Goal: Task Accomplishment & Management: Use online tool/utility

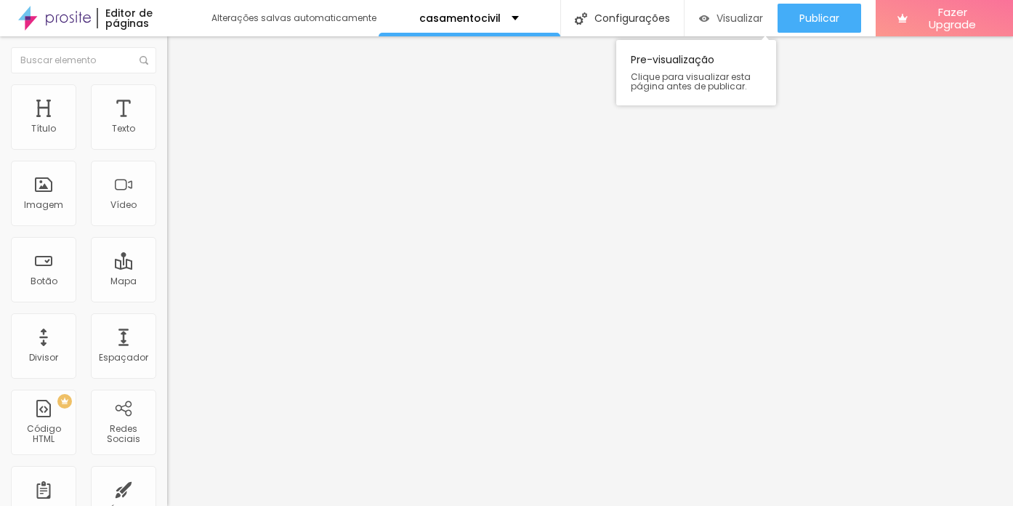
click at [743, 27] on div "Visualizar" at bounding box center [731, 18] width 65 height 29
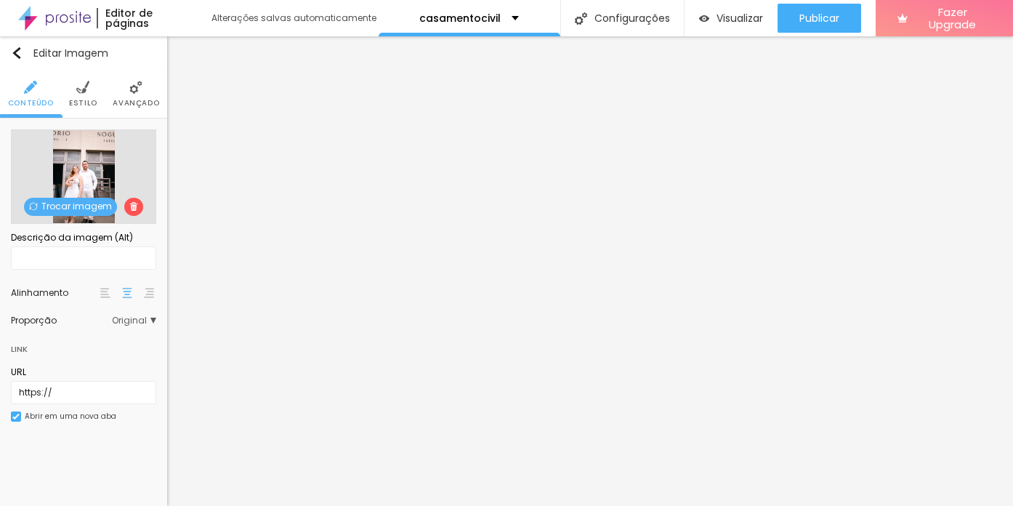
click at [95, 206] on span "Trocar imagem" at bounding box center [70, 207] width 93 height 18
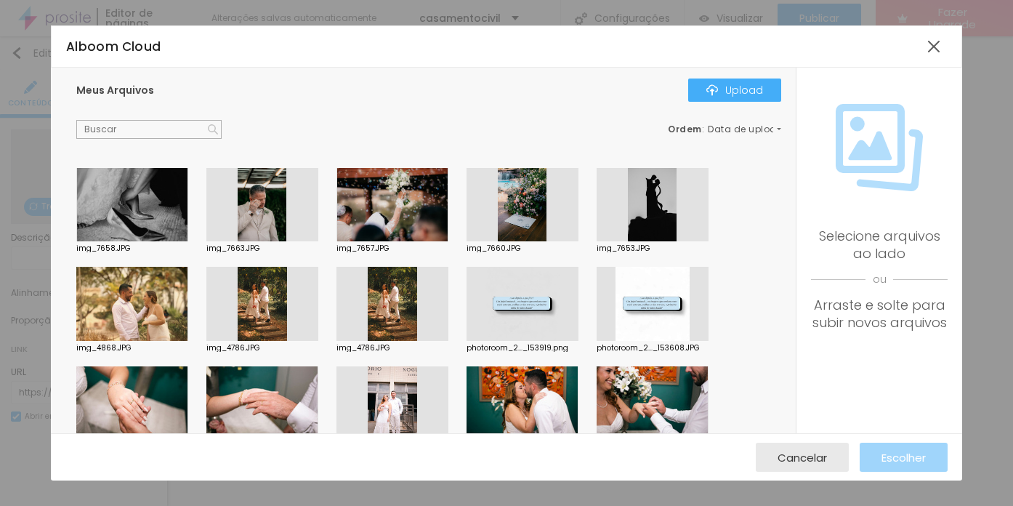
click at [264, 304] on div at bounding box center [262, 304] width 112 height 74
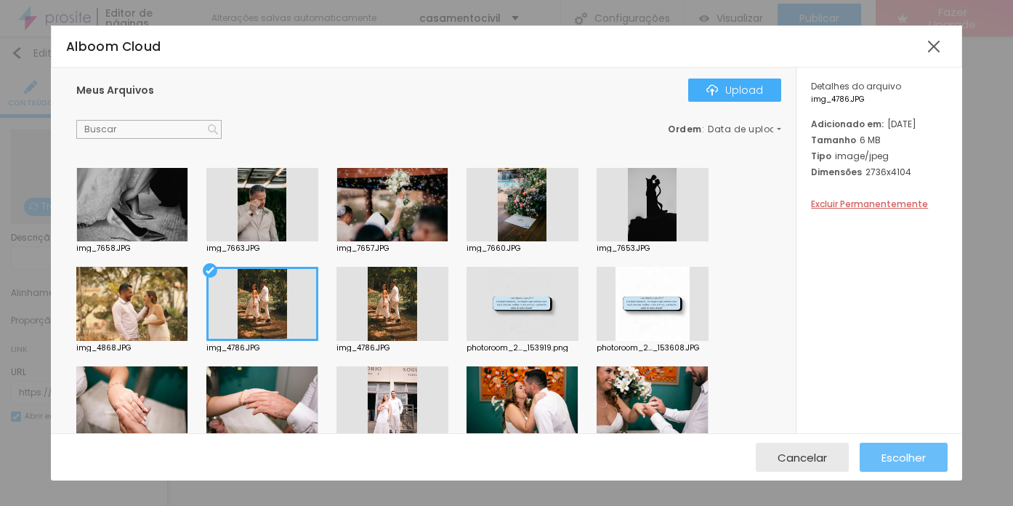
click at [905, 455] on span "Escolher" at bounding box center [903, 457] width 44 height 12
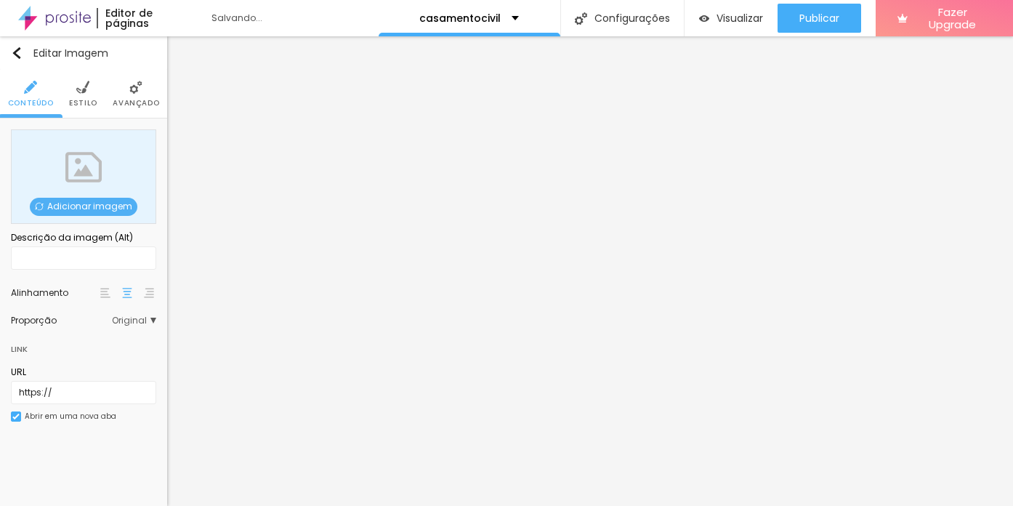
click at [63, 203] on span "Adicionar imagem" at bounding box center [84, 207] width 108 height 18
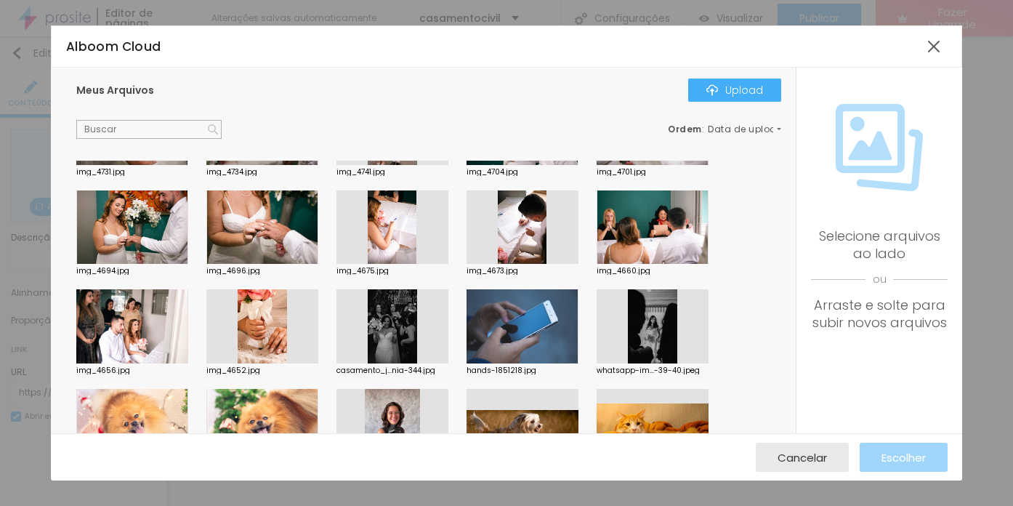
scroll to position [255, 0]
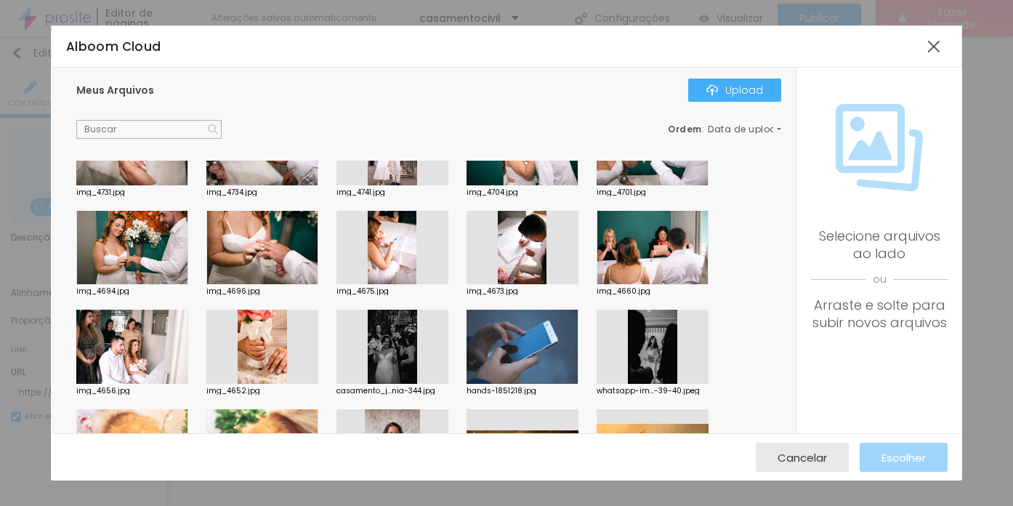
click at [127, 338] on div at bounding box center [132, 347] width 112 height 74
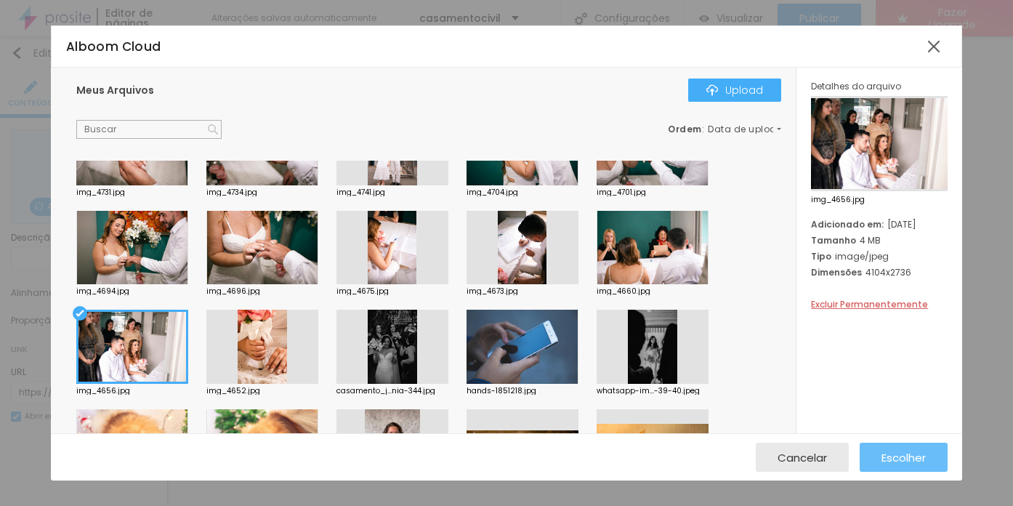
click at [889, 456] on span "Escolher" at bounding box center [903, 457] width 44 height 12
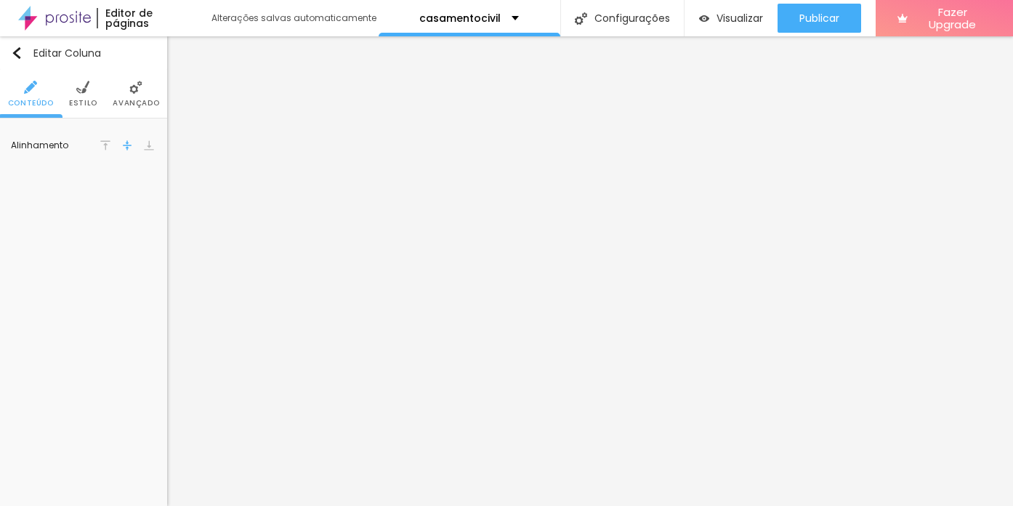
click at [81, 100] on span "Estilo" at bounding box center [83, 103] width 28 height 7
click at [35, 97] on li "Conteúdo" at bounding box center [31, 94] width 46 height 48
click at [106, 143] on img at bounding box center [105, 145] width 10 height 10
click at [148, 142] on img at bounding box center [149, 145] width 10 height 10
click at [128, 142] on img at bounding box center [127, 145] width 10 height 10
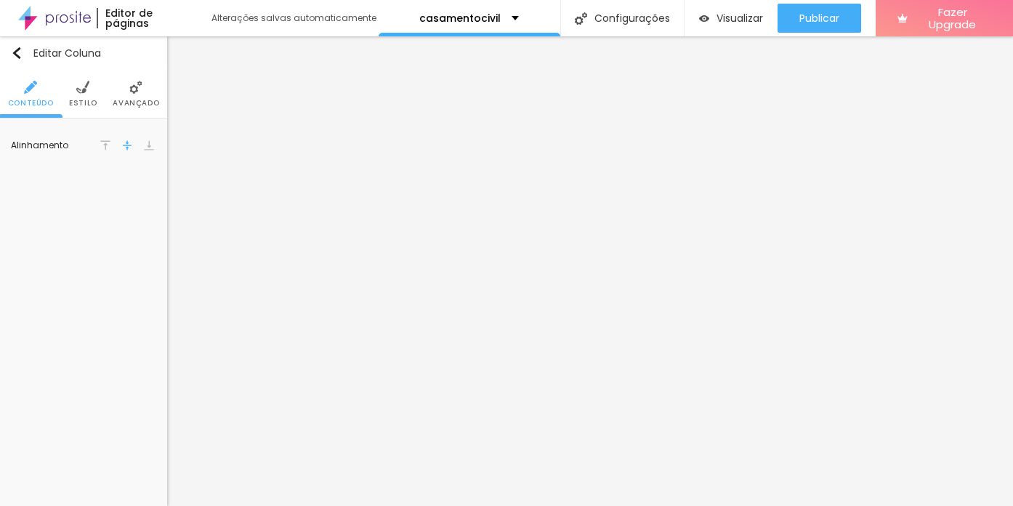
click at [76, 97] on li "Estilo" at bounding box center [83, 94] width 28 height 48
click at [126, 100] on span "Avançado" at bounding box center [136, 103] width 47 height 7
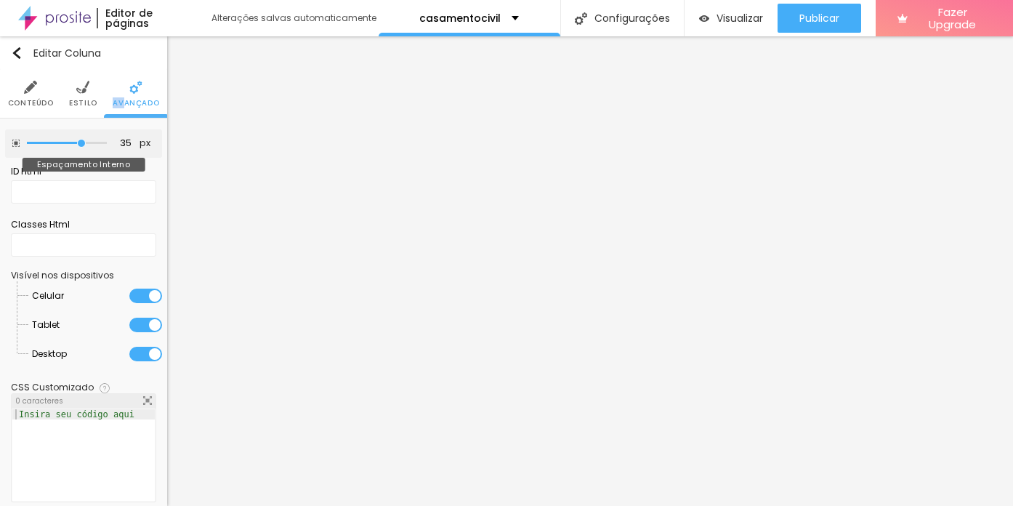
type input "30"
type input "25"
type input "20"
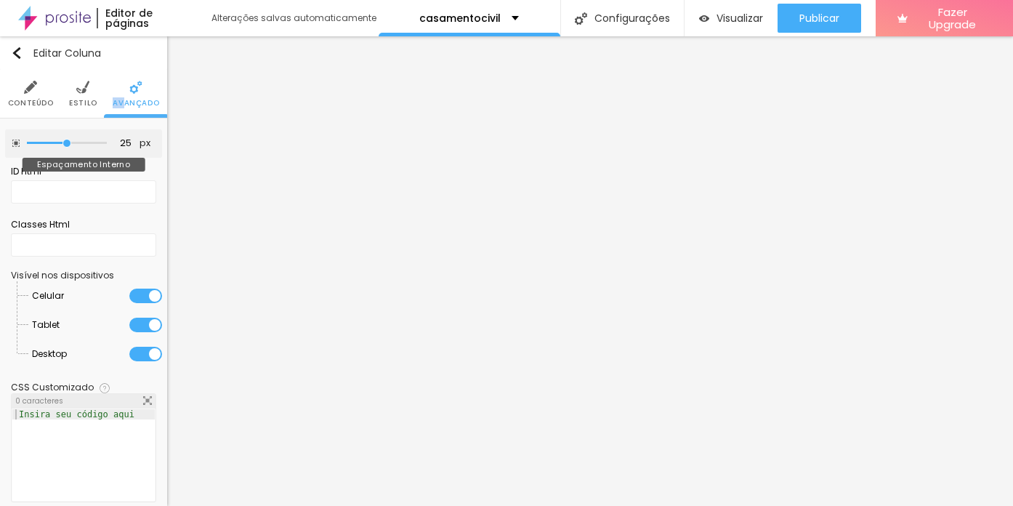
type input "20"
type input "15"
type input "10"
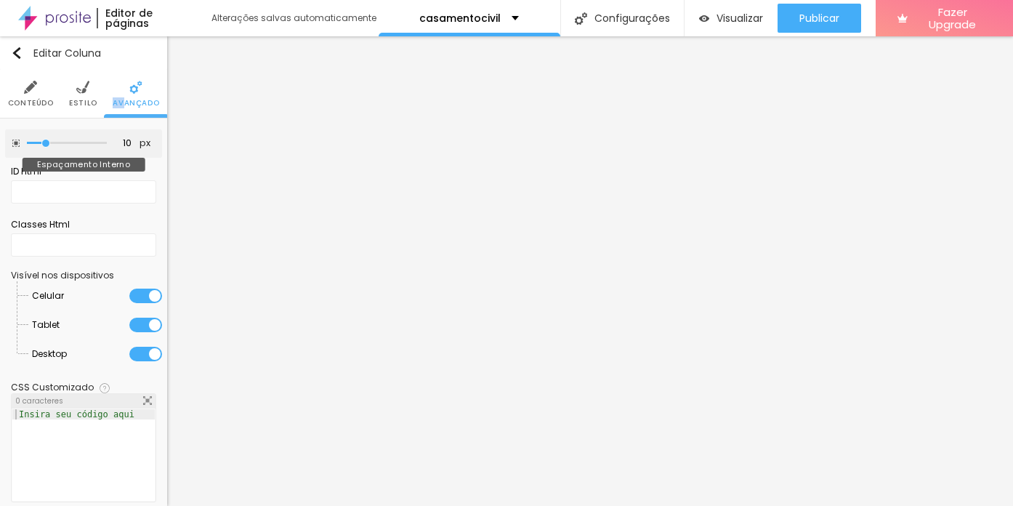
drag, startPoint x: 81, startPoint y: 144, endPoint x: 47, endPoint y: 143, distance: 34.2
type input "10"
click at [47, 143] on input "range" at bounding box center [67, 143] width 80 height 7
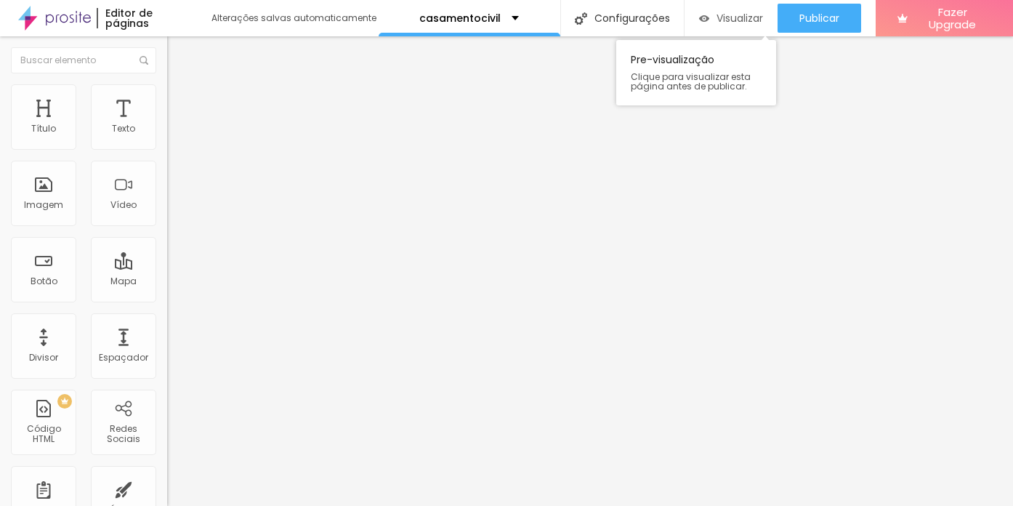
click at [736, 25] on div "Visualizar" at bounding box center [731, 18] width 65 height 29
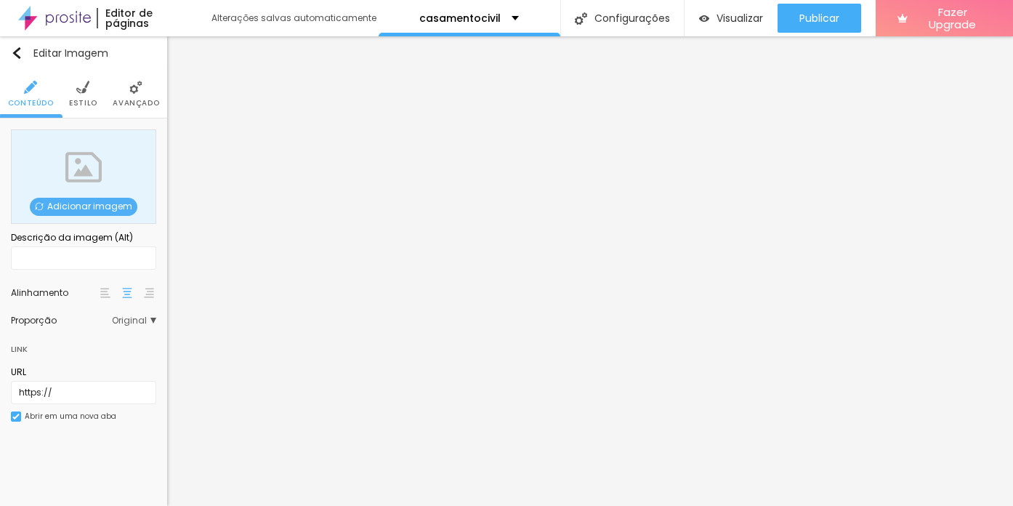
click at [88, 206] on span "Adicionar imagem" at bounding box center [84, 207] width 108 height 18
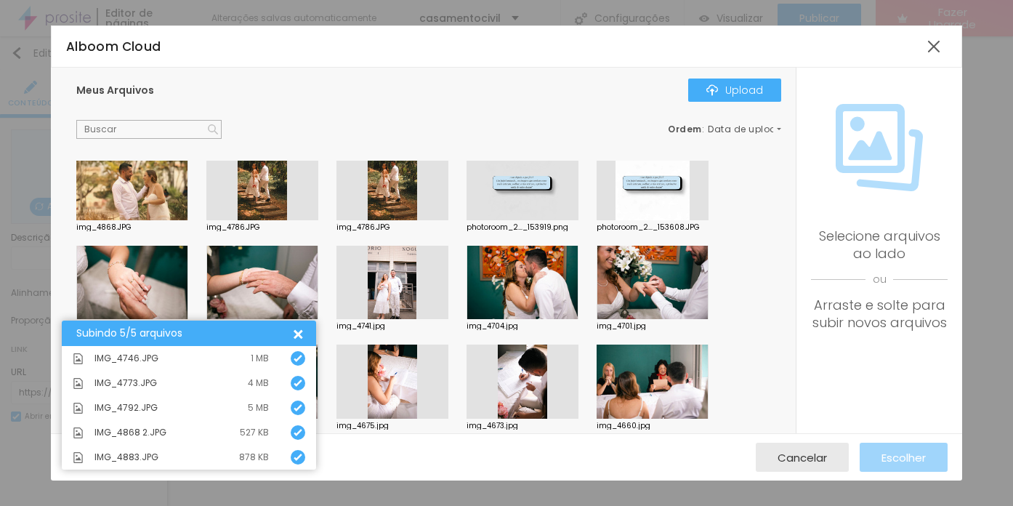
scroll to position [319, 0]
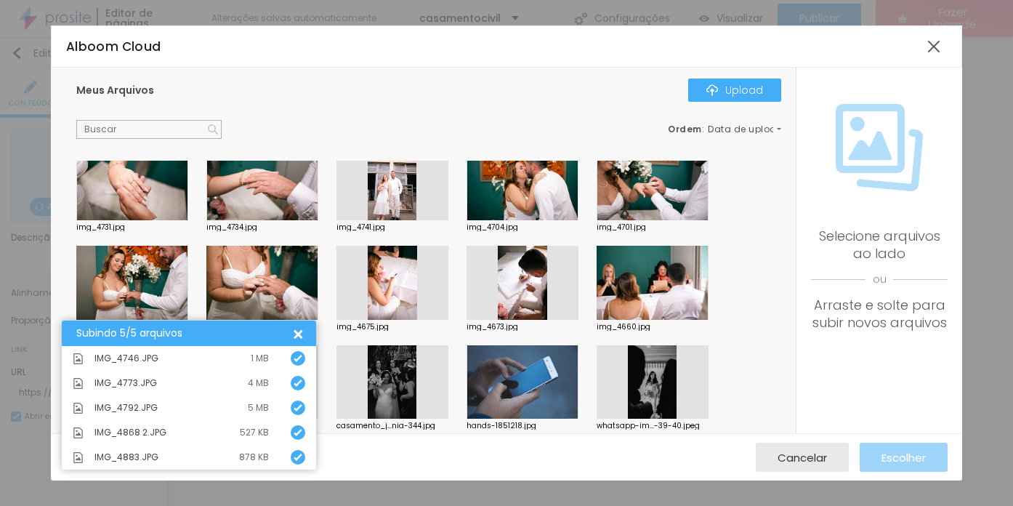
click at [302, 334] on div at bounding box center [295, 333] width 15 height 15
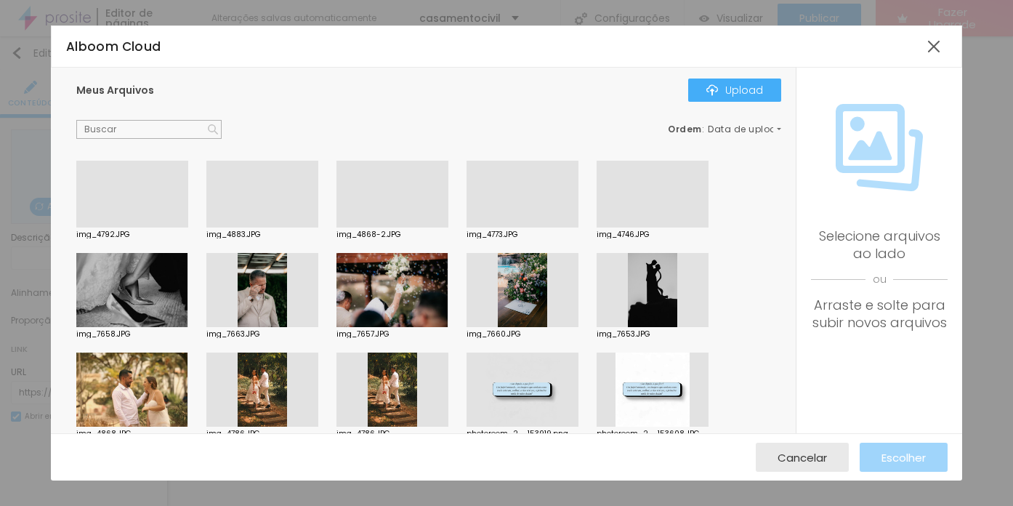
scroll to position [0, 0]
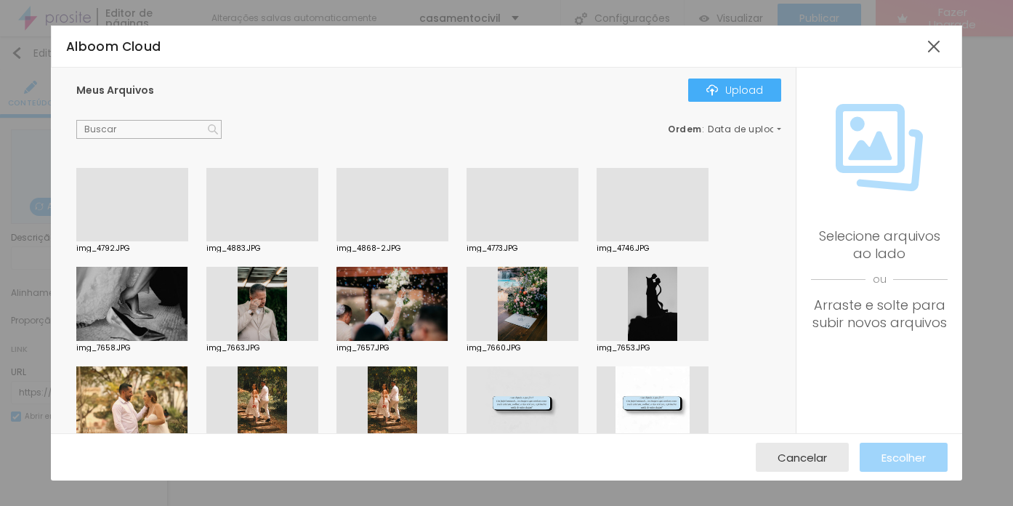
click at [304, 241] on div at bounding box center [262, 241] width 112 height 0
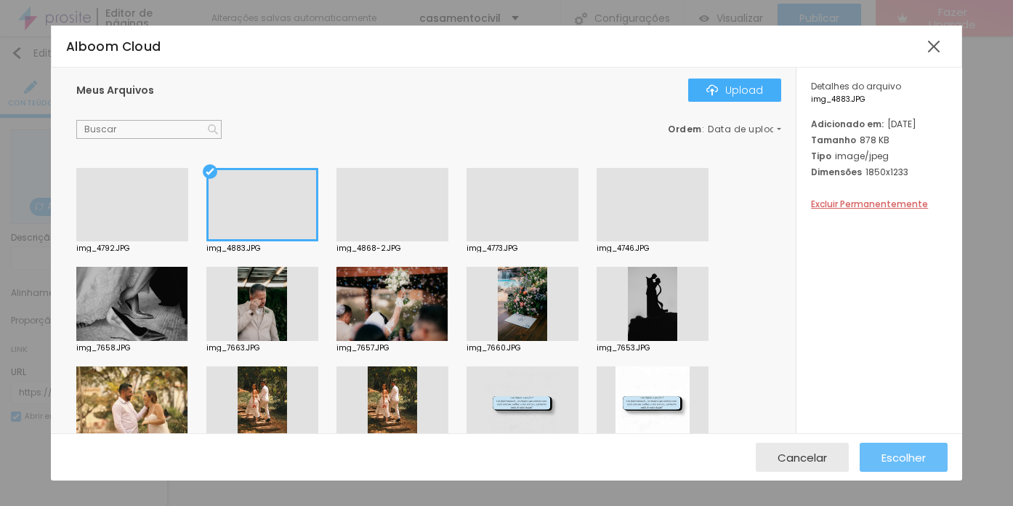
click at [906, 453] on span "Escolher" at bounding box center [903, 457] width 44 height 12
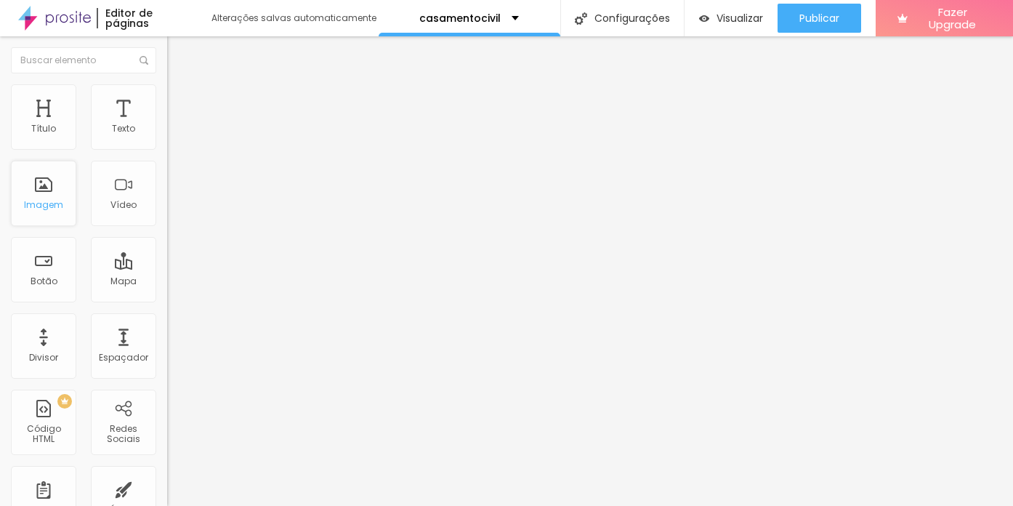
click at [58, 202] on div "Imagem" at bounding box center [43, 205] width 39 height 10
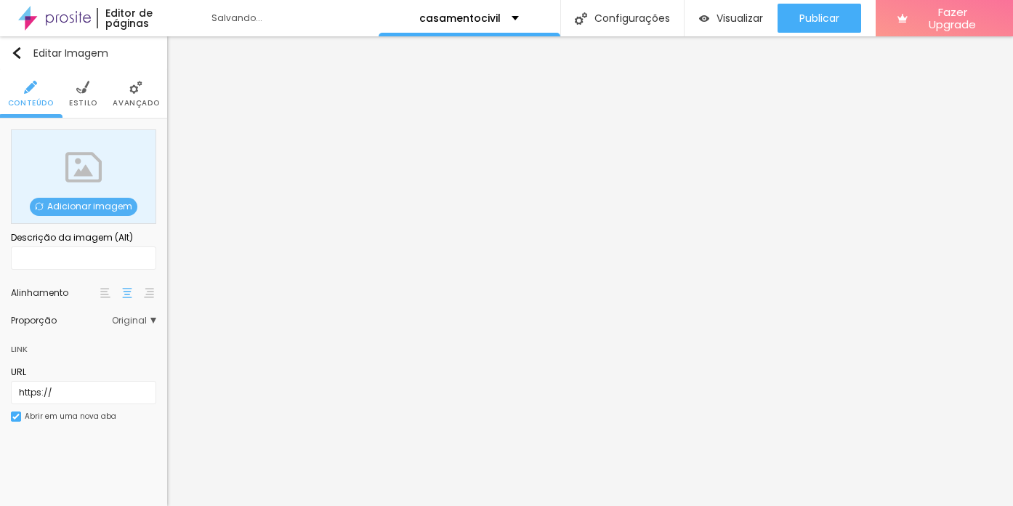
click at [90, 210] on span "Adicionar imagem" at bounding box center [84, 207] width 108 height 18
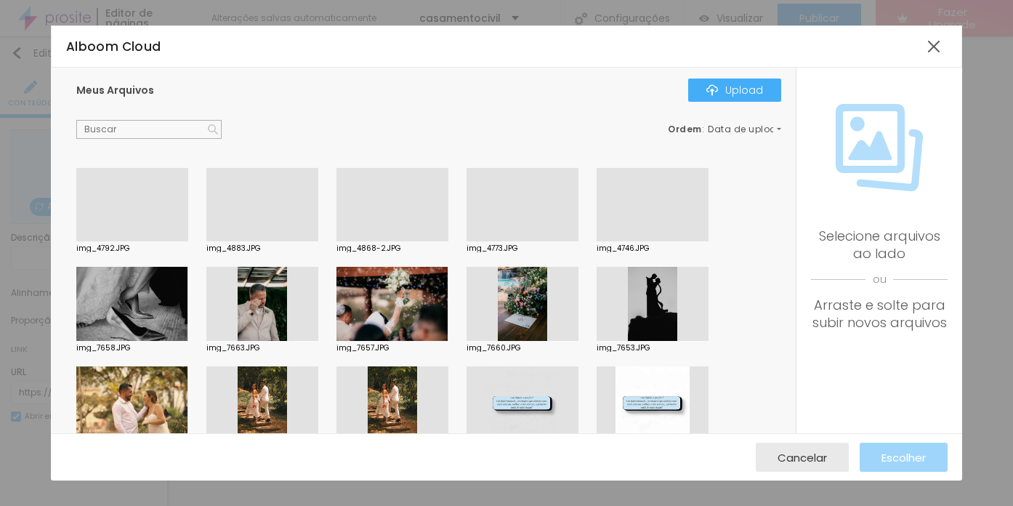
click at [134, 241] on div at bounding box center [132, 241] width 112 height 0
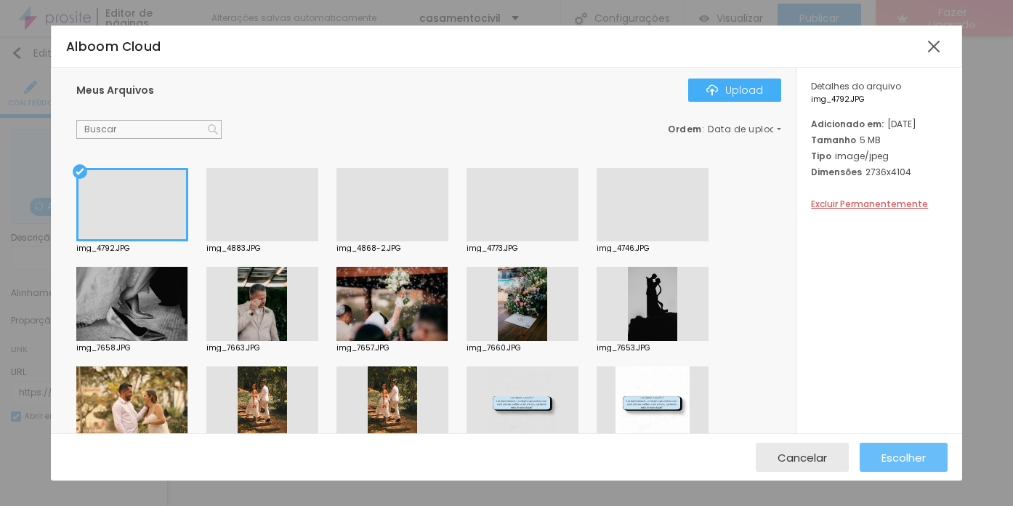
click at [892, 454] on span "Escolher" at bounding box center [903, 457] width 44 height 12
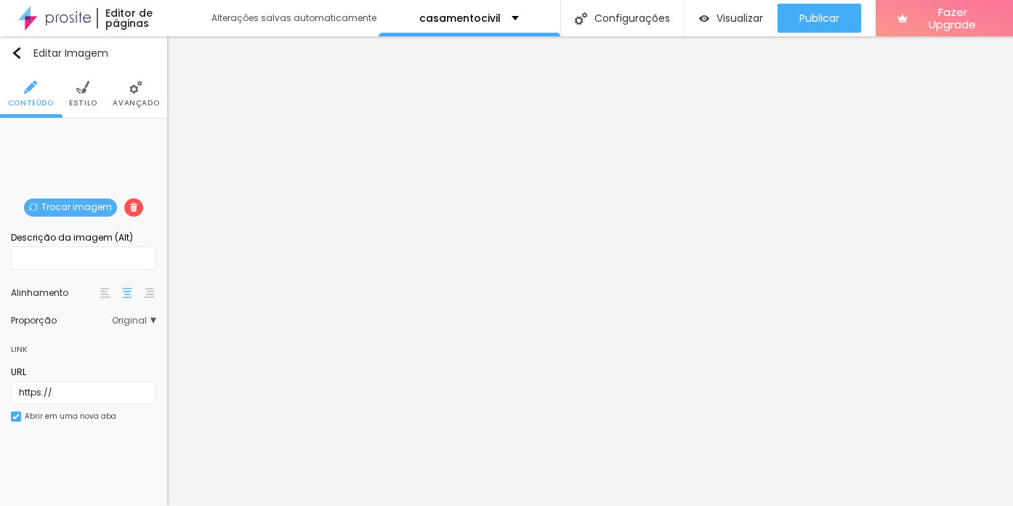
click at [127, 318] on span "Original" at bounding box center [134, 320] width 44 height 9
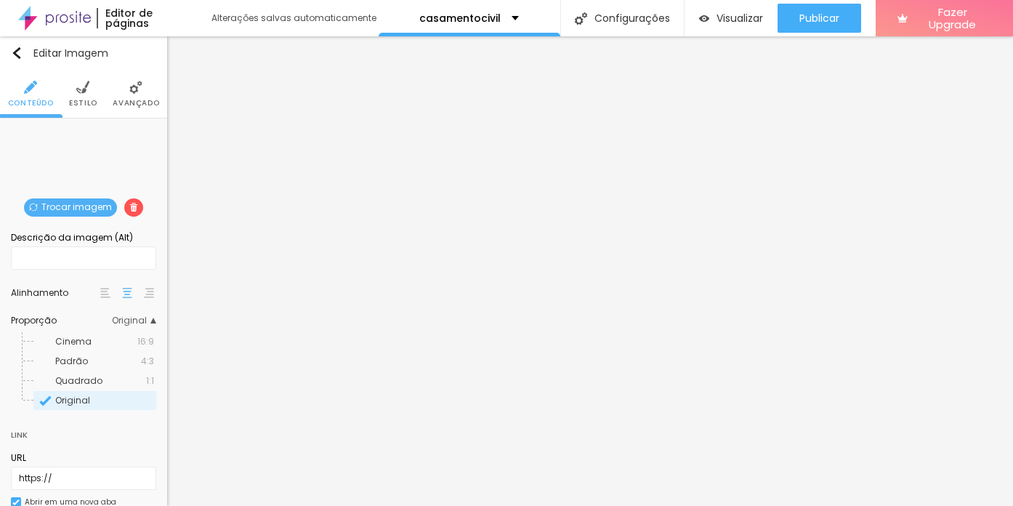
click at [99, 378] on span "Quadrado" at bounding box center [78, 380] width 47 height 12
click at [81, 90] on img at bounding box center [82, 87] width 13 height 13
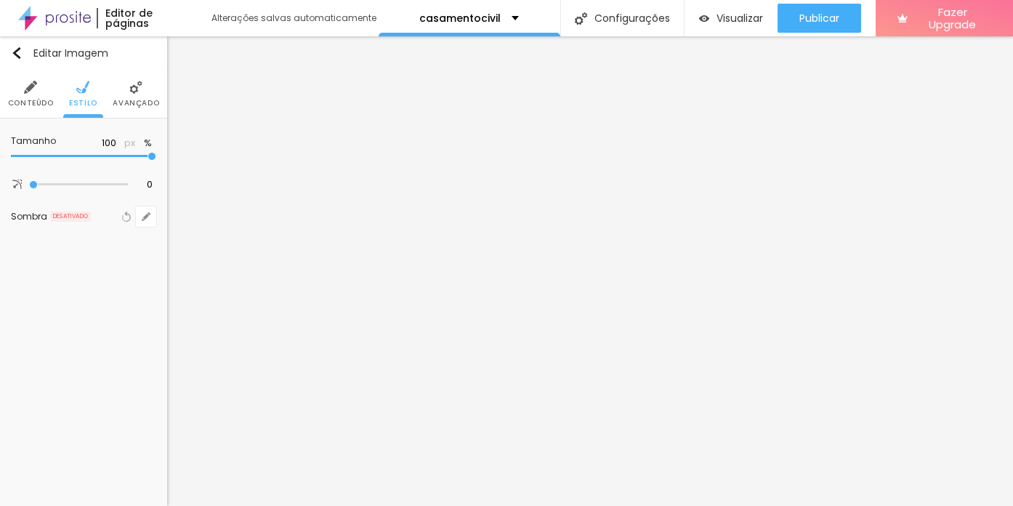
type input "95"
type input "90"
type input "85"
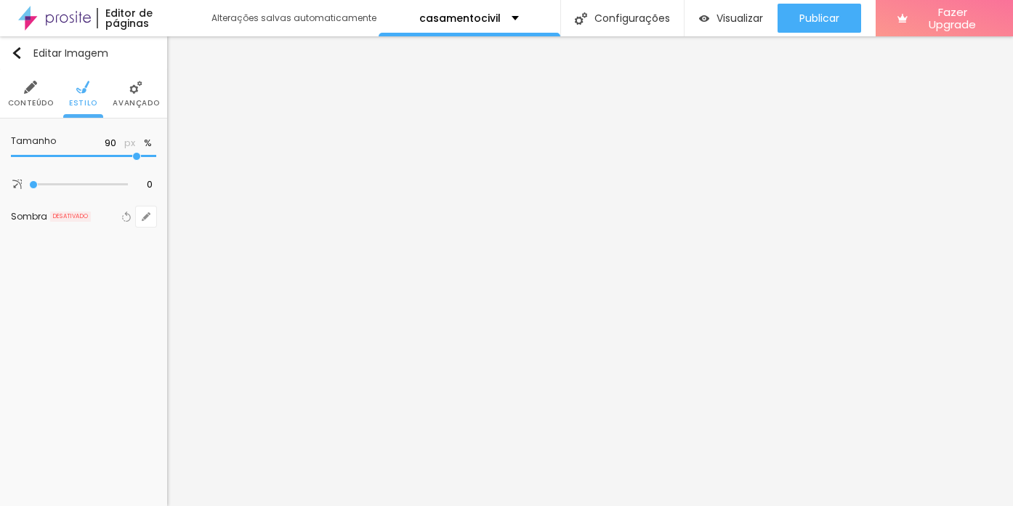
type input "85"
type input "80"
type input "85"
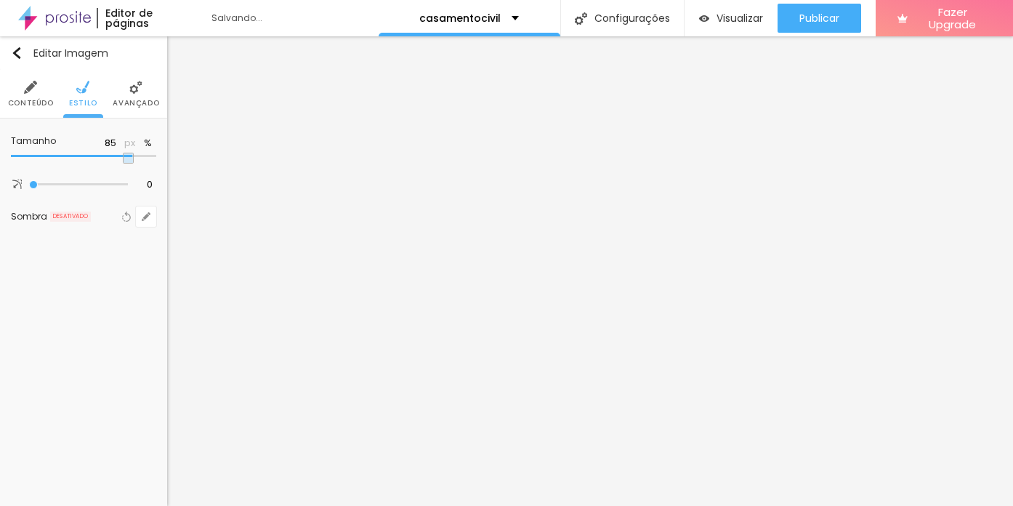
type input "90"
type input "95"
type input "100"
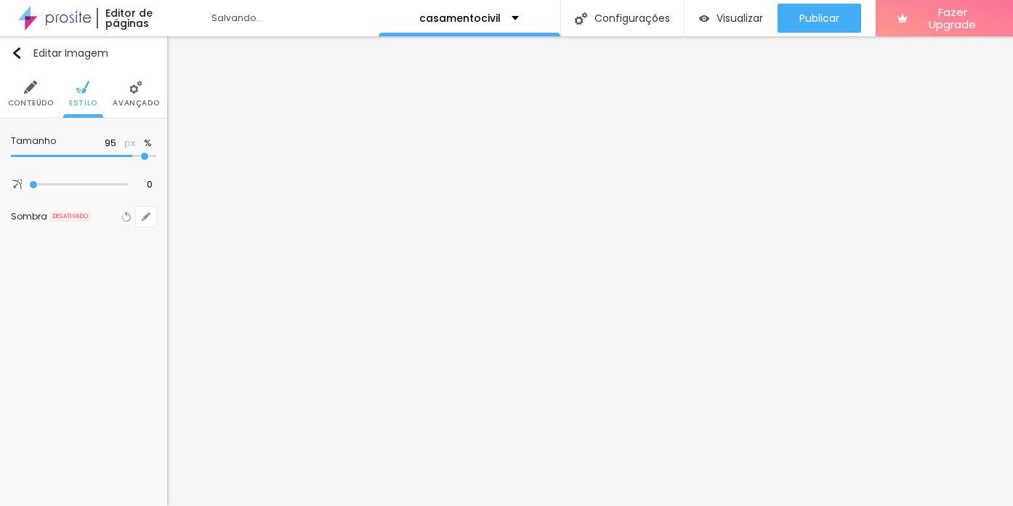
type input "100"
click at [154, 158] on input "range" at bounding box center [83, 156] width 145 height 7
click at [126, 100] on span "Avançado" at bounding box center [136, 103] width 47 height 7
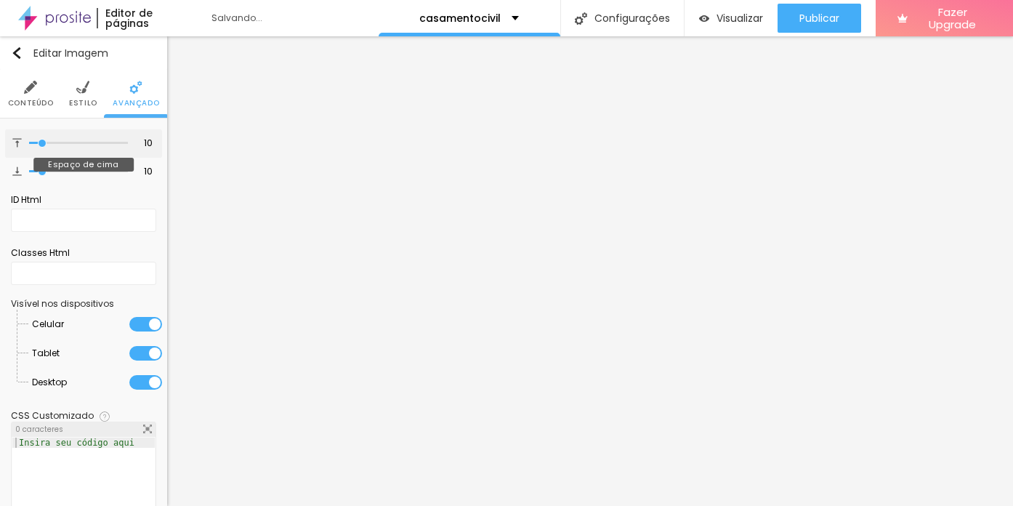
type input "9"
type input "0"
type input "2"
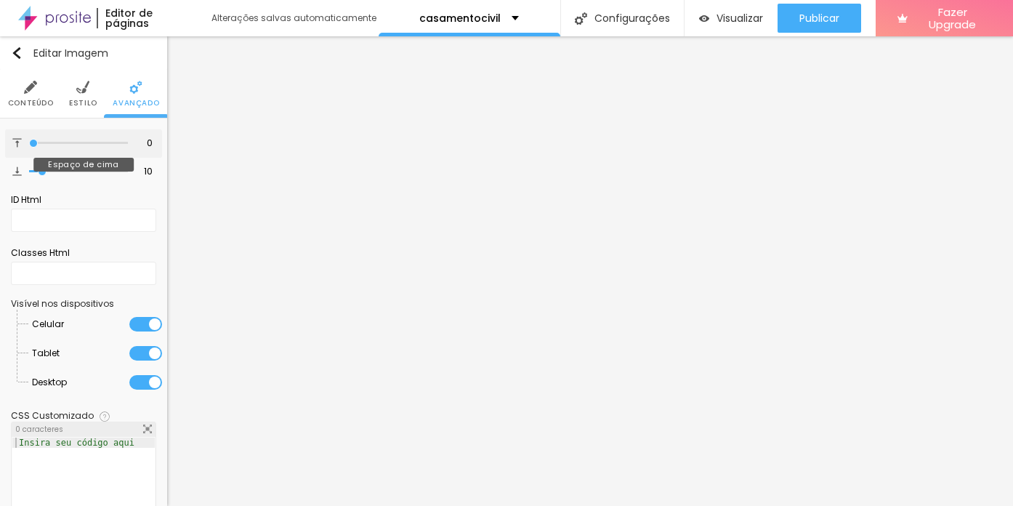
type input "2"
type input "19"
type input "20"
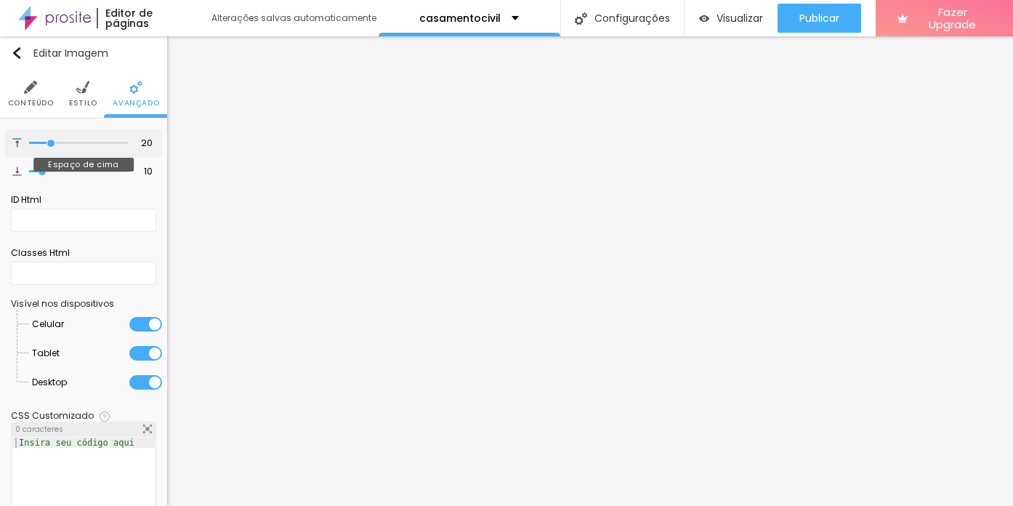
type input "21"
drag, startPoint x: 44, startPoint y: 142, endPoint x: 52, endPoint y: 145, distance: 8.5
type input "21"
click at [52, 145] on input "range" at bounding box center [78, 143] width 99 height 7
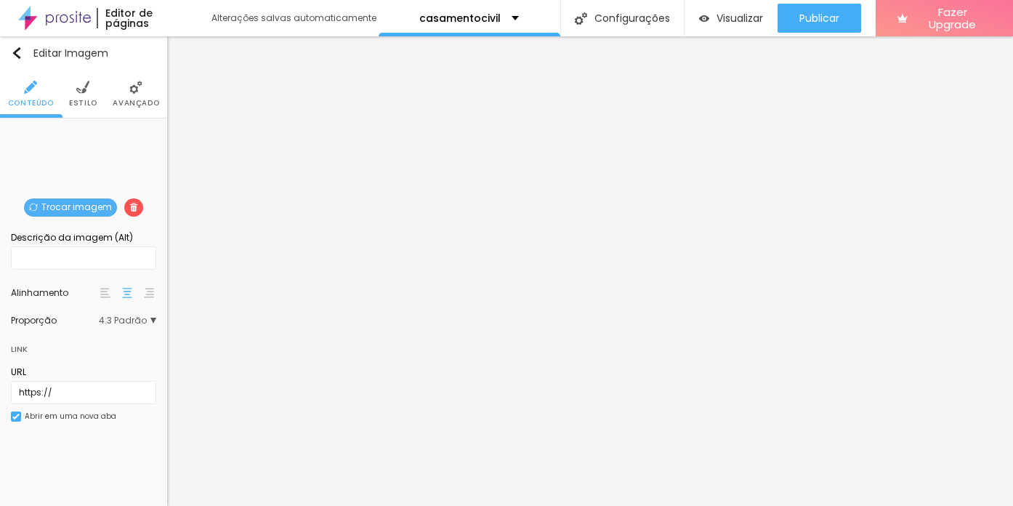
click at [90, 209] on span "Trocar imagem" at bounding box center [70, 207] width 93 height 18
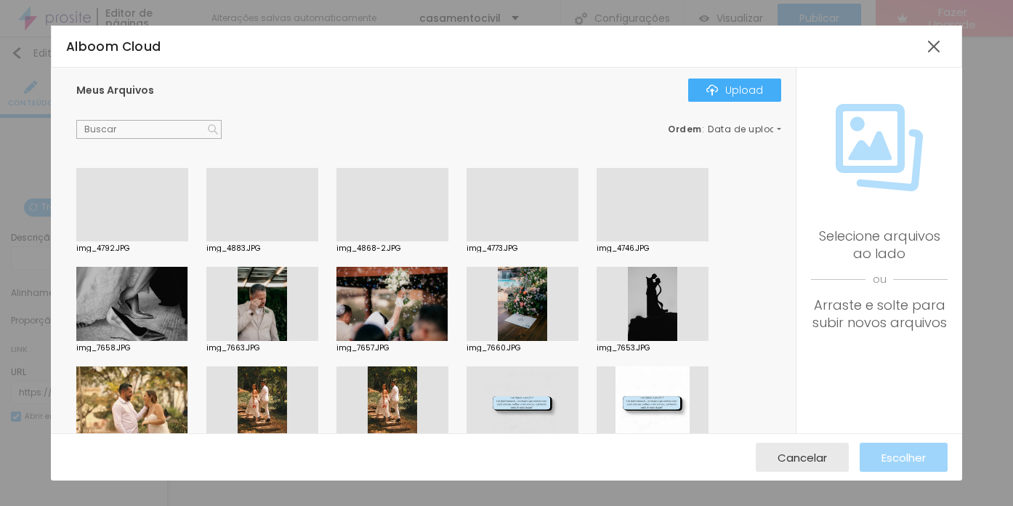
click at [652, 241] on div at bounding box center [653, 241] width 112 height 0
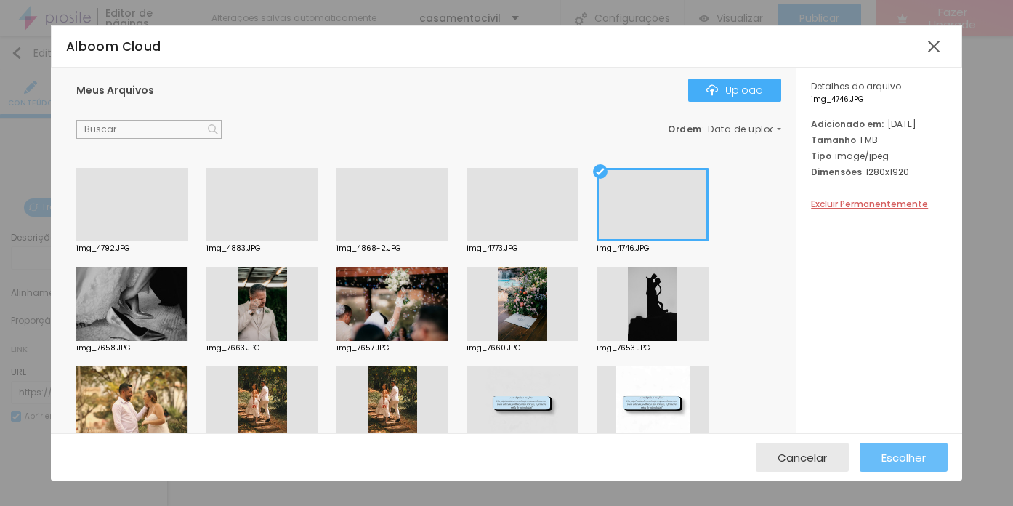
click at [902, 456] on span "Escolher" at bounding box center [903, 457] width 44 height 12
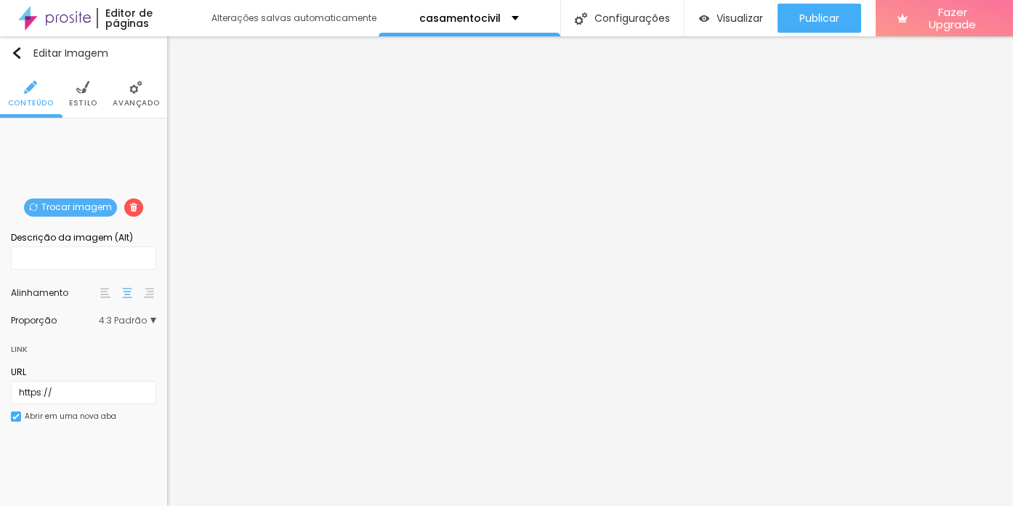
click at [92, 210] on span "Trocar imagem" at bounding box center [70, 207] width 93 height 18
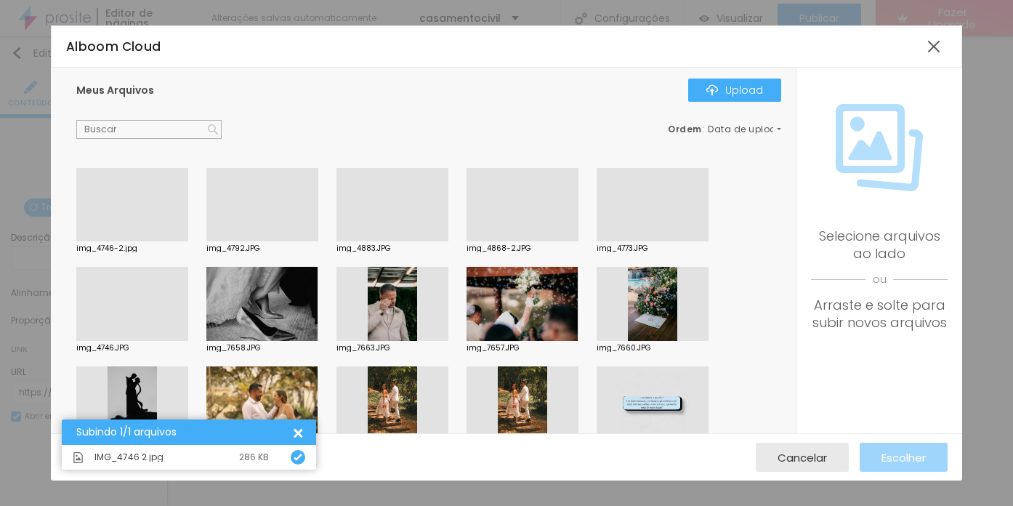
click at [144, 241] on div at bounding box center [132, 241] width 112 height 0
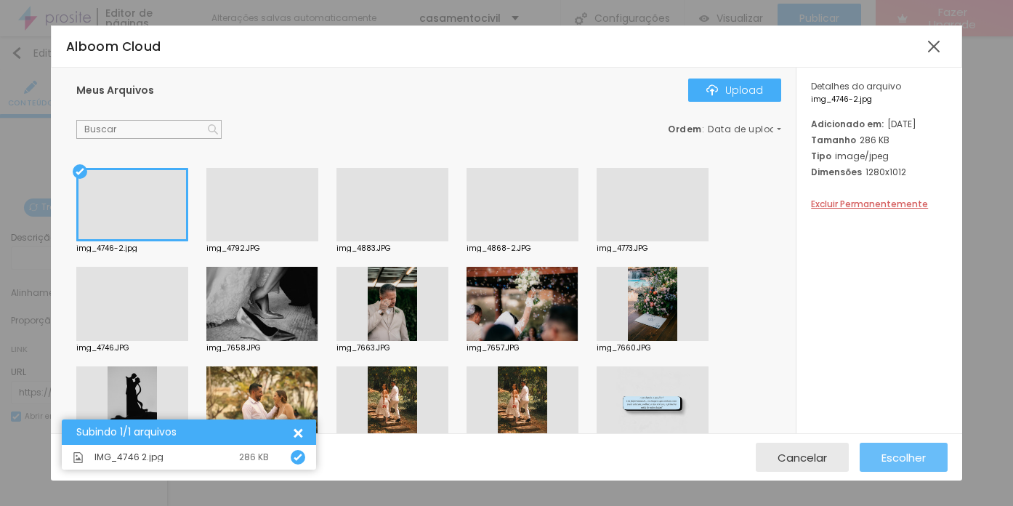
click at [894, 452] on span "Escolher" at bounding box center [903, 457] width 44 height 12
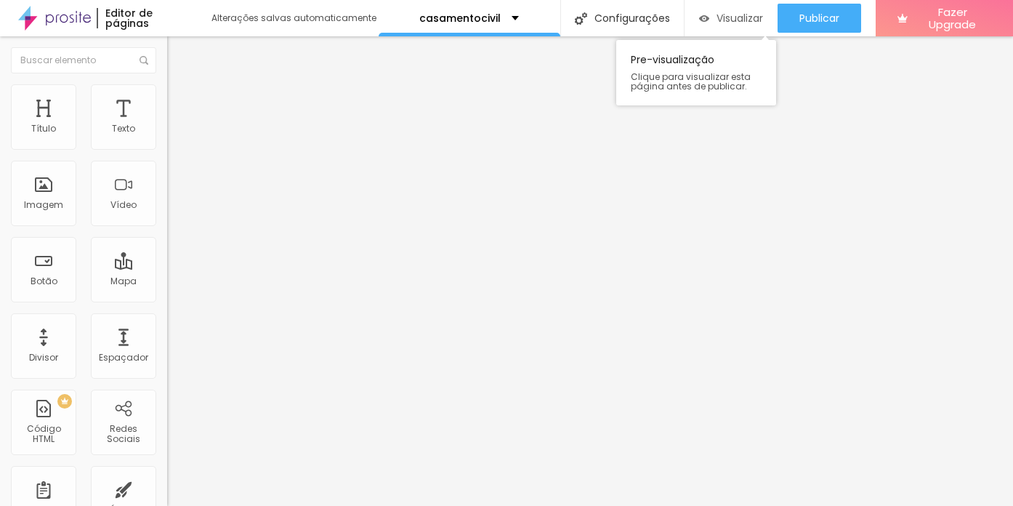
click at [719, 15] on span "Visualizar" at bounding box center [740, 18] width 47 height 12
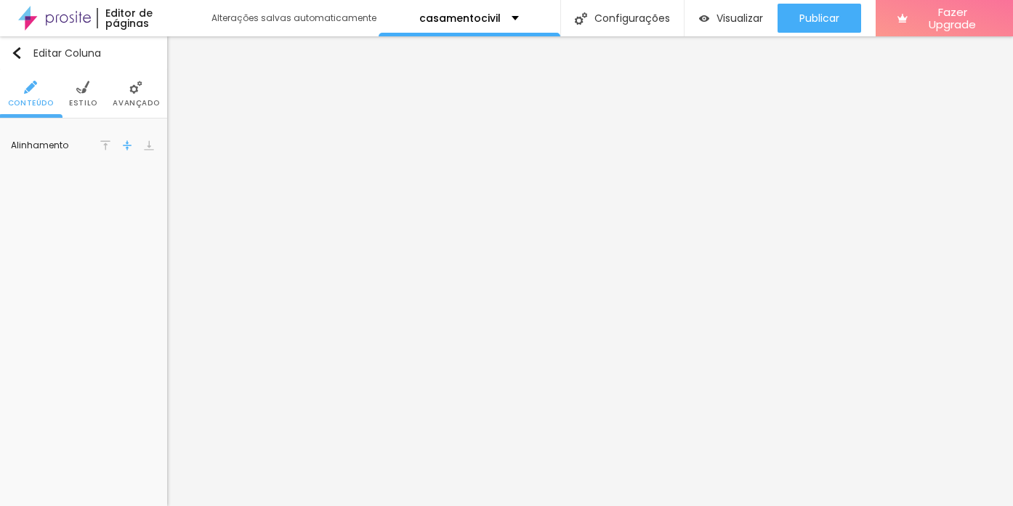
click at [134, 96] on li "Avançado" at bounding box center [136, 94] width 47 height 48
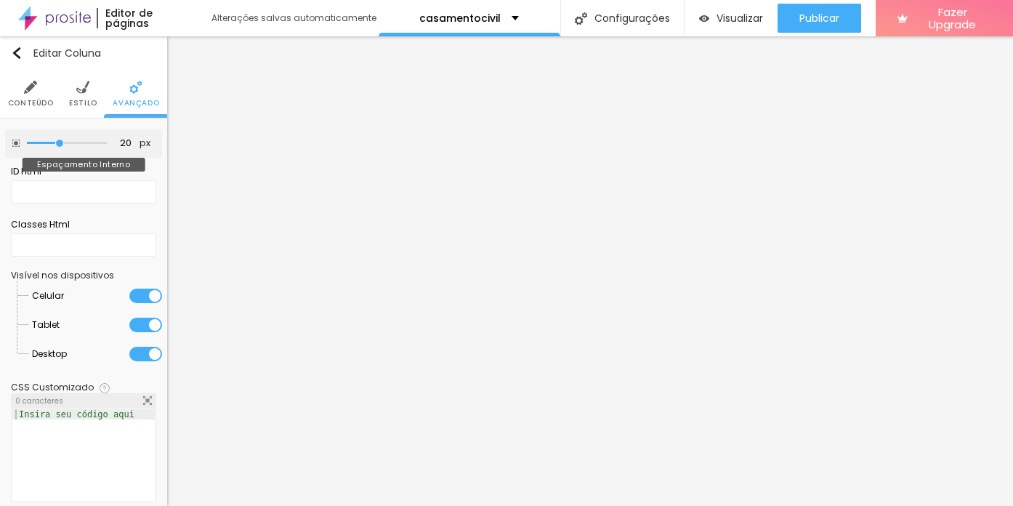
click at [62, 142] on input "range" at bounding box center [67, 143] width 80 height 7
type input "25"
type input "30"
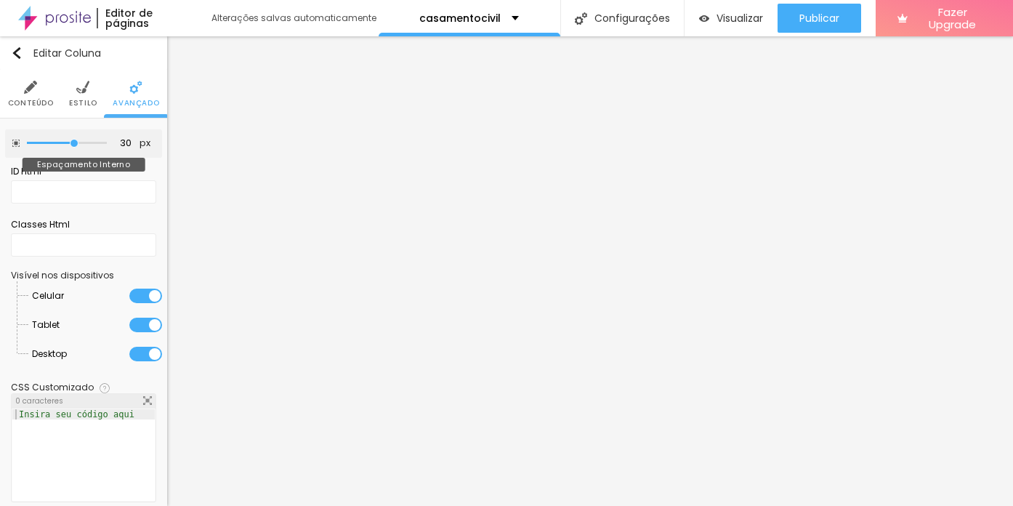
type input "35"
type input "30"
type input "25"
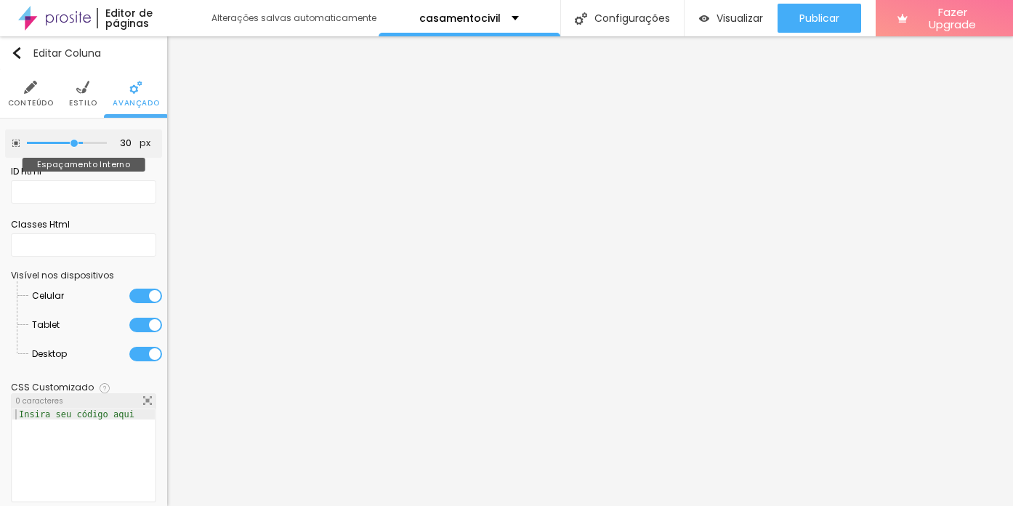
type input "25"
type input "20"
type input "15"
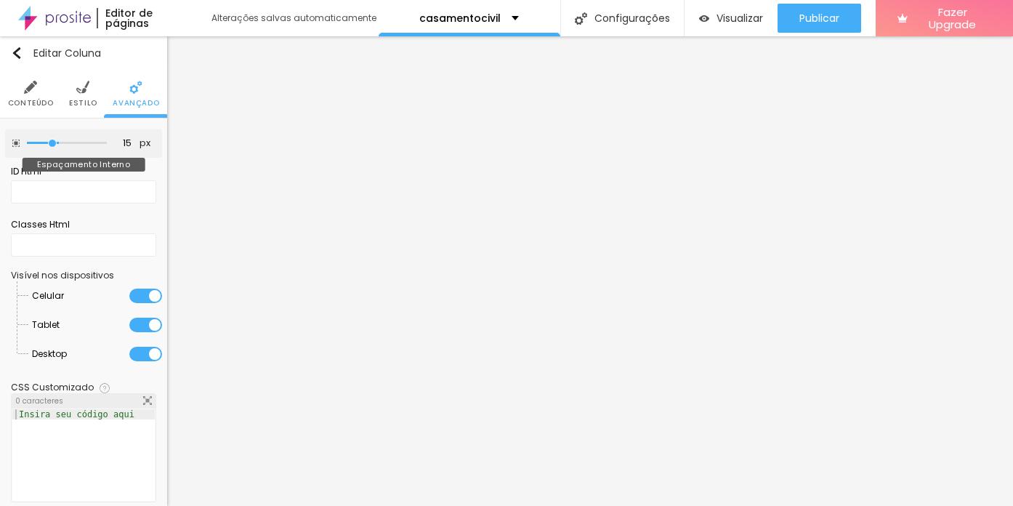
type input "10"
type input "5"
type input "0"
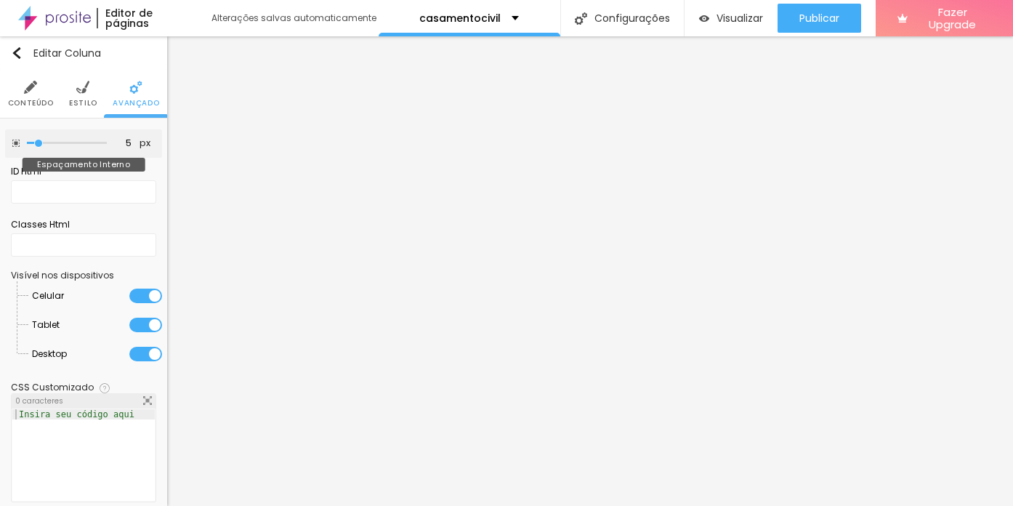
type input "0"
type input "5"
drag, startPoint x: 58, startPoint y: 142, endPoint x: 38, endPoint y: 146, distance: 20.7
type input "5"
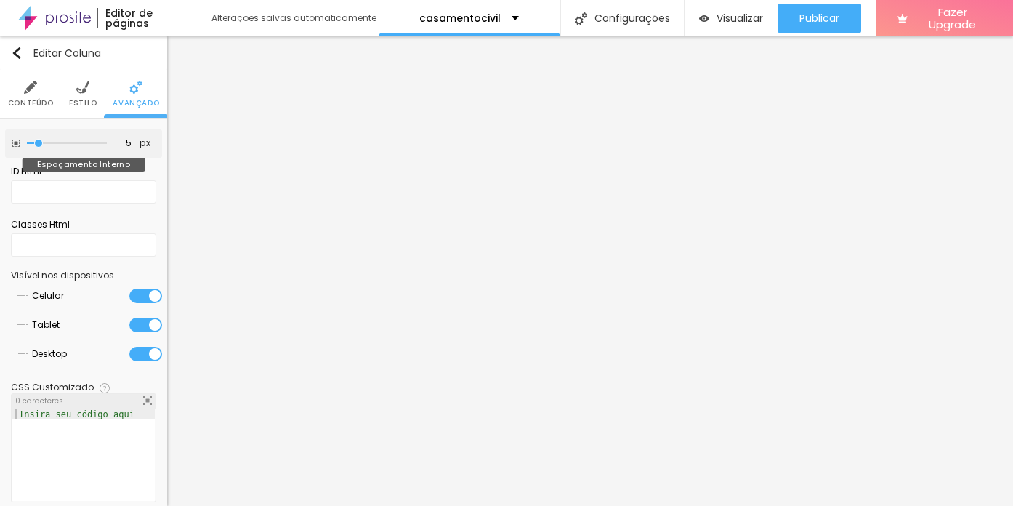
click at [38, 146] on input "range" at bounding box center [67, 143] width 80 height 7
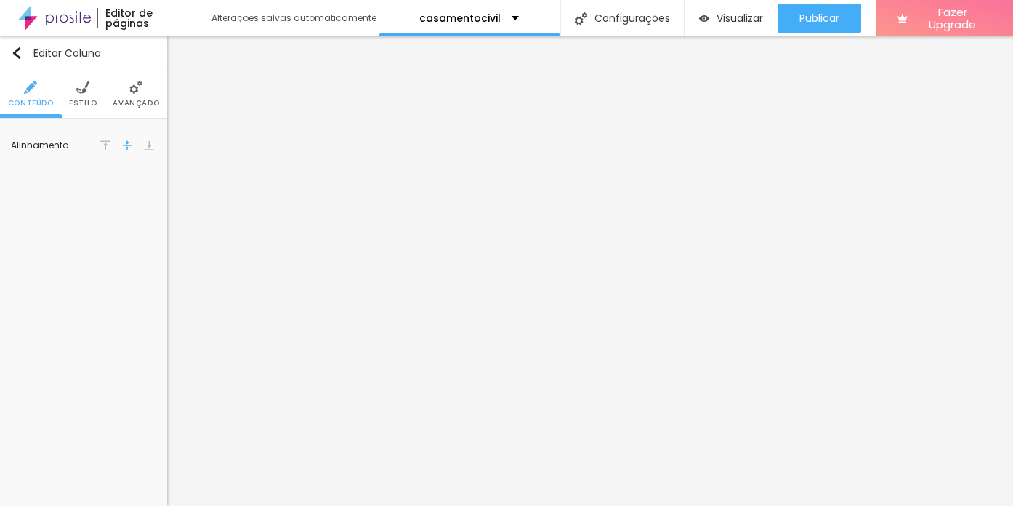
click at [125, 100] on span "Avançado" at bounding box center [136, 103] width 47 height 7
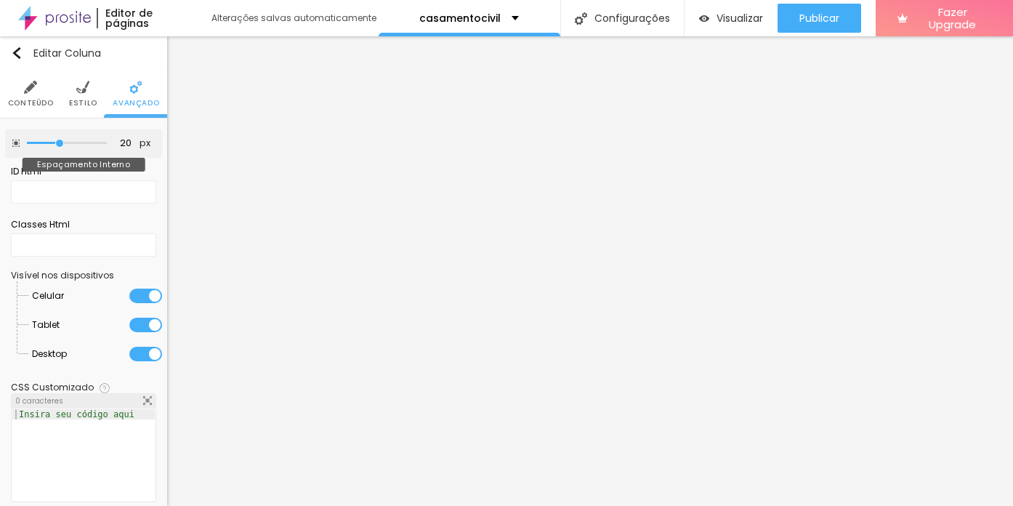
type input "15"
type input "10"
type input "15"
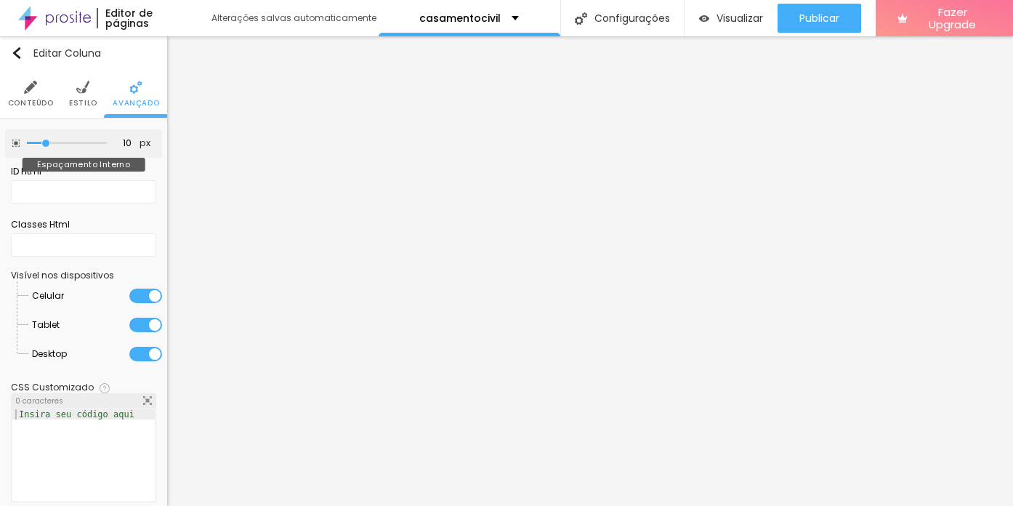
type input "15"
type input "20"
type input "15"
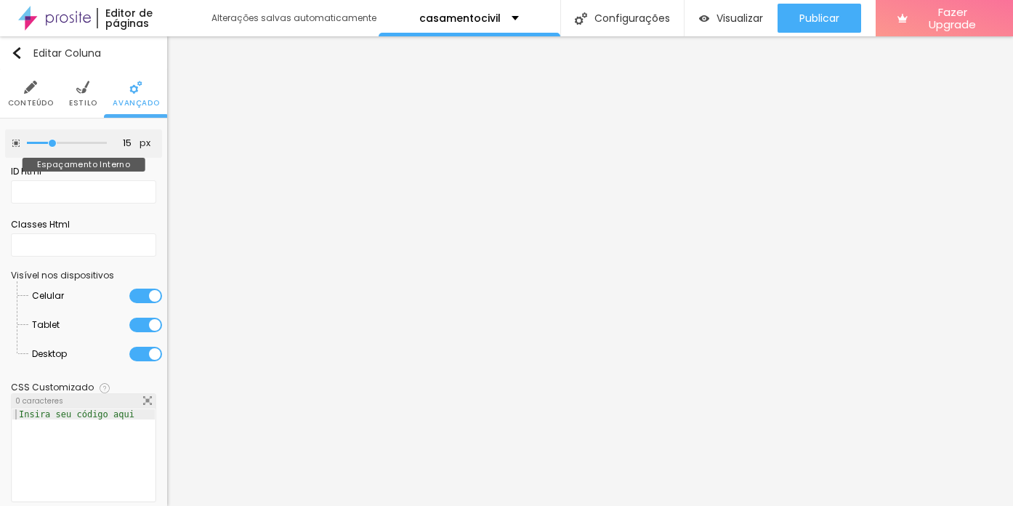
type input "15"
click at [53, 145] on input "range" at bounding box center [67, 143] width 80 height 7
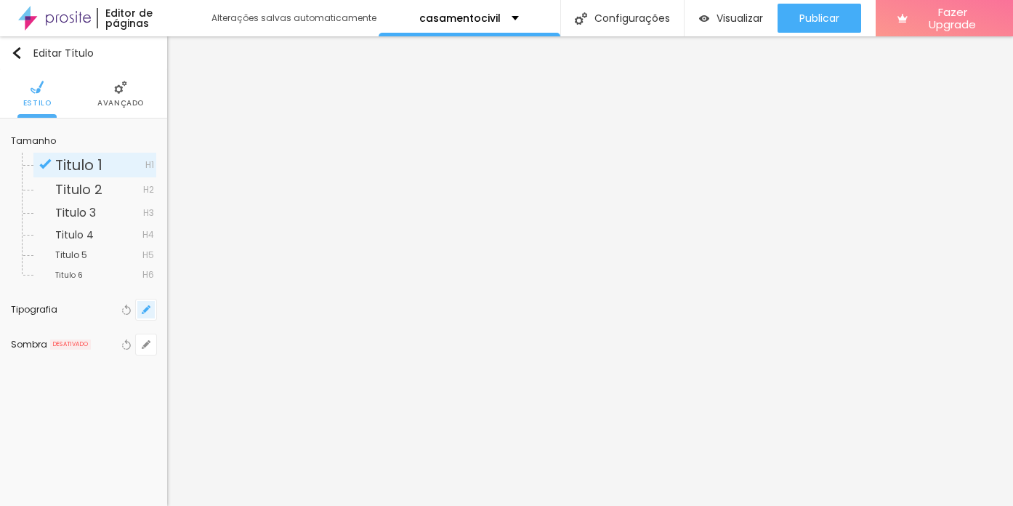
click at [144, 313] on icon "button" at bounding box center [146, 309] width 9 height 9
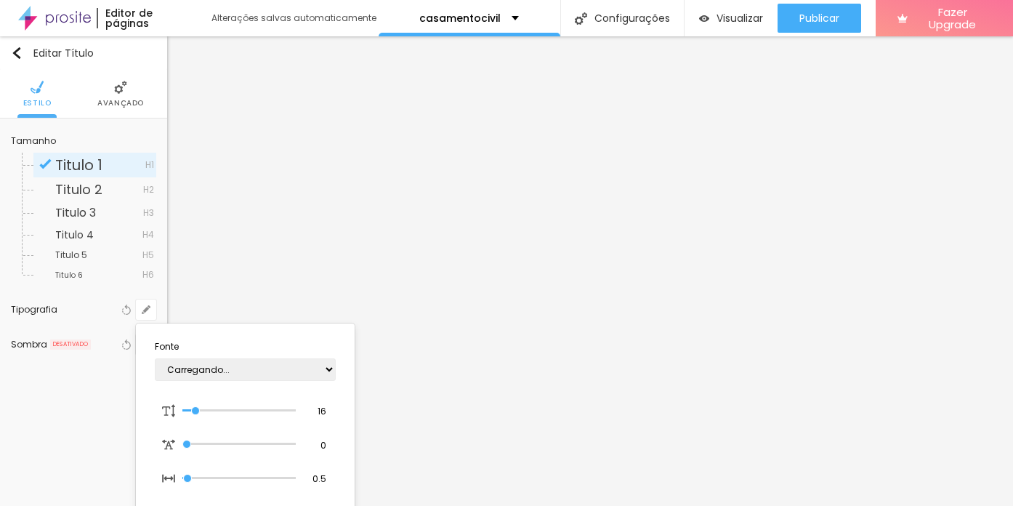
type input "1"
click at [221, 366] on select "AbrilFatface-Regular Actor-Regular Alegreya AlegreyaBlack [PERSON_NAME] [PERSON…" at bounding box center [245, 369] width 181 height 23
select select "PlayfairDisplay"
click at [155, 358] on select "AbrilFatface-Regular Actor-Regular Alegreya AlegreyaBlack [PERSON_NAME] [PERSON…" at bounding box center [245, 369] width 181 height 23
type input "1"
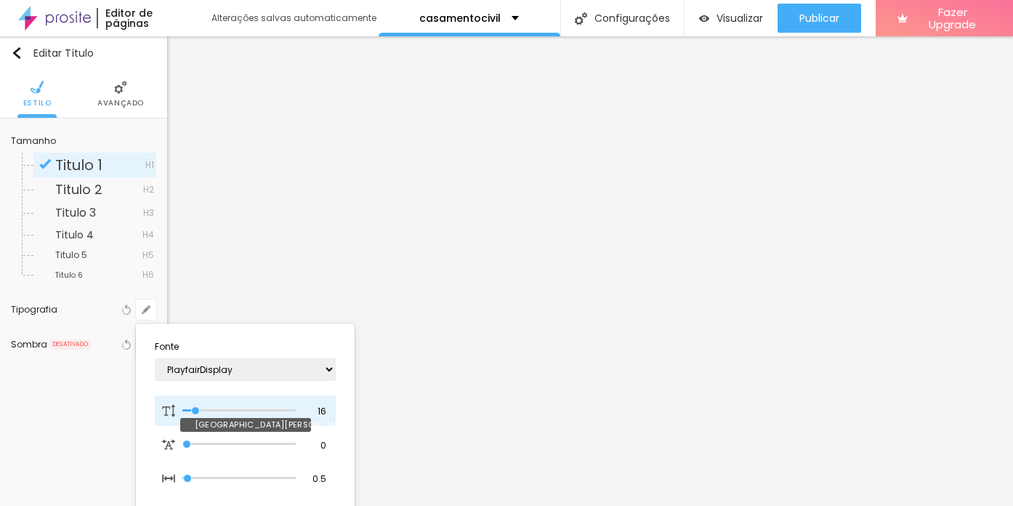
type input "19"
type input "1"
type input "25"
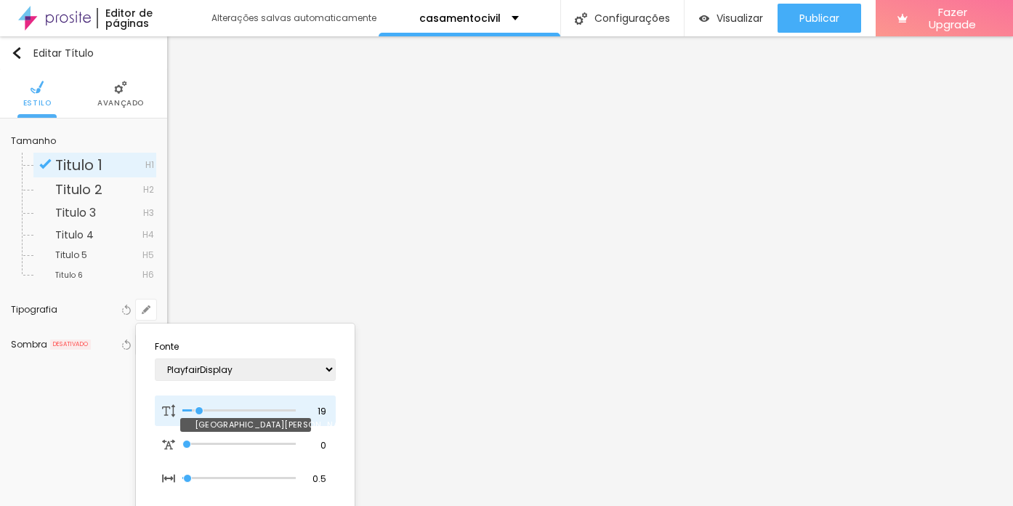
type input "1"
type input "30"
type input "1"
type input "32"
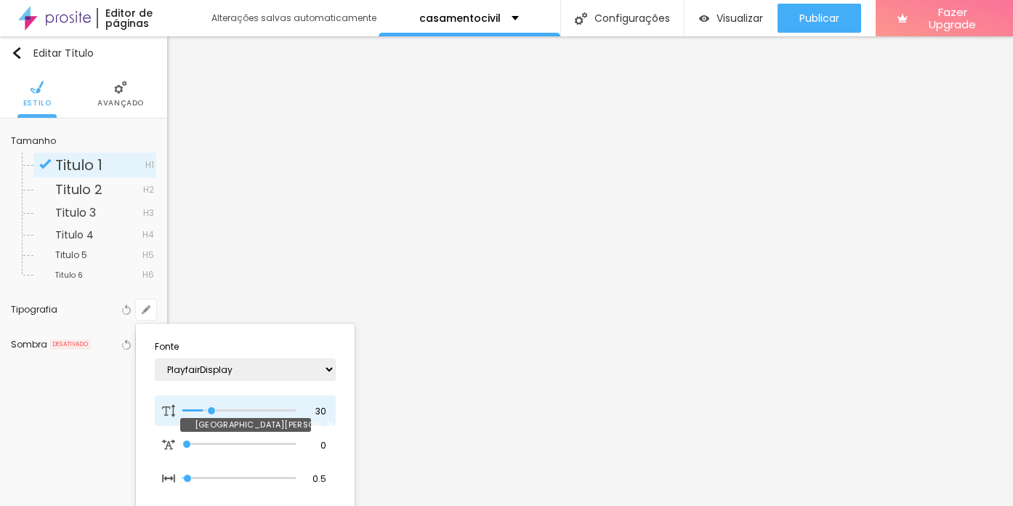
type input "32"
type input "1"
type input "33"
type input "1"
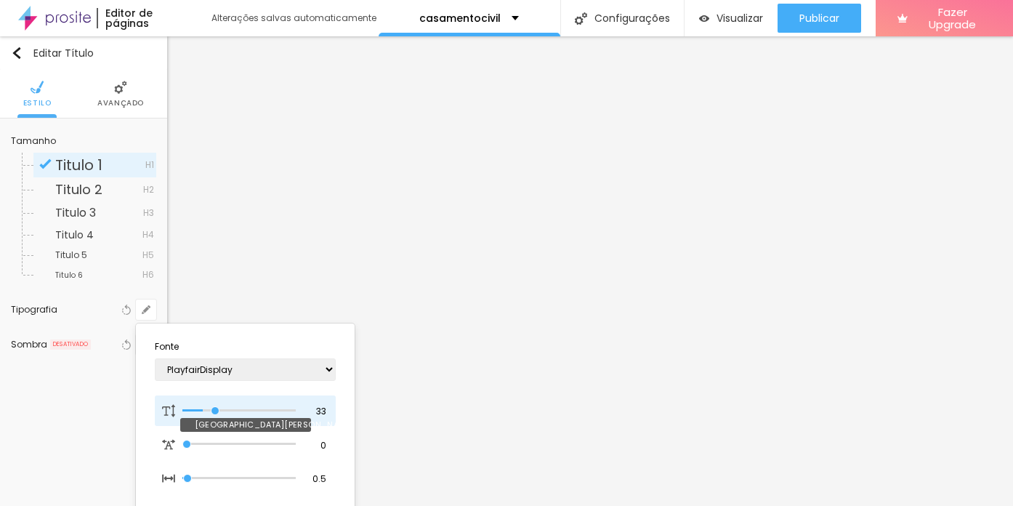
type input "35"
type input "1"
type input "36"
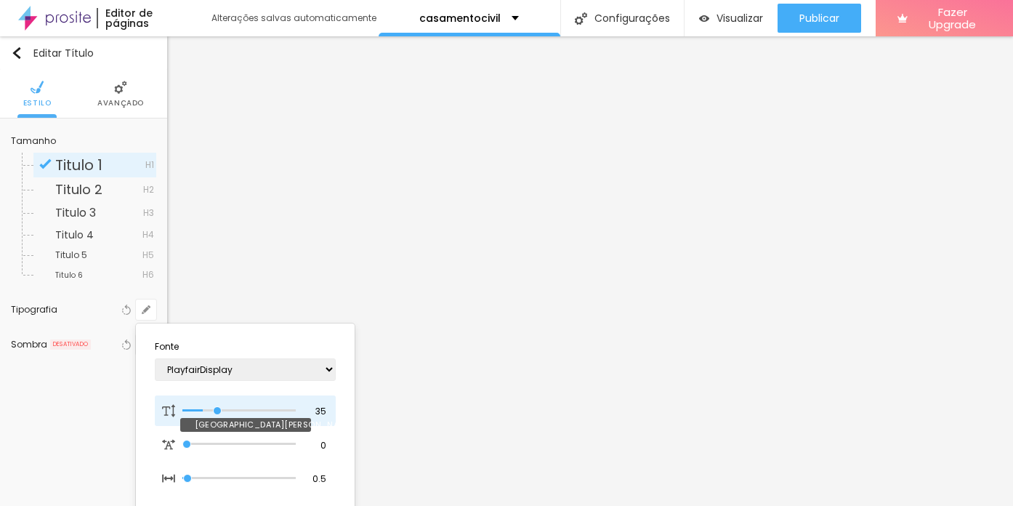
type input "1"
type input "37"
type input "1"
type input "38"
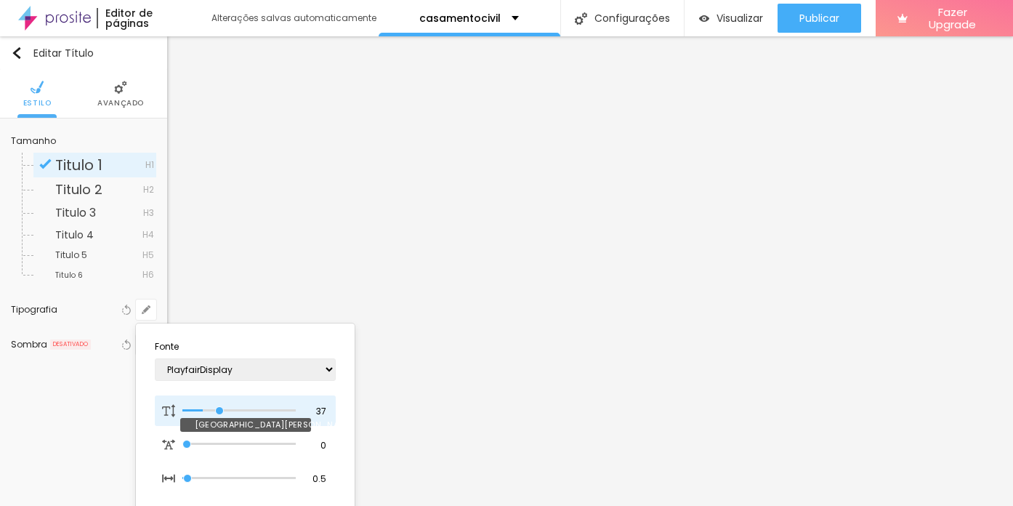
type input "38"
type input "1"
type input "39"
type input "1"
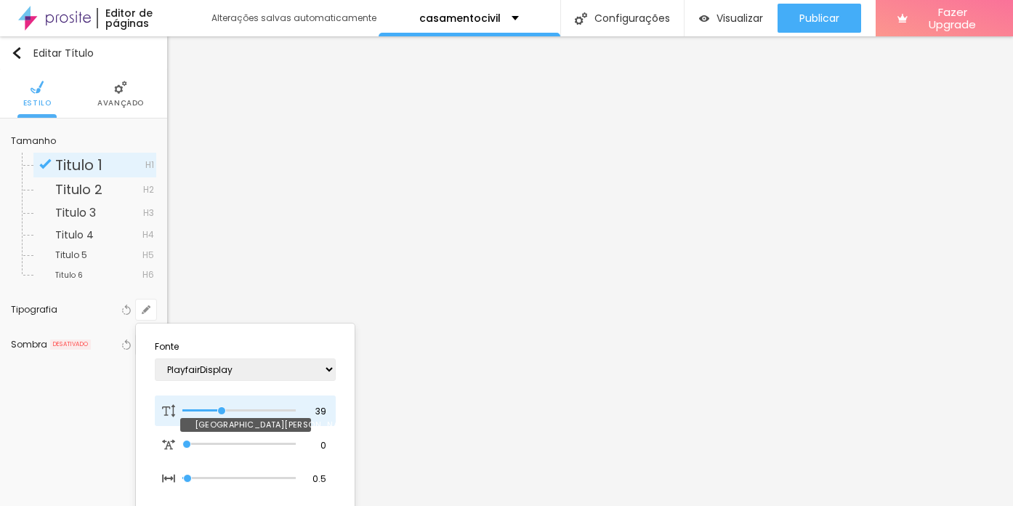
type input "42"
type input "1"
type input "46"
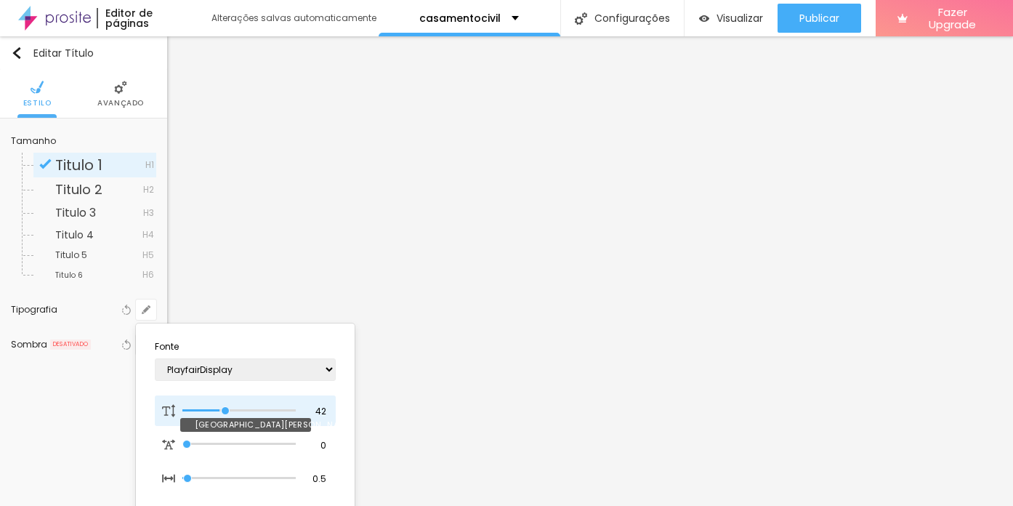
type input "1"
type input "47"
type input "1"
type input "48"
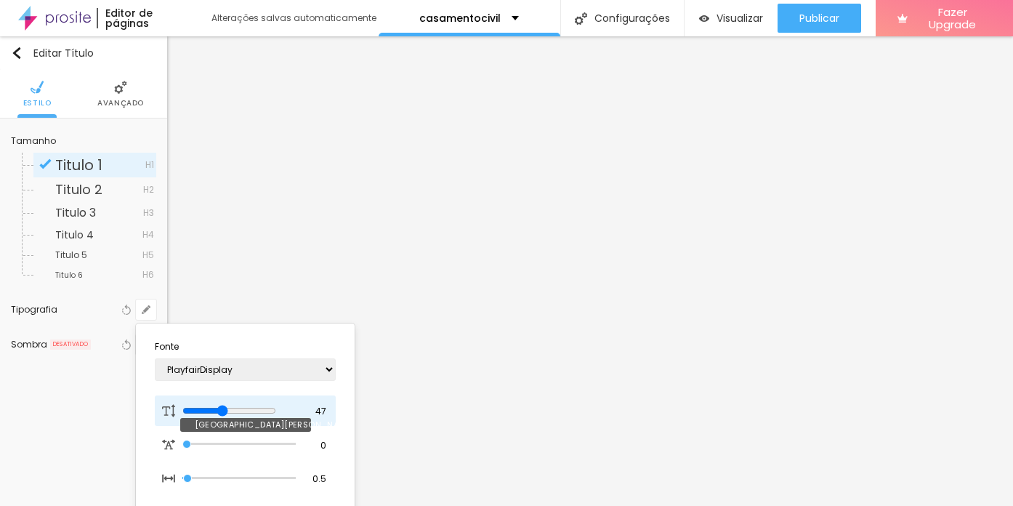
type input "48"
type input "1"
type input "49"
type input "1"
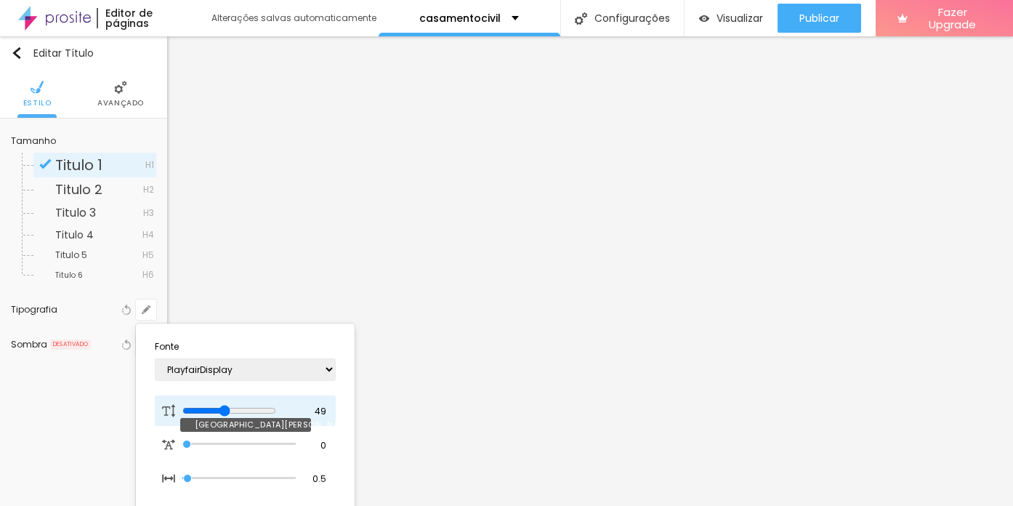
type input "50"
type input "1"
type input "51"
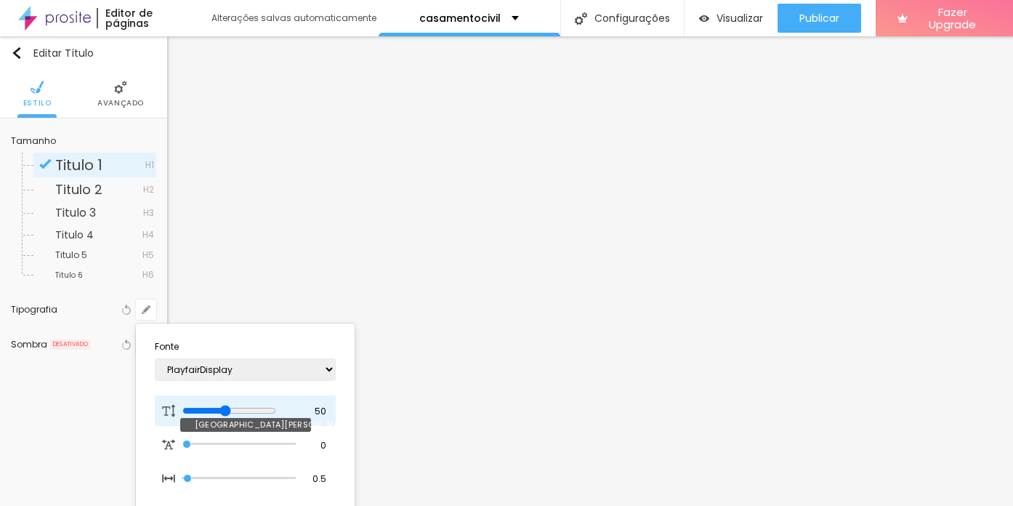
type input "1"
type input "52"
type input "1"
type input "53"
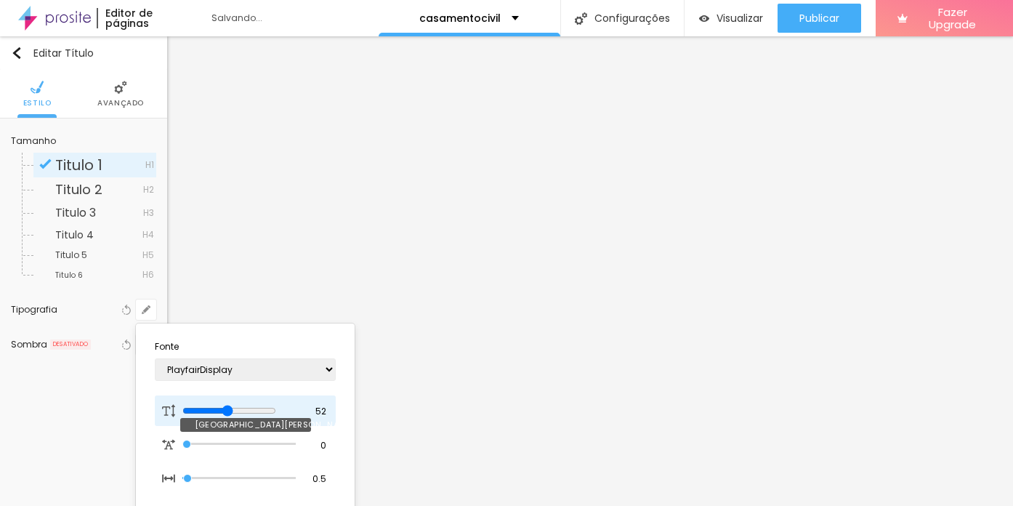
type input "53"
type input "1"
type input "54"
type input "1"
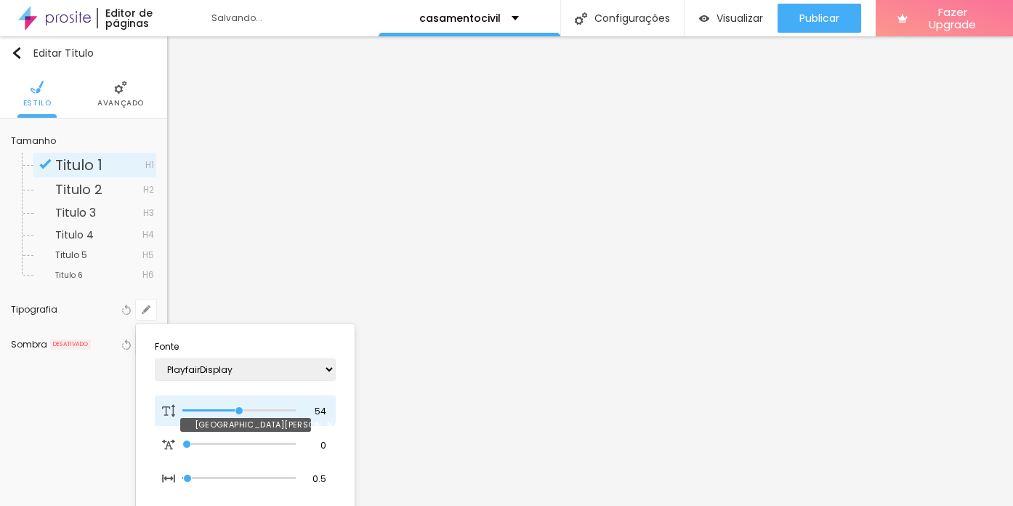
type input "55"
type input "1"
drag, startPoint x: 191, startPoint y: 410, endPoint x: 240, endPoint y: 412, distance: 48.7
type input "55"
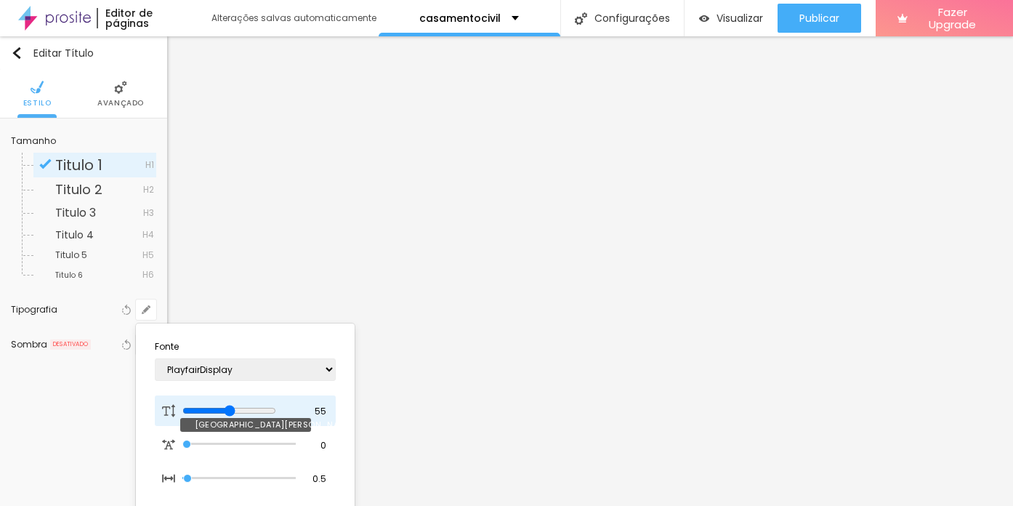
click at [240, 412] on input "range" at bounding box center [229, 411] width 94 height 12
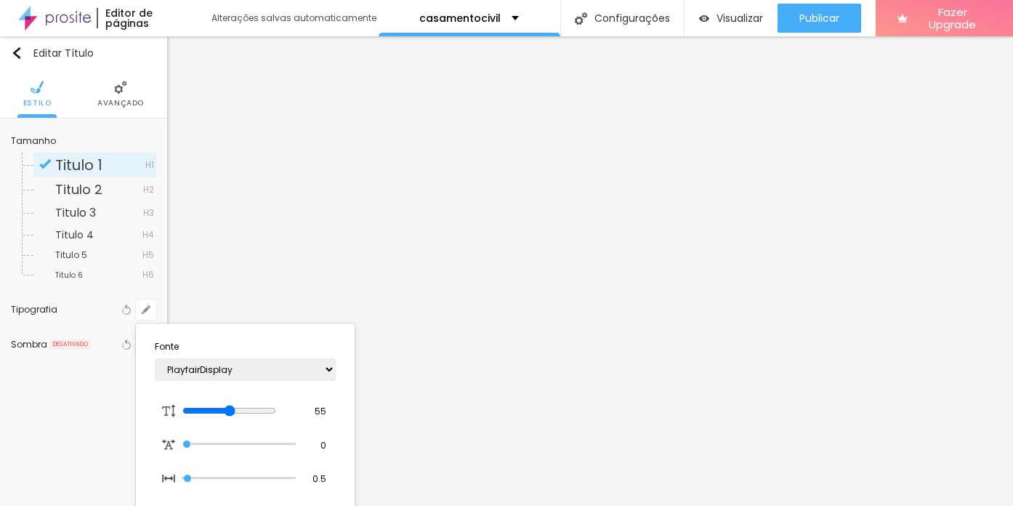
click at [228, 238] on div at bounding box center [506, 253] width 1013 height 506
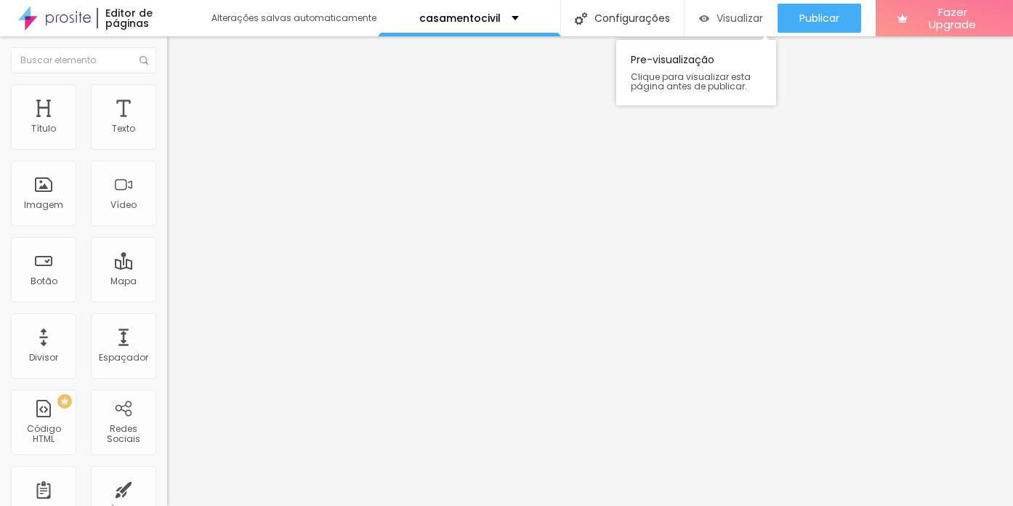
click at [711, 19] on div "Visualizar" at bounding box center [731, 18] width 65 height 12
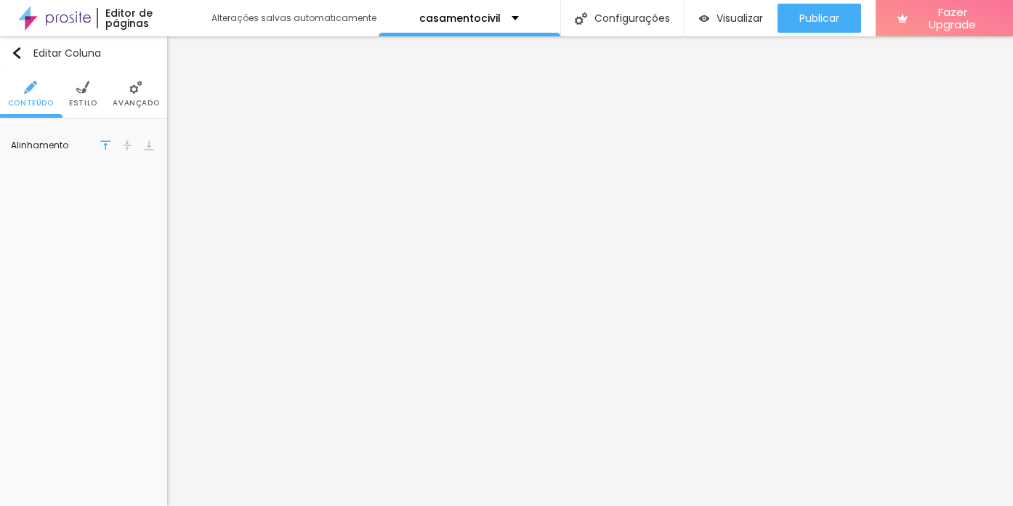
click at [81, 97] on li "Estilo" at bounding box center [83, 94] width 28 height 48
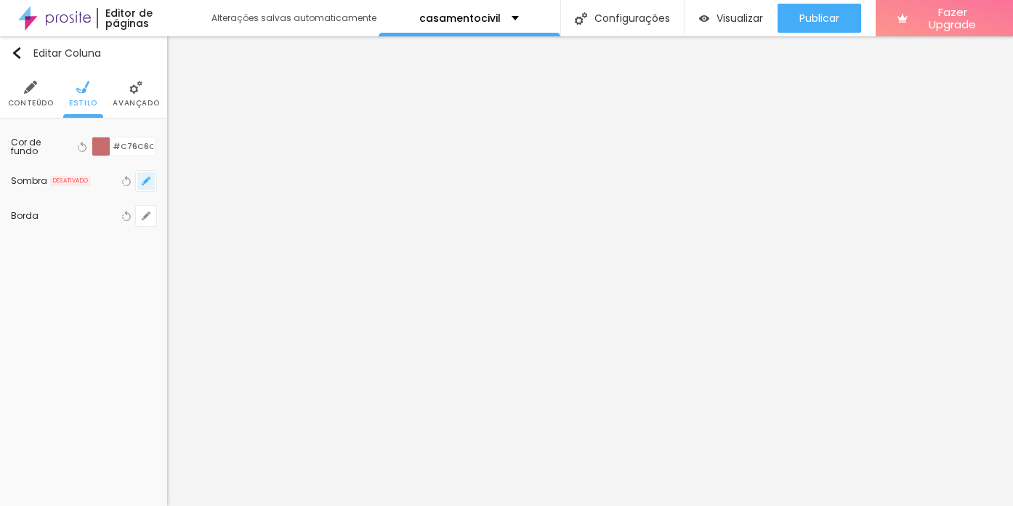
click at [145, 184] on icon "button" at bounding box center [146, 181] width 9 height 9
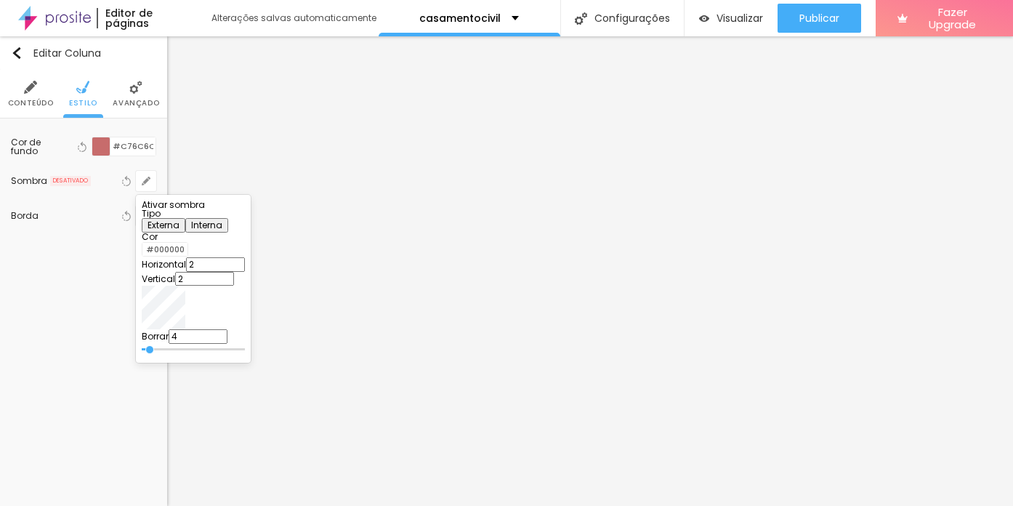
click at [245, 209] on div at bounding box center [193, 209] width 103 height 0
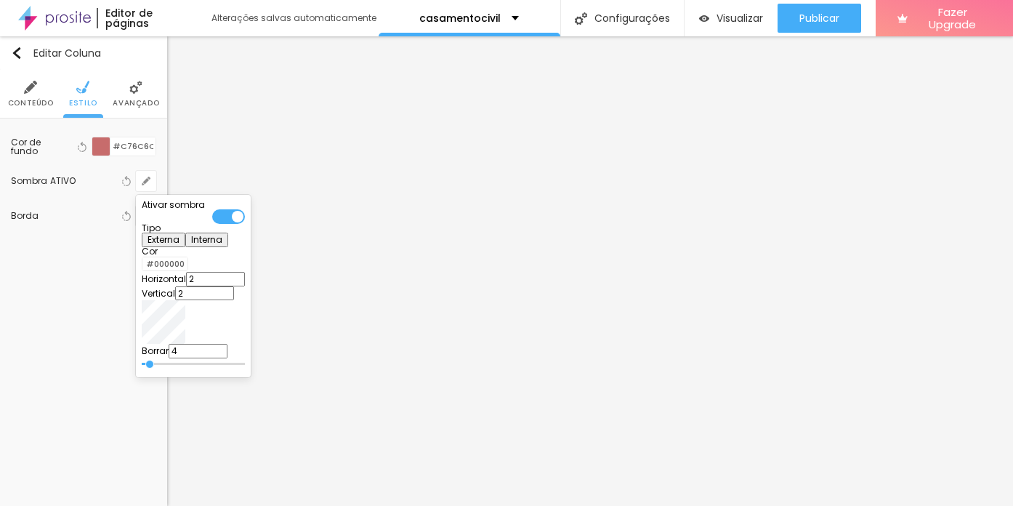
click at [142, 271] on div at bounding box center [142, 264] width 0 height 14
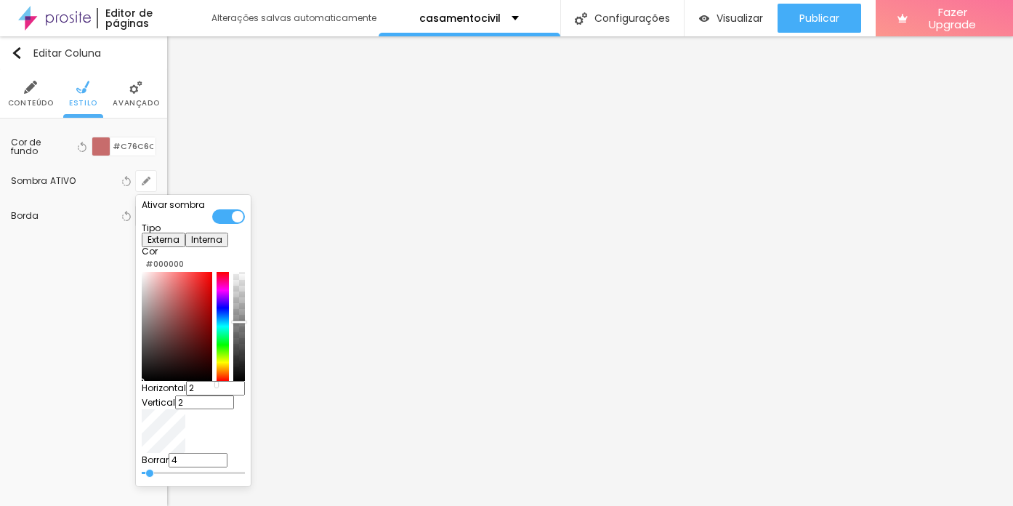
drag, startPoint x: 268, startPoint y: 312, endPoint x: 269, endPoint y: 339, distance: 26.9
click at [246, 323] on div at bounding box center [239, 321] width 15 height 2
drag, startPoint x: 269, startPoint y: 341, endPoint x: 270, endPoint y: 358, distance: 17.5
click at [248, 342] on div at bounding box center [240, 341] width 15 height 2
click at [228, 243] on button "Interna" at bounding box center [206, 240] width 43 height 15
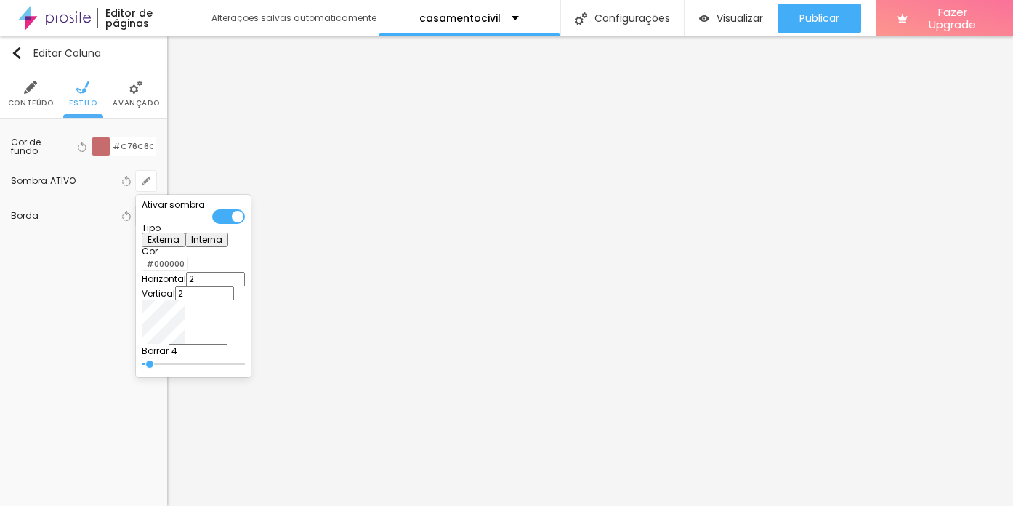
click at [185, 245] on button "Externa" at bounding box center [164, 240] width 44 height 15
type input "4"
type input "5"
type input "7"
type input "6"
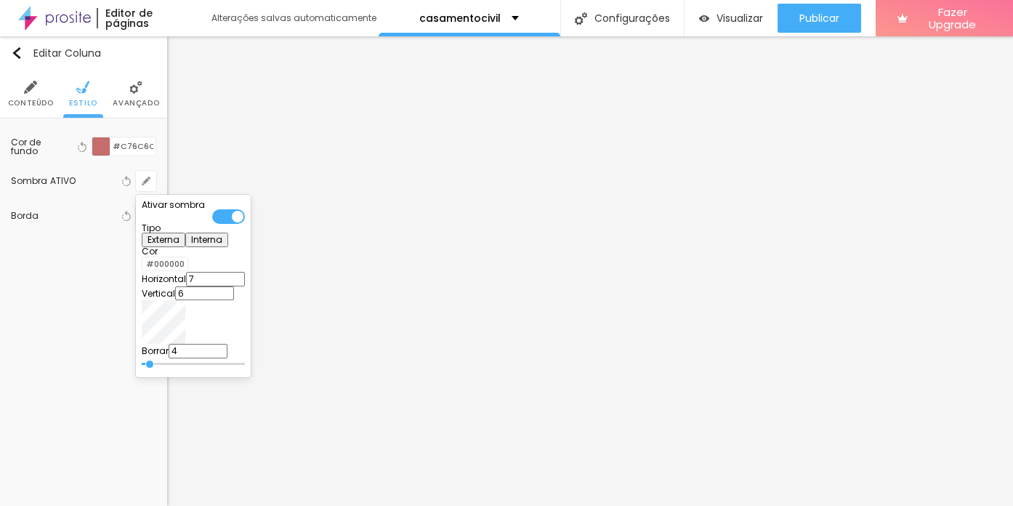
type input "8"
type input "7"
click at [142, 271] on div at bounding box center [142, 264] width 0 height 14
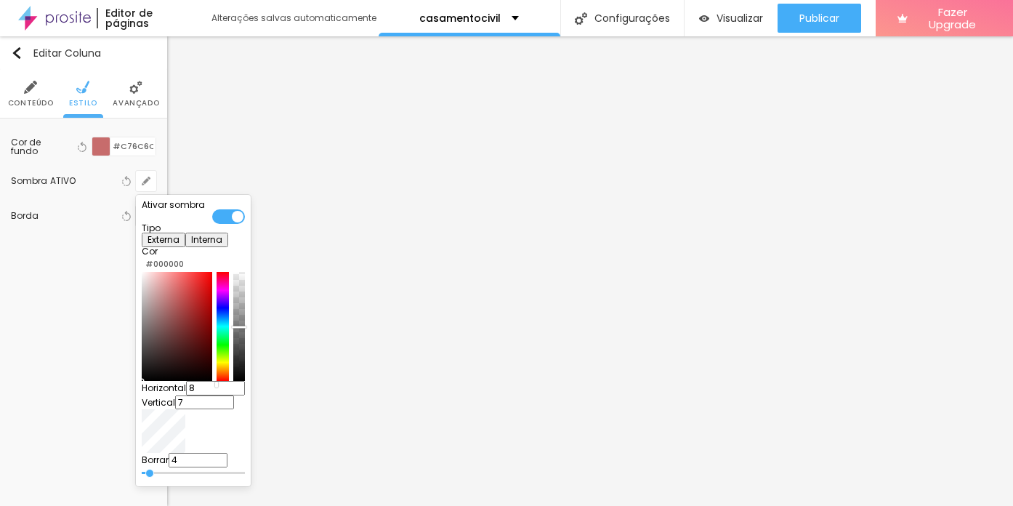
drag, startPoint x: 268, startPoint y: 358, endPoint x: 268, endPoint y: 345, distance: 13.1
click at [246, 328] on div at bounding box center [239, 327] width 15 height 2
click at [153, 264] on div "Ativar sombra Tipo Externa Interna Cor #000000 Horizontal 8 Vertical 7 Borrar 4" at bounding box center [193, 341] width 103 height 280
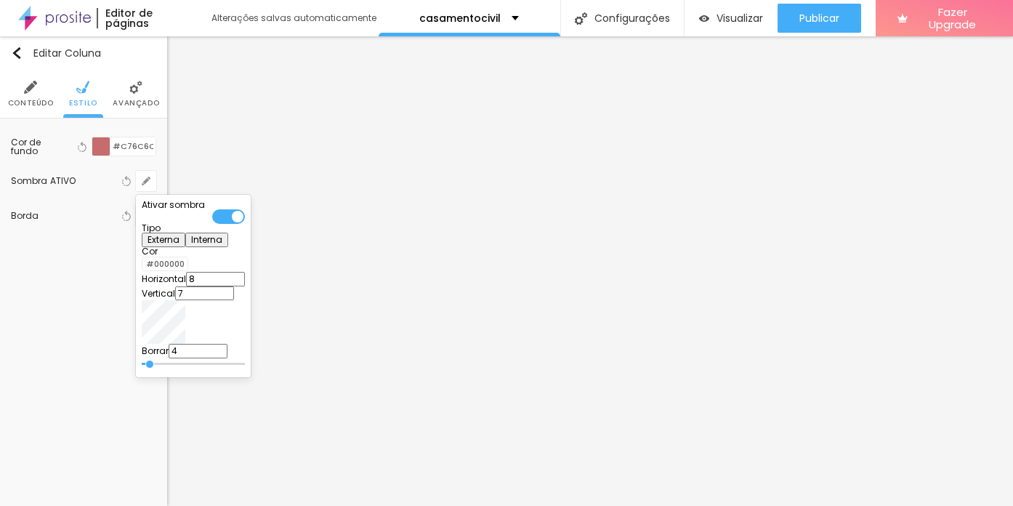
type input "8"
type input "9"
type input "10"
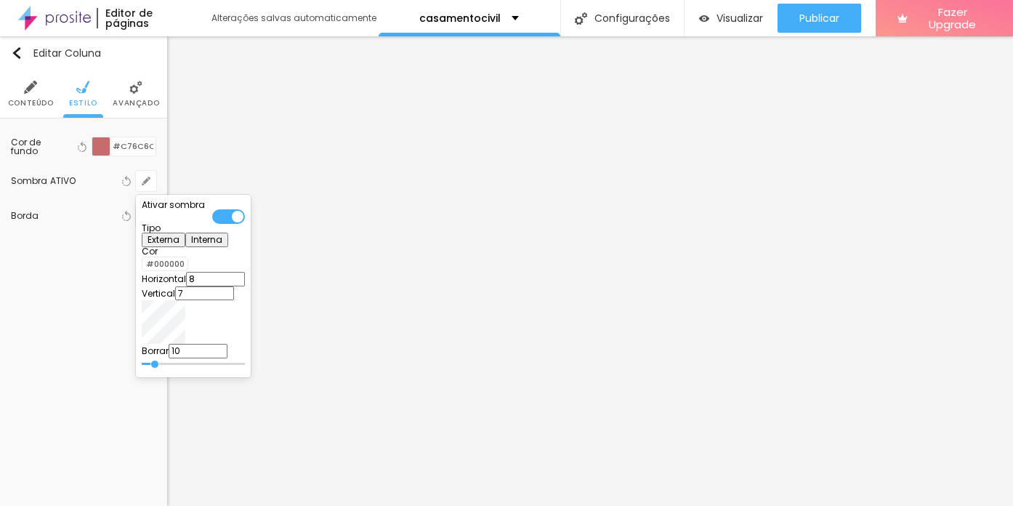
type input "10"
type input "11"
type input "12"
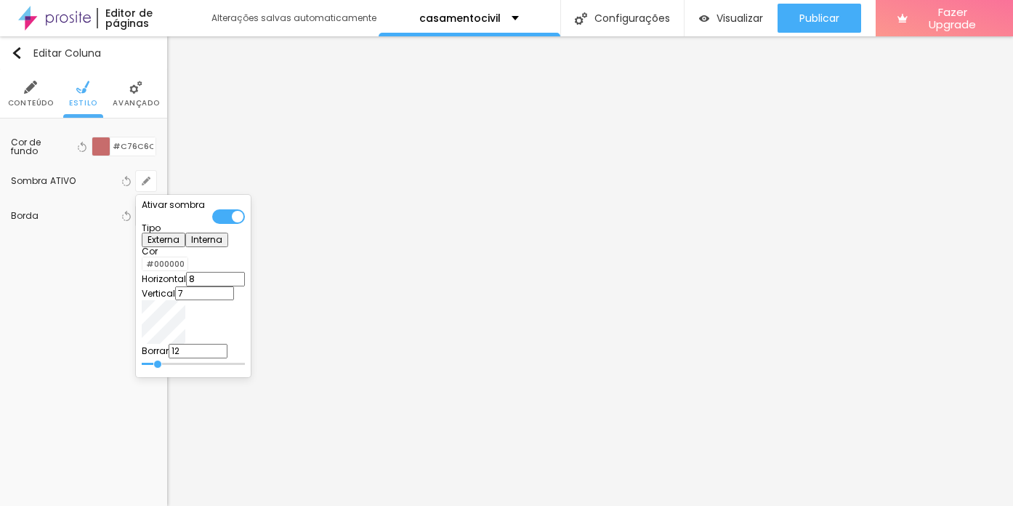
type input "13"
type input "15"
type input "16"
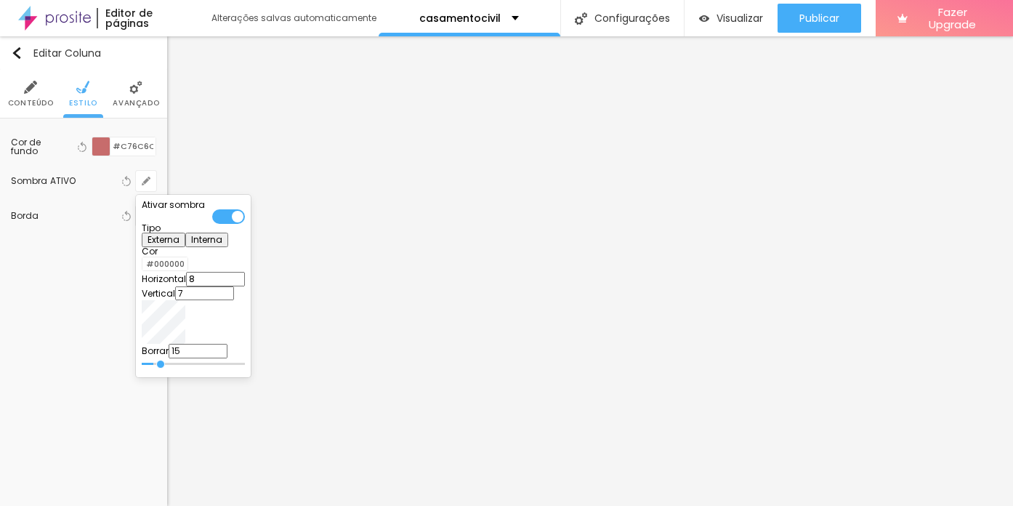
type input "16"
type input "13"
type input "11"
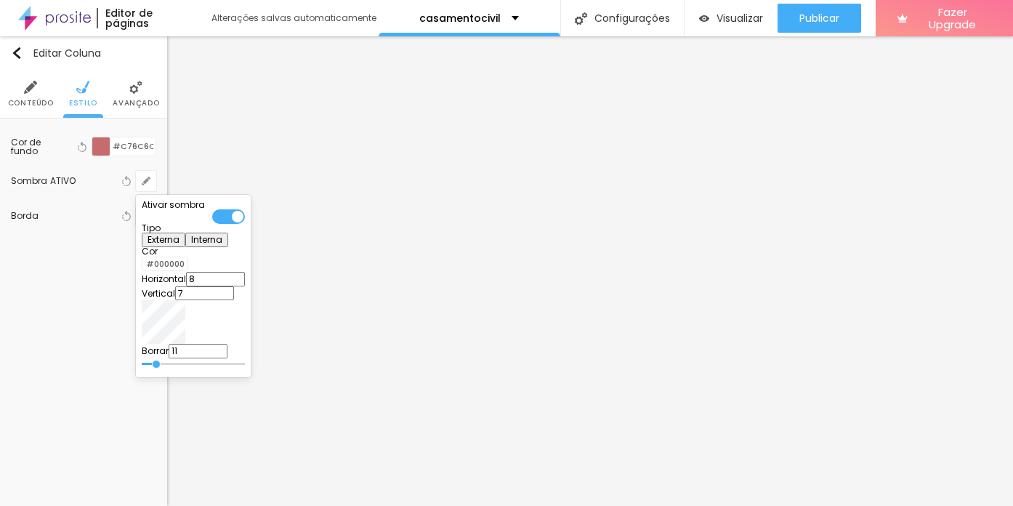
type input "10"
click at [243, 360] on input "range" at bounding box center [193, 363] width 103 height 7
click at [220, 403] on div at bounding box center [506, 253] width 1013 height 506
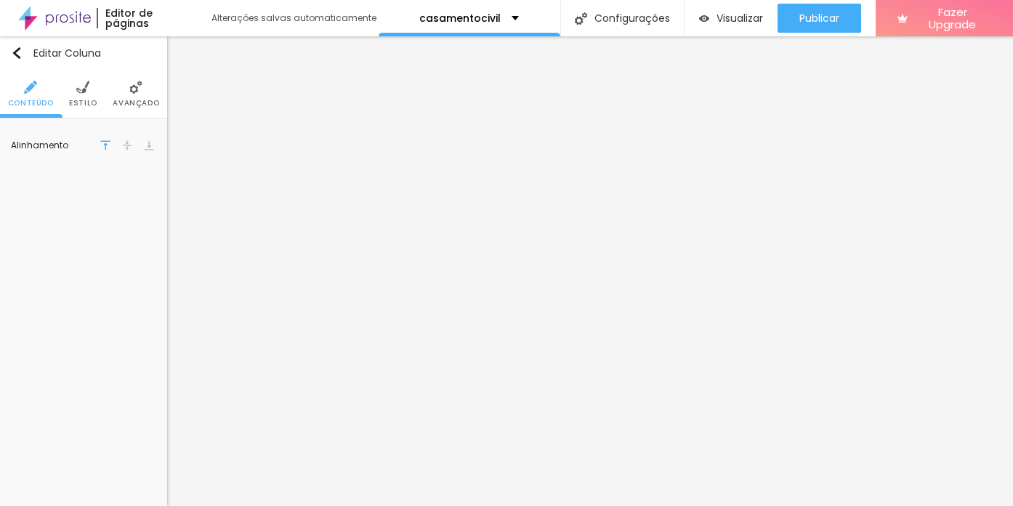
click at [85, 101] on span "Estilo" at bounding box center [83, 103] width 28 height 7
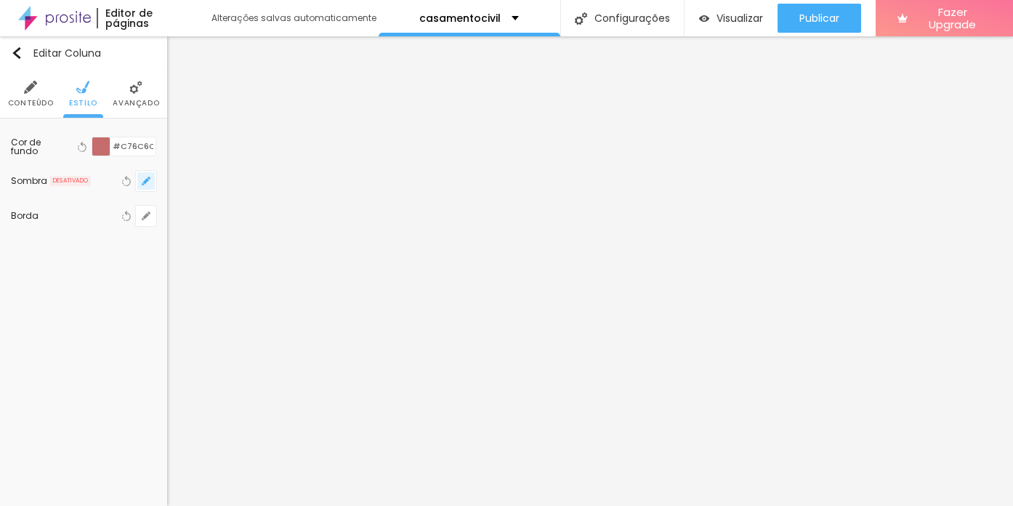
click at [145, 183] on icon "button" at bounding box center [146, 181] width 9 height 9
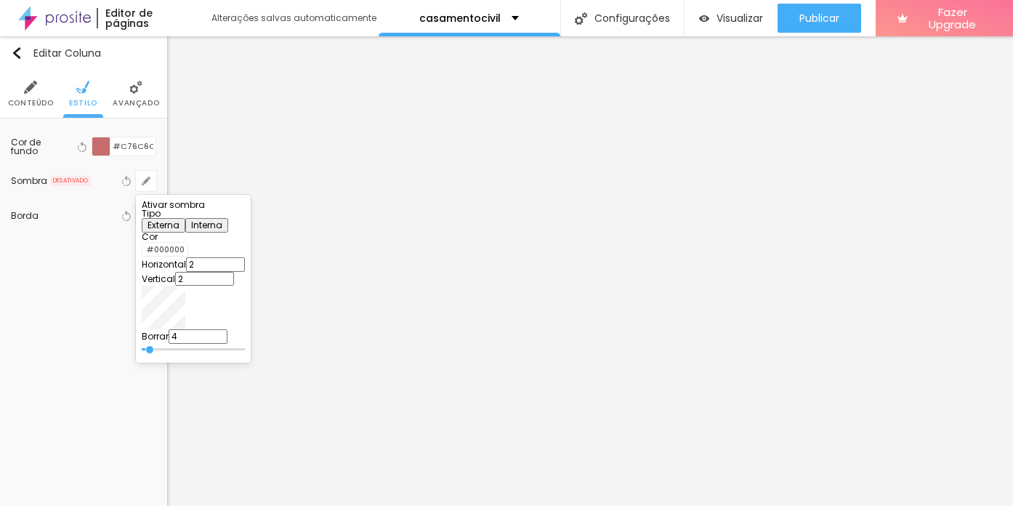
click at [245, 209] on div at bounding box center [193, 209] width 103 height 0
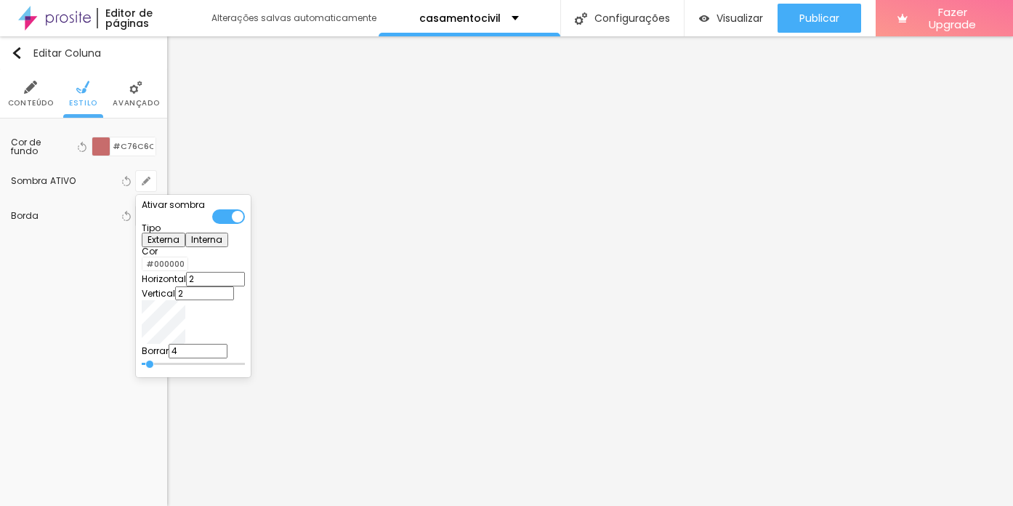
click at [142, 270] on div at bounding box center [142, 264] width 0 height 14
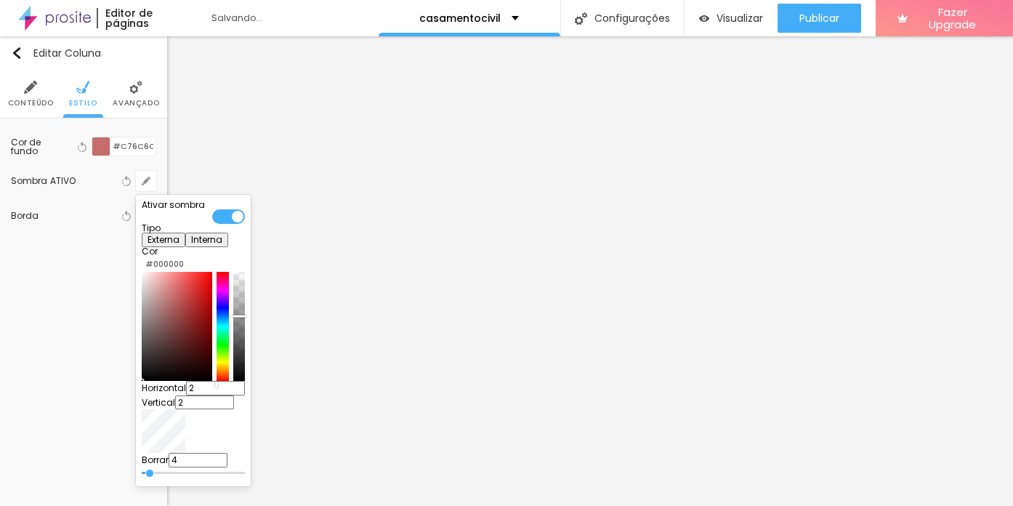
drag, startPoint x: 269, startPoint y: 310, endPoint x: 272, endPoint y: 334, distance: 24.2
click at [246, 318] on div at bounding box center [239, 316] width 15 height 2
click at [245, 325] on div "Ativar sombra Tipo Externa Interna Cor #000000 Horizontal 2 Vertical 2 Borrar 4" at bounding box center [193, 341] width 103 height 280
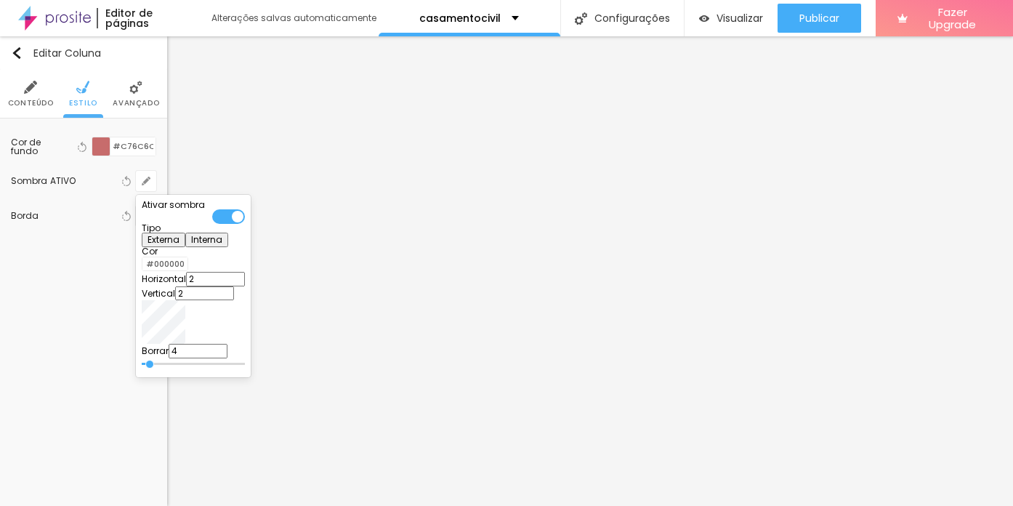
type input "5"
type input "10"
type input "6"
type input "9"
type input "7"
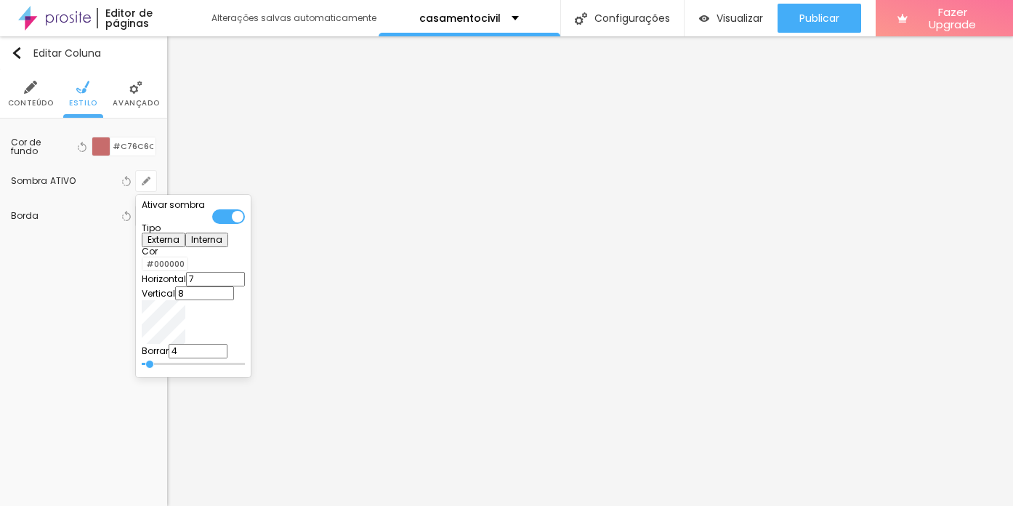
type input "7"
type input "8"
type input "7"
type input "8"
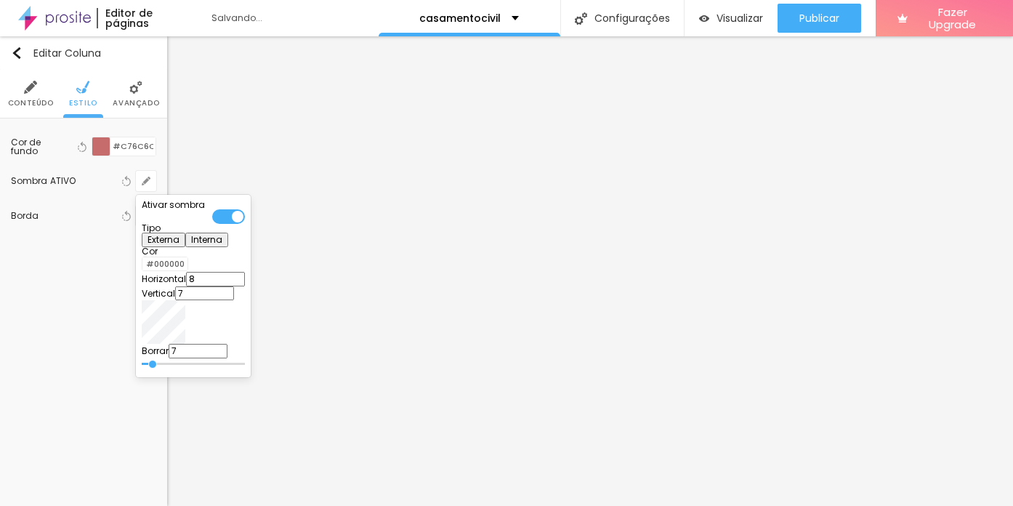
type input "8"
type input "11"
type input "12"
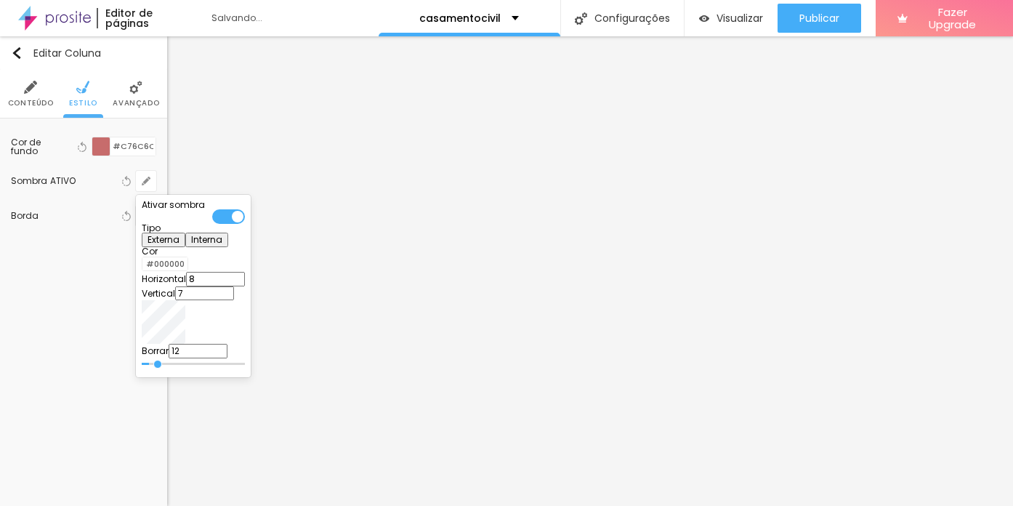
type input "13"
type input "14"
type input "15"
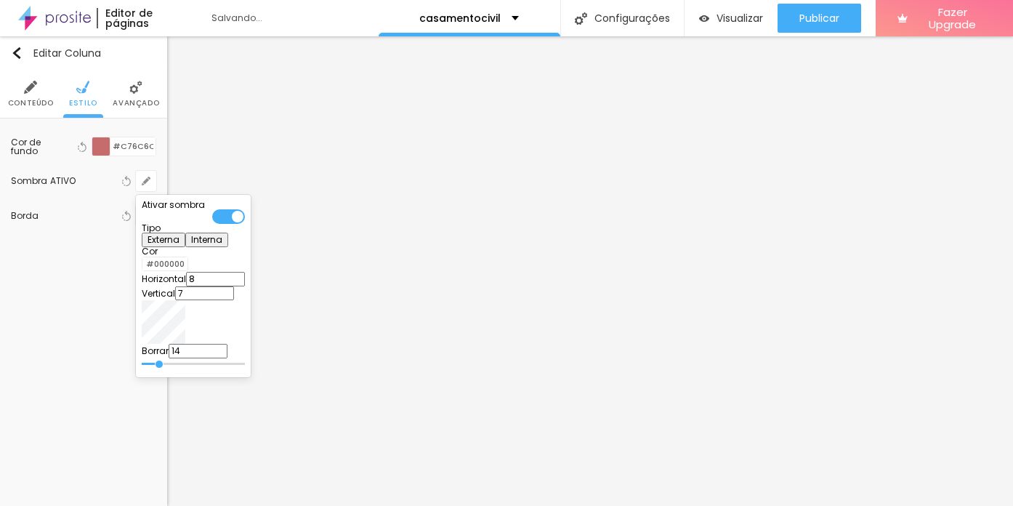
type input "15"
type input "16"
type input "17"
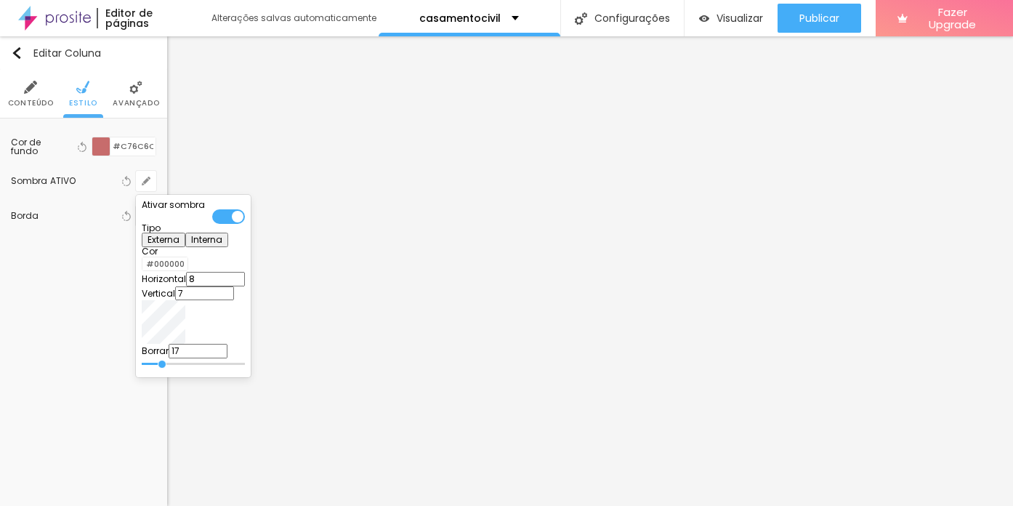
type input "15"
type input "14"
type input "13"
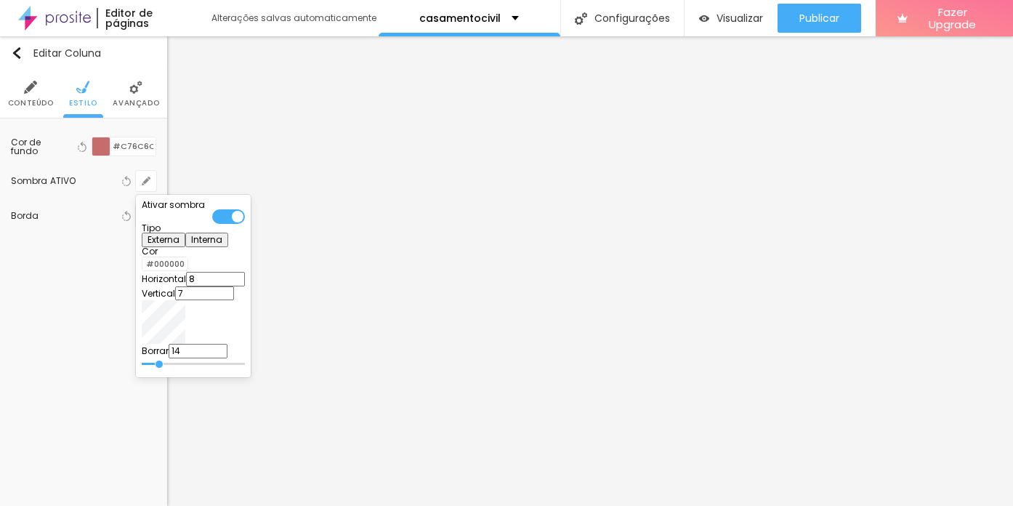
type input "13"
click at [243, 362] on input "range" at bounding box center [193, 363] width 103 height 7
click at [377, 408] on div at bounding box center [506, 253] width 1013 height 506
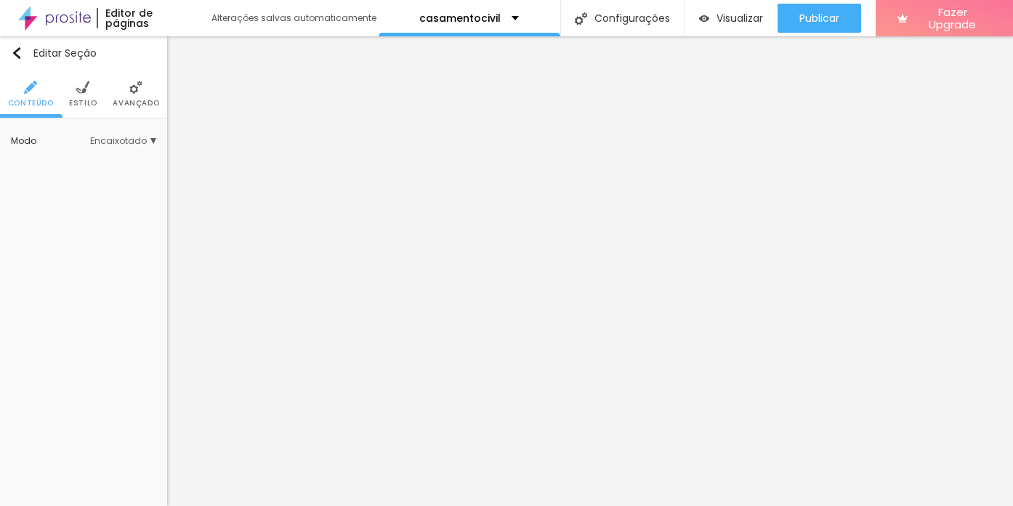
click at [84, 102] on span "Estilo" at bounding box center [83, 103] width 28 height 7
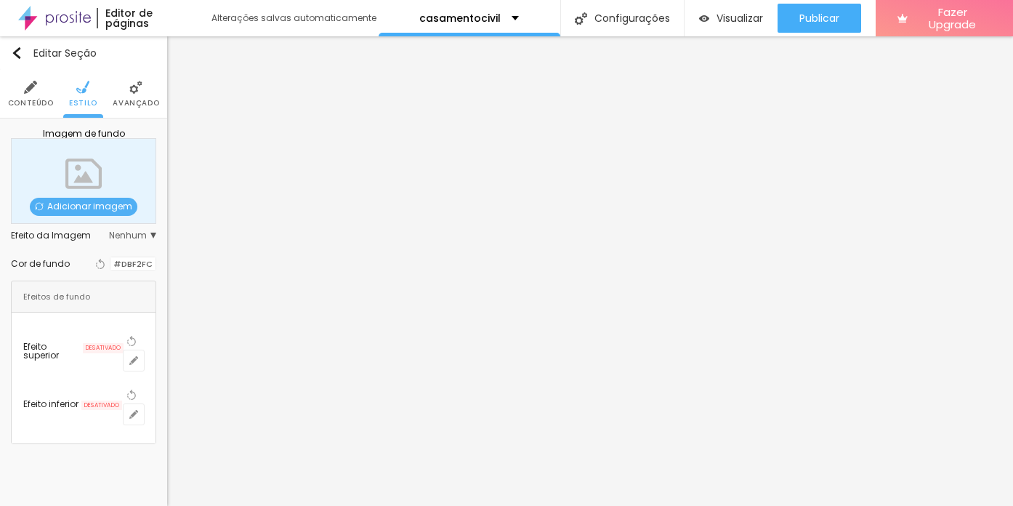
click at [110, 264] on div at bounding box center [110, 264] width 0 height 14
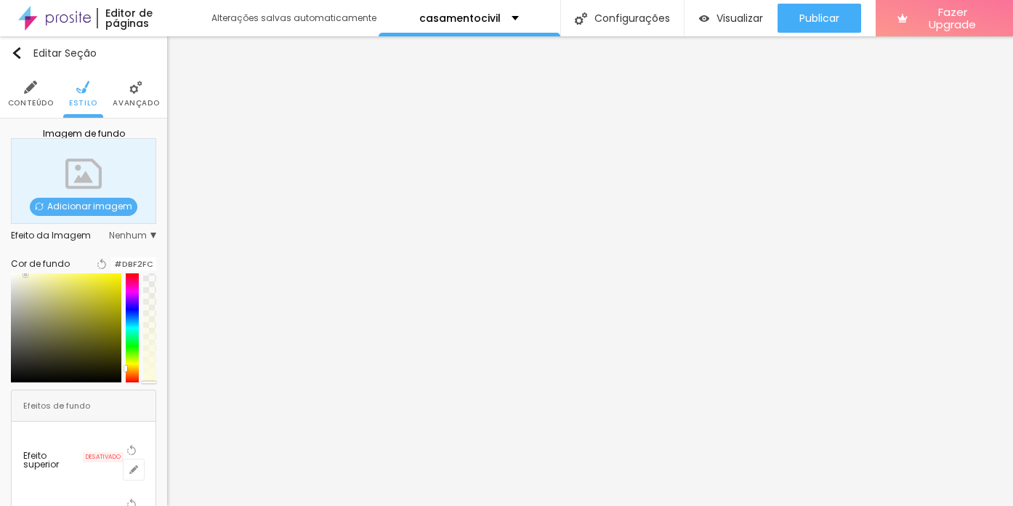
click at [127, 374] on div at bounding box center [132, 327] width 13 height 109
drag, startPoint x: 37, startPoint y: 284, endPoint x: 49, endPoint y: 292, distance: 14.7
click at [45, 286] on div at bounding box center [43, 284] width 3 height 3
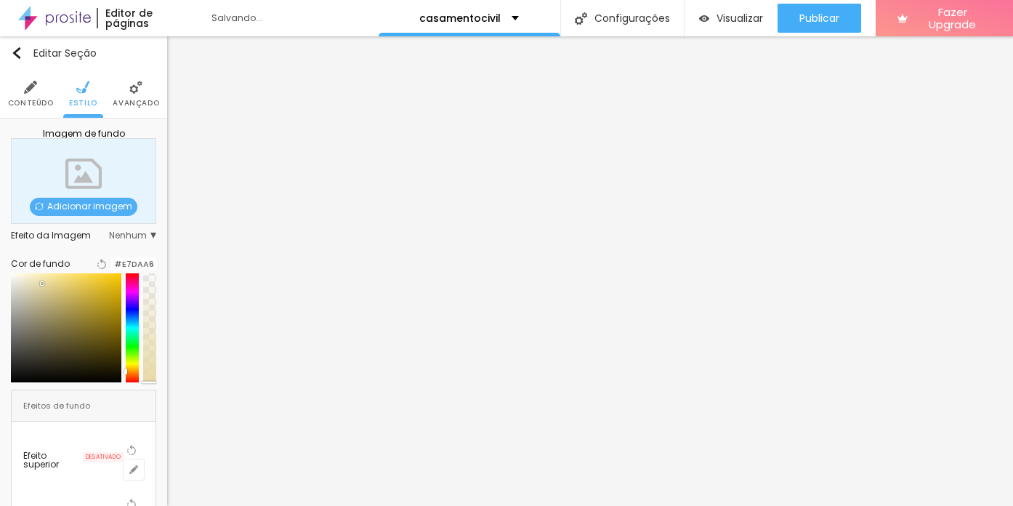
click at [129, 376] on div at bounding box center [132, 327] width 13 height 109
click at [124, 375] on div at bounding box center [125, 372] width 3 height 6
drag, startPoint x: 148, startPoint y: 389, endPoint x: 148, endPoint y: 379, distance: 10.9
click at [148, 371] on div at bounding box center [149, 370] width 15 height 2
click at [127, 263] on input "#E7D8A6" at bounding box center [133, 264] width 45 height 14
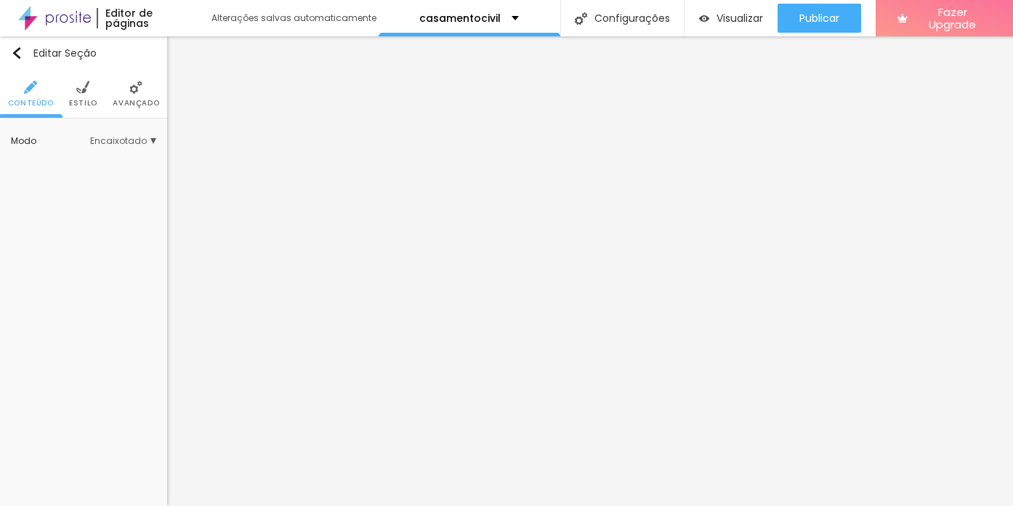
click at [81, 96] on li "Estilo" at bounding box center [83, 94] width 28 height 48
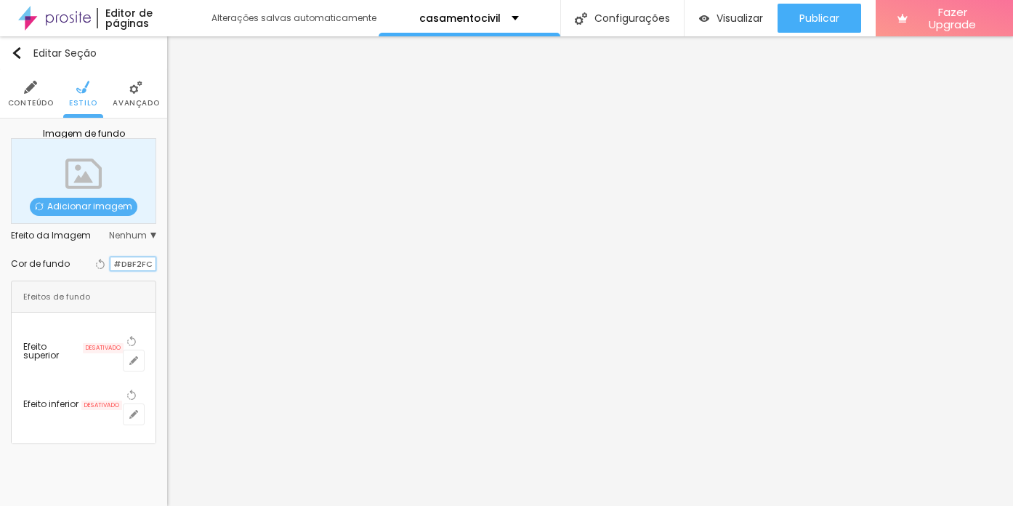
click at [133, 270] on input "#DBF2FC" at bounding box center [132, 264] width 45 height 14
paste input "E7D8A"
click at [124, 297] on div "Efeitos de fundo" at bounding box center [84, 296] width 144 height 31
click at [121, 274] on div "Cor de fundo Voltar ao padrão #E7D8A" at bounding box center [83, 263] width 145 height 33
click at [140, 263] on input "#E7D8A" at bounding box center [132, 264] width 45 height 14
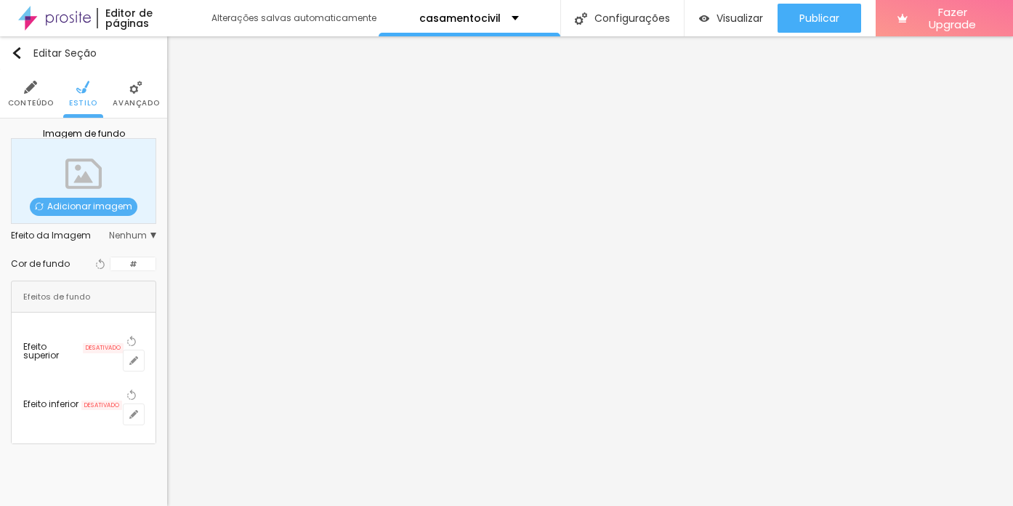
click at [150, 291] on div "Efeitos de fundo" at bounding box center [84, 296] width 144 height 31
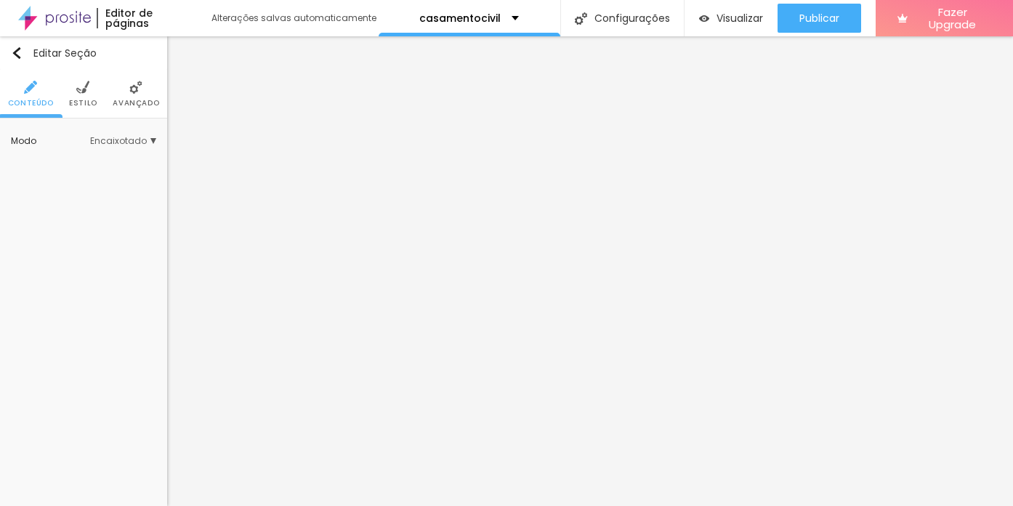
click at [78, 100] on span "Estilo" at bounding box center [83, 103] width 28 height 7
click at [73, 93] on li "Estilo" at bounding box center [83, 94] width 28 height 48
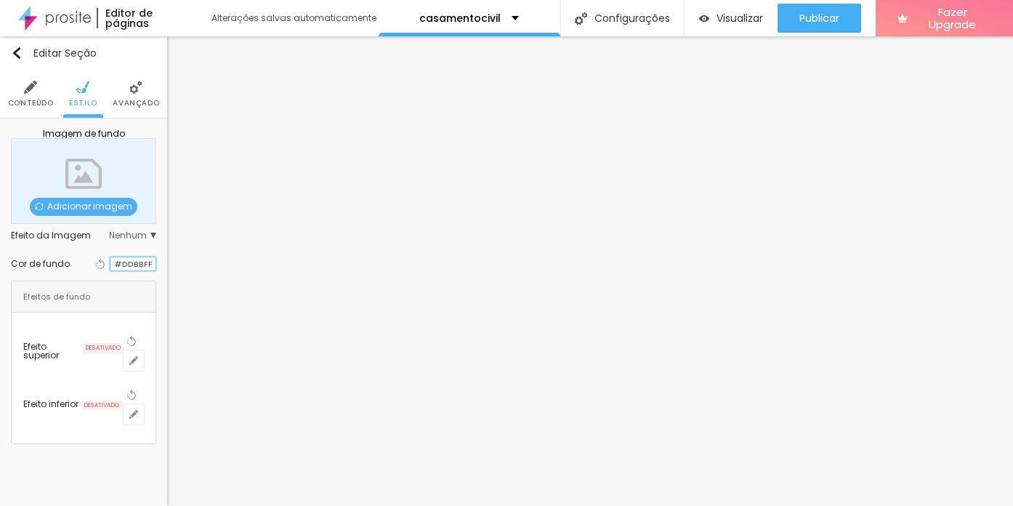
click at [130, 267] on input "#DDBBFF" at bounding box center [132, 264] width 45 height 14
paste input "FFFF"
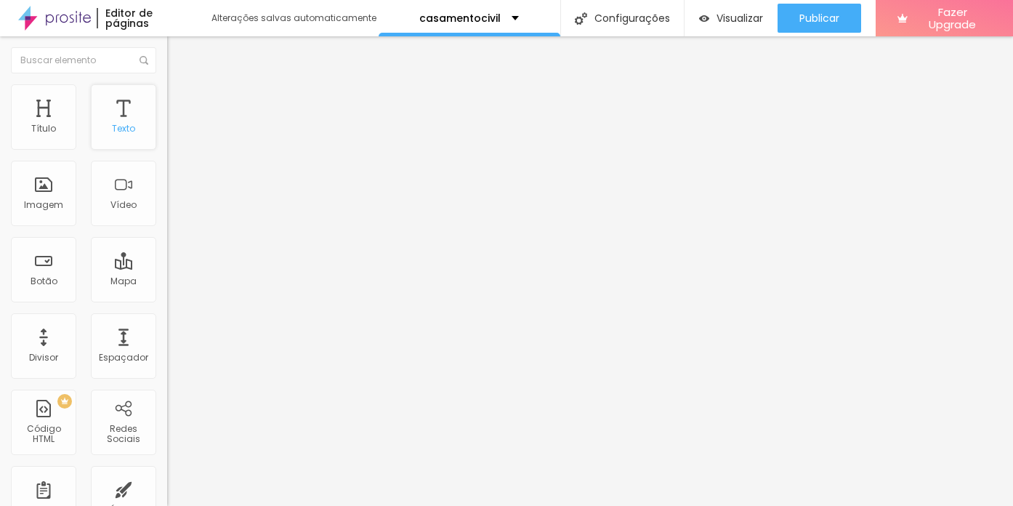
click at [116, 130] on div "Texto" at bounding box center [123, 129] width 23 height 10
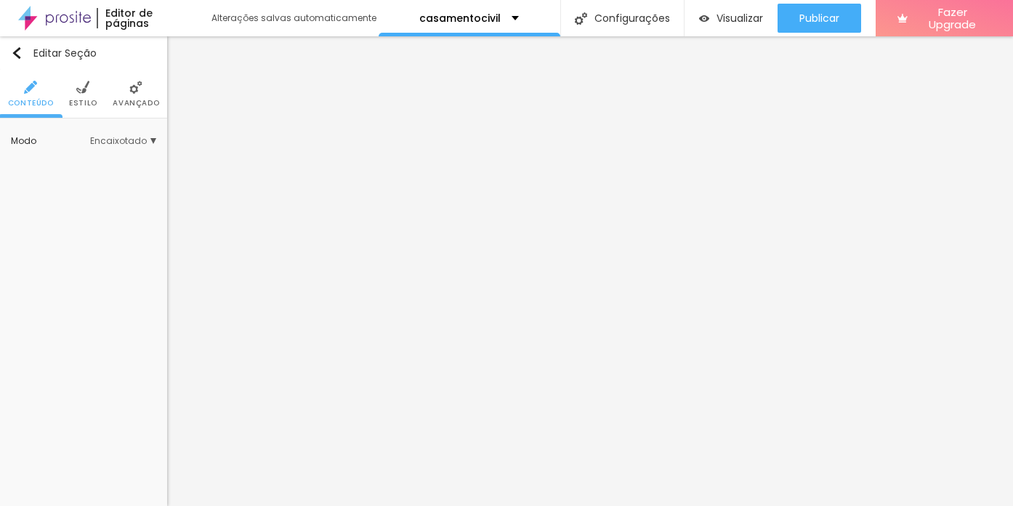
click at [107, 137] on span "Encaixotado" at bounding box center [123, 141] width 66 height 9
click at [79, 95] on li "Estilo" at bounding box center [83, 94] width 28 height 48
click at [79, 100] on span "Estilo" at bounding box center [83, 103] width 28 height 7
click at [77, 97] on li "Estilo" at bounding box center [83, 94] width 28 height 48
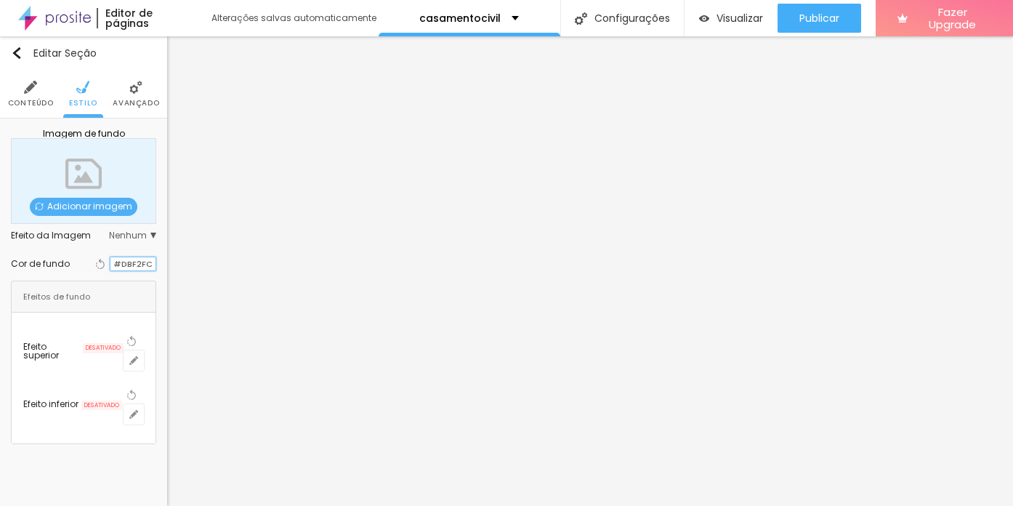
click at [121, 259] on input "#DBF2FC" at bounding box center [132, 264] width 45 height 14
paste input "E7D8A"
click at [110, 261] on div at bounding box center [110, 264] width 0 height 14
click at [110, 270] on div at bounding box center [110, 264] width 0 height 14
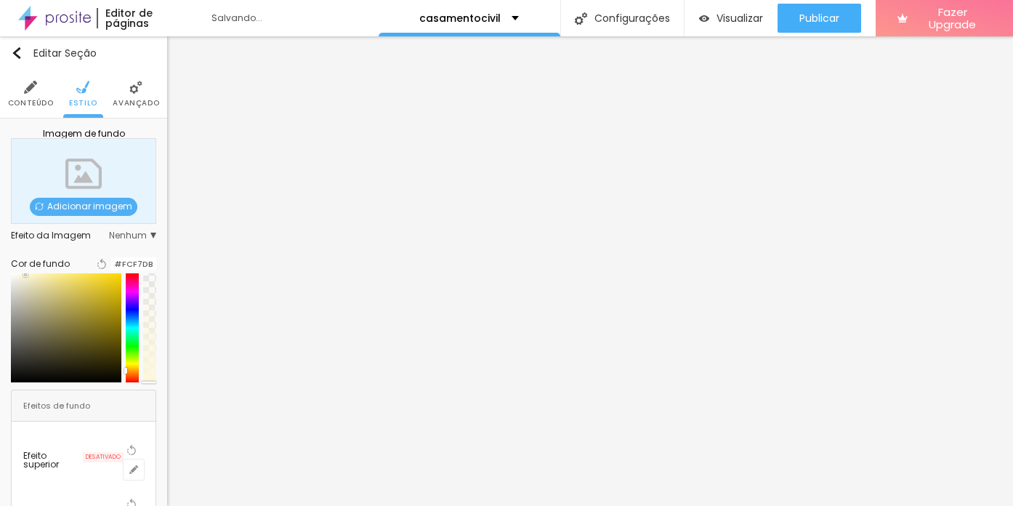
drag, startPoint x: 122, startPoint y: 334, endPoint x: 122, endPoint y: 376, distance: 42.1
click at [124, 374] on div at bounding box center [125, 371] width 3 height 6
click at [28, 283] on div at bounding box center [26, 281] width 3 height 3
click at [123, 267] on input "#EEE9CD" at bounding box center [133, 264] width 45 height 14
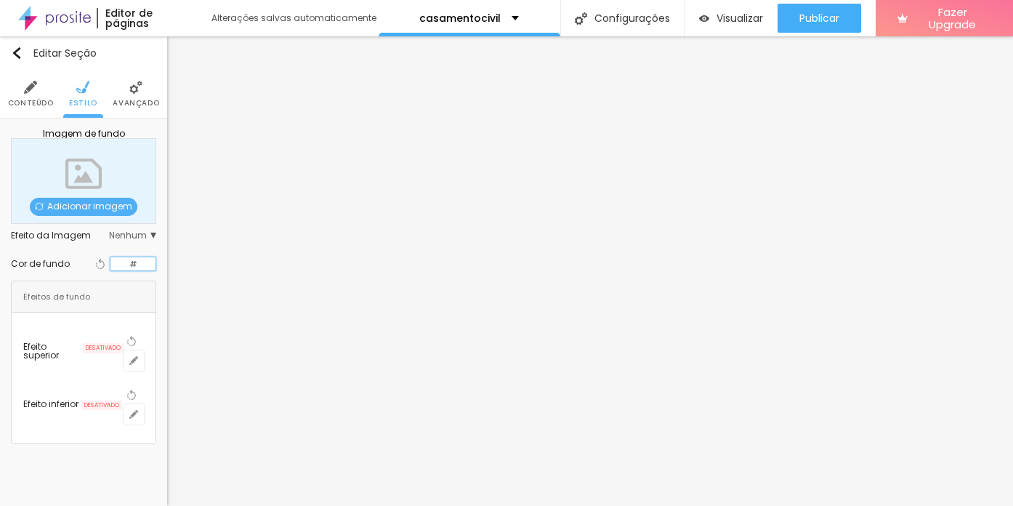
paste input "E7D8A"
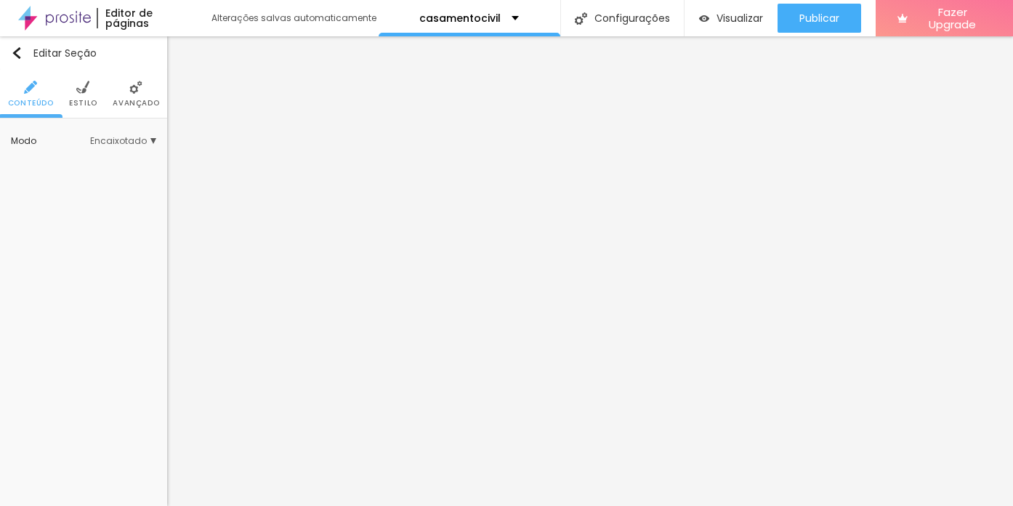
click at [73, 100] on span "Estilo" at bounding box center [83, 103] width 28 height 7
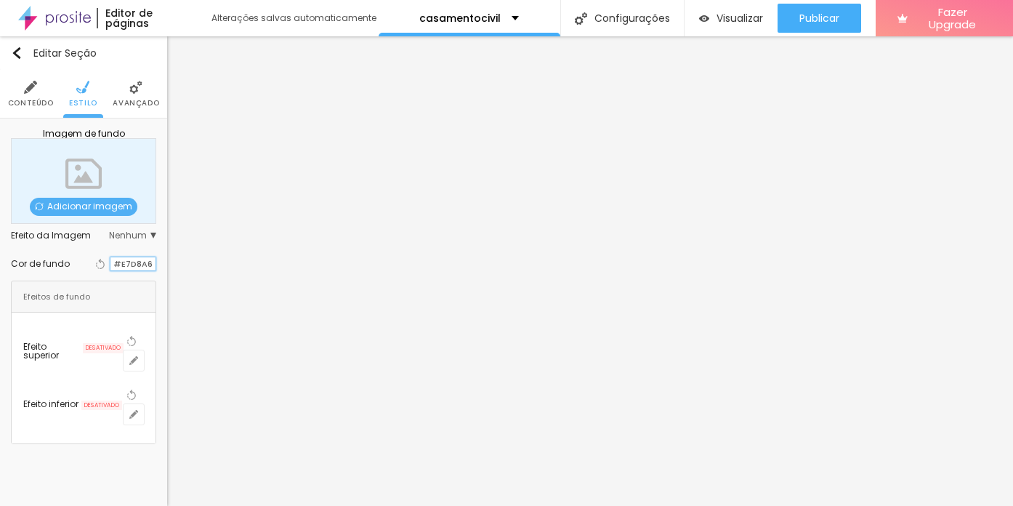
drag, startPoint x: 122, startPoint y: 263, endPoint x: 163, endPoint y: 263, distance: 40.7
click at [163, 263] on div "Imagem de fundo Adicionar imagem Efeito da Imagem Nenhum Nenhum Parallax Cor de…" at bounding box center [83, 286] width 167 height 336
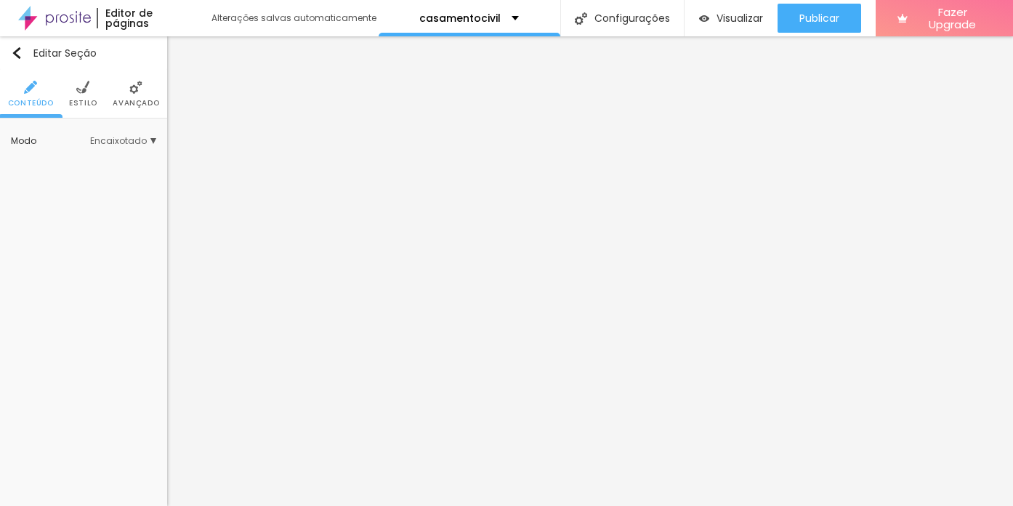
click at [89, 100] on span "Estilo" at bounding box center [83, 103] width 28 height 7
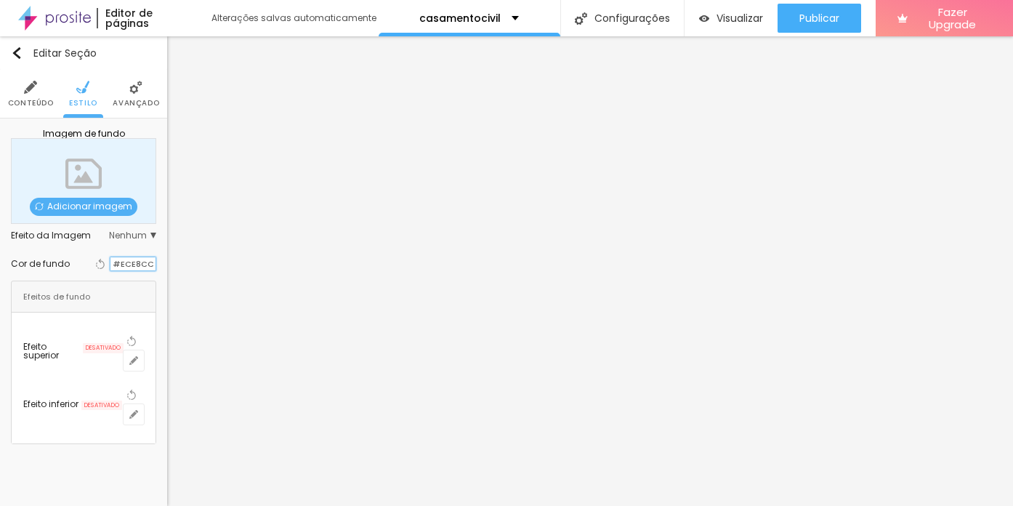
click at [137, 265] on input "#ECE8CC" at bounding box center [132, 264] width 45 height 14
paste input "E7D8A6"
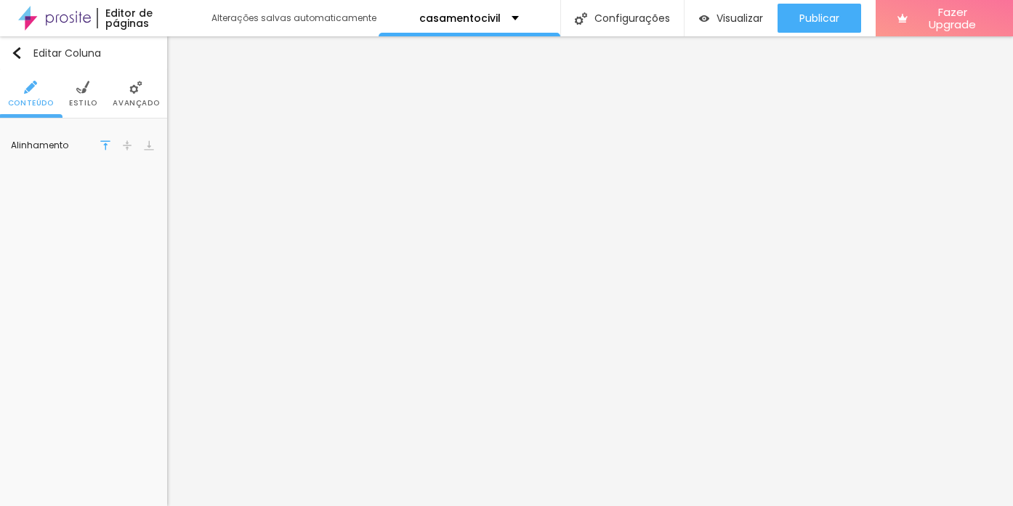
click at [84, 100] on span "Estilo" at bounding box center [83, 103] width 28 height 7
click at [143, 188] on button "button" at bounding box center [146, 181] width 20 height 20
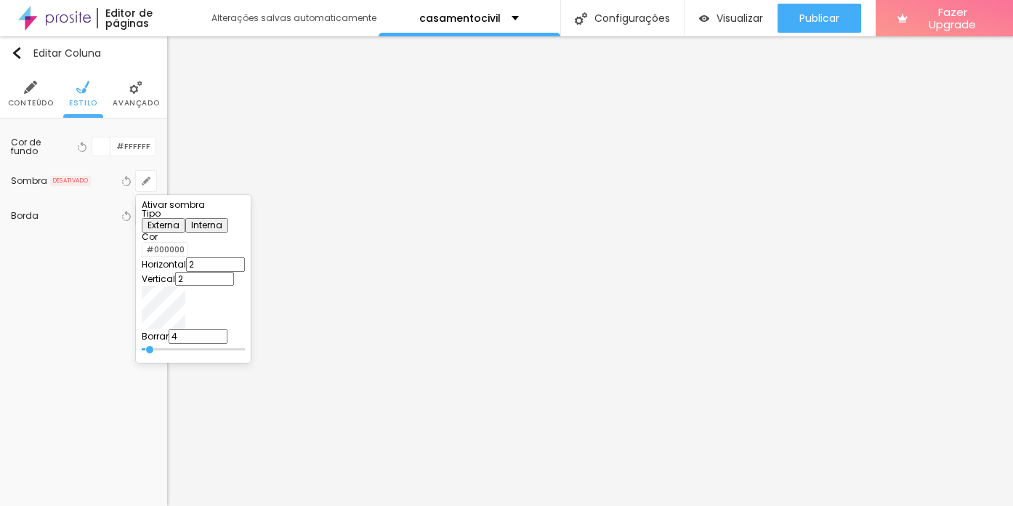
click at [109, 216] on div at bounding box center [506, 253] width 1013 height 506
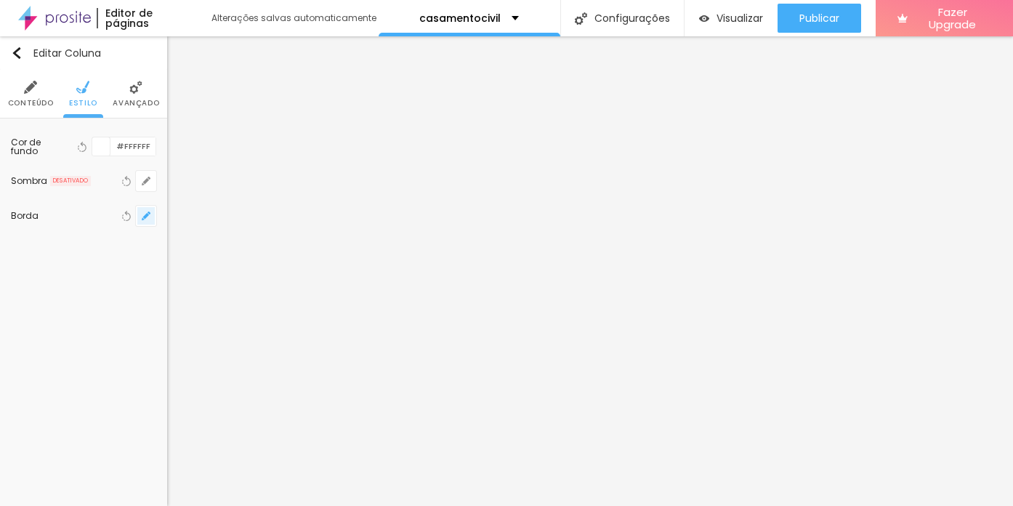
click at [148, 217] on icon "button" at bounding box center [146, 215] width 9 height 9
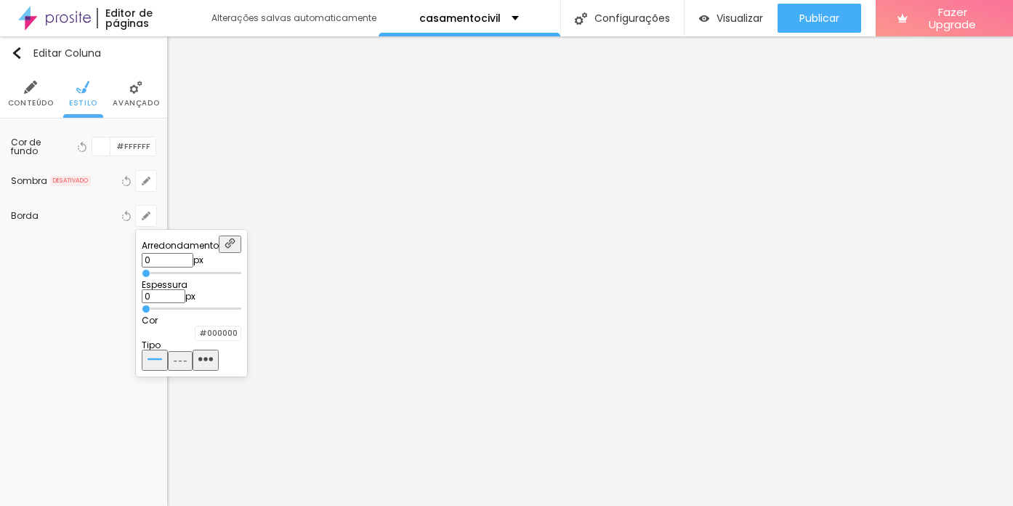
drag, startPoint x: 222, startPoint y: 308, endPoint x: 108, endPoint y: 310, distance: 114.1
click at [142, 310] on input "range" at bounding box center [192, 308] width 100 height 7
click at [102, 315] on div at bounding box center [506, 253] width 1013 height 506
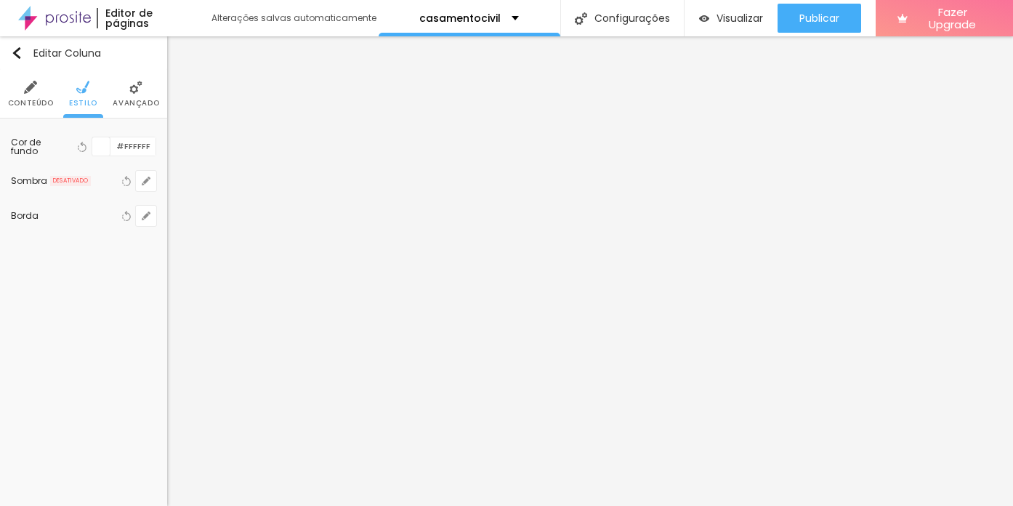
click at [138, 100] on span "Avançado" at bounding box center [136, 103] width 47 height 7
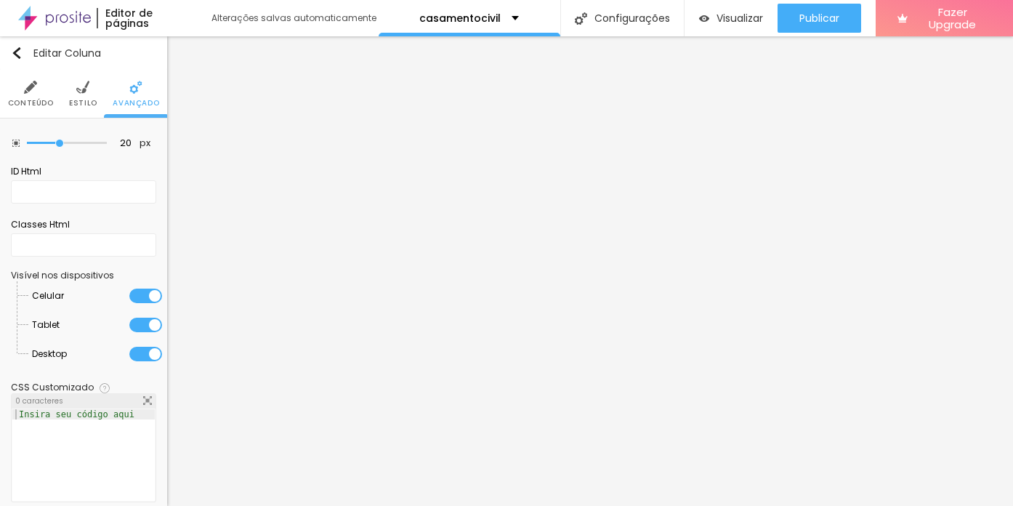
click at [81, 100] on span "Estilo" at bounding box center [83, 103] width 28 height 7
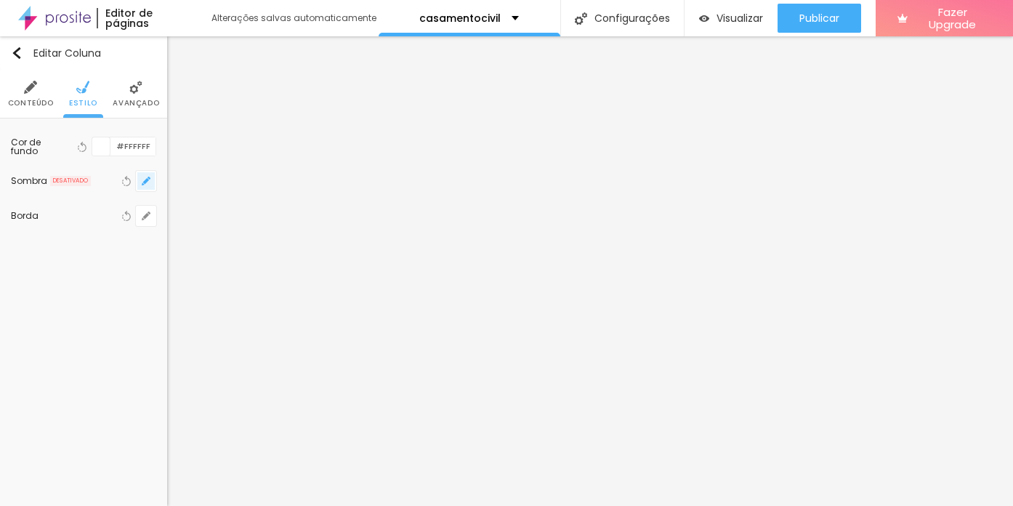
click at [145, 182] on icon "button" at bounding box center [146, 181] width 6 height 6
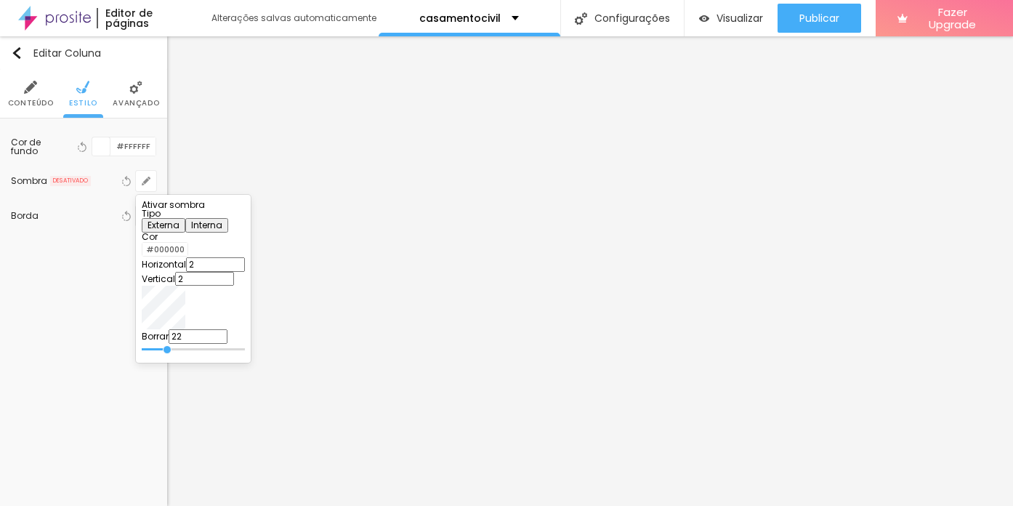
drag, startPoint x: 239, startPoint y: 360, endPoint x: 247, endPoint y: 360, distance: 8.0
click at [245, 353] on input "range" at bounding box center [193, 349] width 103 height 7
click at [142, 257] on div at bounding box center [142, 250] width 0 height 14
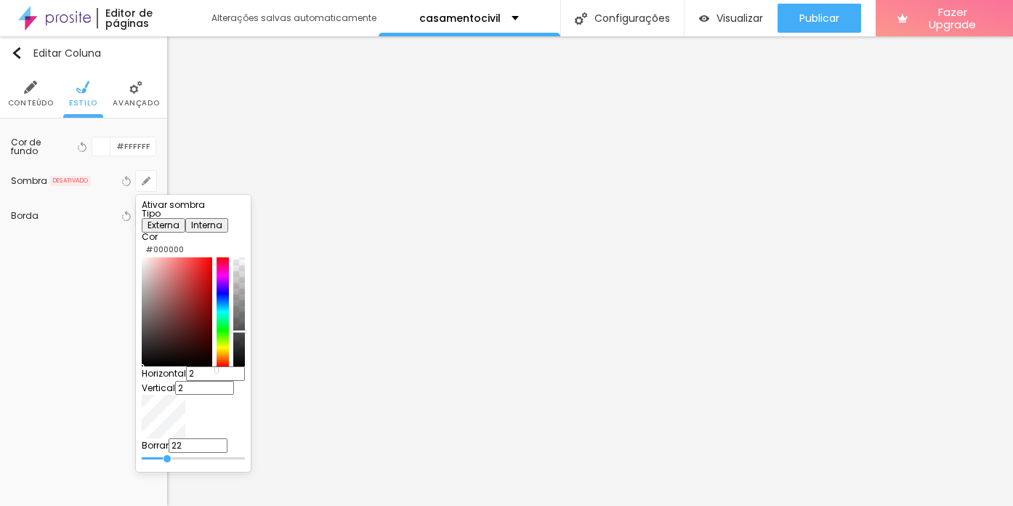
drag, startPoint x: 267, startPoint y: 312, endPoint x: 267, endPoint y: 363, distance: 50.9
click at [248, 334] on div at bounding box center [240, 332] width 15 height 2
click at [245, 225] on div "Ativar sombra Tipo Externa Interna Cor #000000 Horizontal 2 Vertical 2 Borrar 22" at bounding box center [193, 333] width 103 height 265
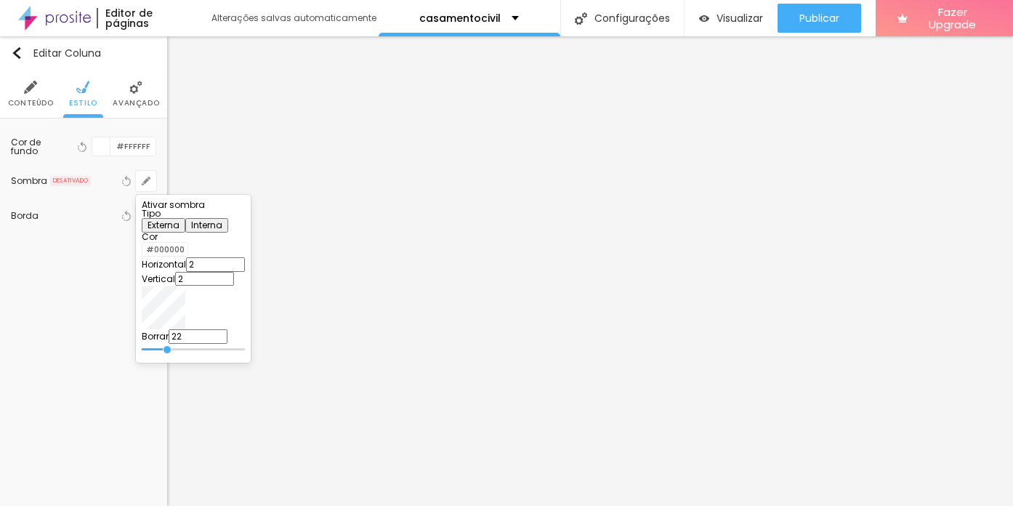
click at [245, 209] on div at bounding box center [193, 209] width 103 height 0
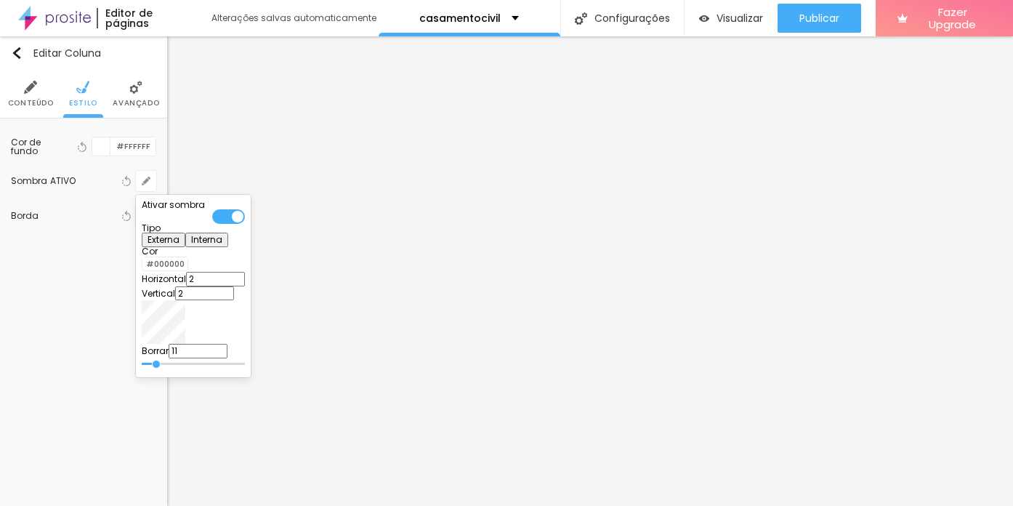
click at [243, 363] on input "range" at bounding box center [193, 363] width 103 height 7
click at [243, 360] on input "range" at bounding box center [193, 363] width 103 height 7
click at [142, 271] on div at bounding box center [142, 264] width 0 height 14
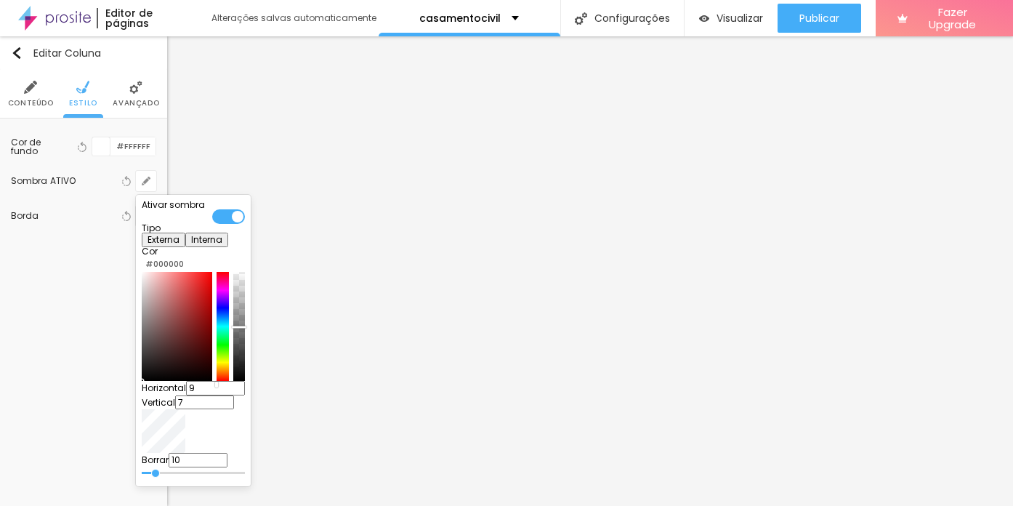
drag, startPoint x: 269, startPoint y: 364, endPoint x: 269, endPoint y: 345, distance: 18.9
click at [246, 328] on div at bounding box center [239, 327] width 15 height 2
click at [102, 337] on div at bounding box center [506, 253] width 1013 height 506
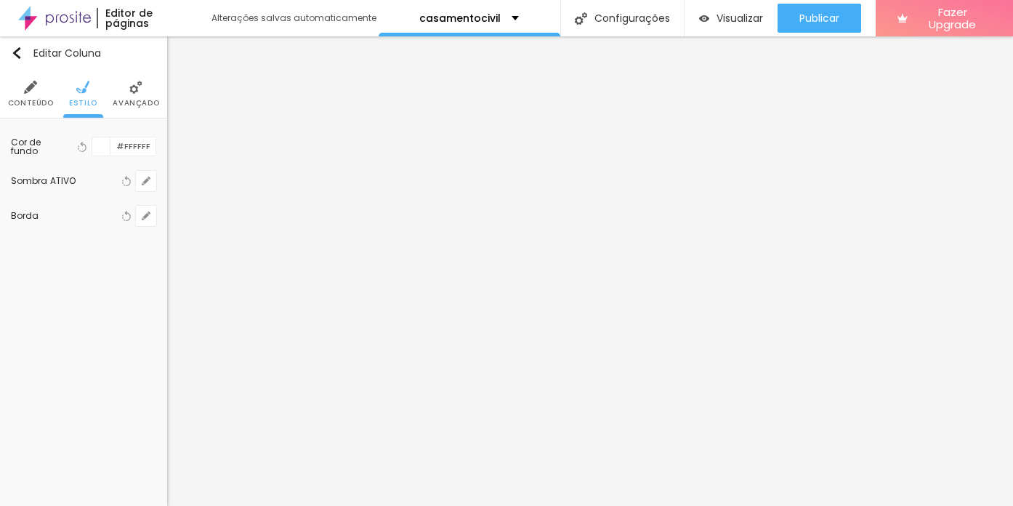
click at [111, 339] on div "Editar Coluna Conteúdo Estilo Avançado Cor de fundo Voltar ao padrão #FFFFFF So…" at bounding box center [83, 270] width 167 height 469
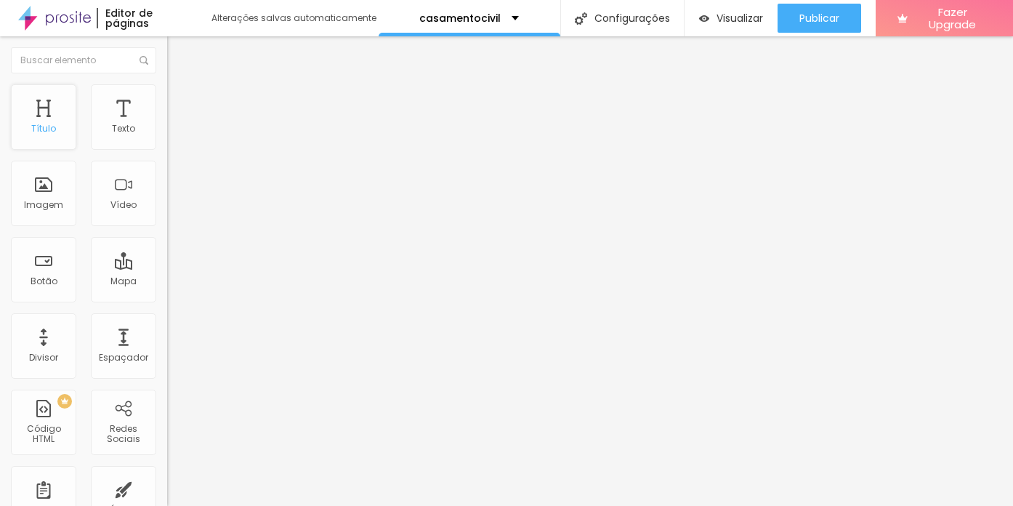
click at [49, 124] on div "Título" at bounding box center [43, 129] width 25 height 10
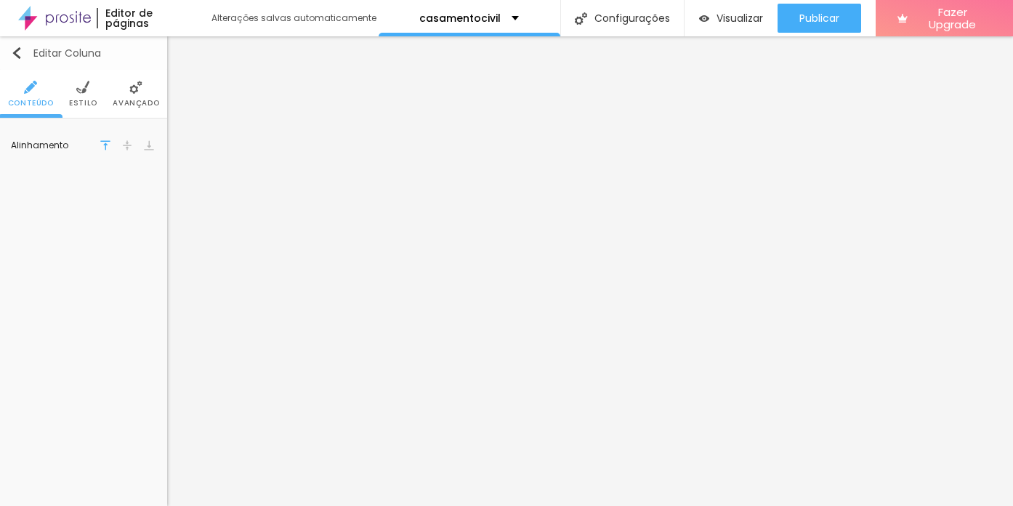
click at [11, 52] on img "button" at bounding box center [17, 53] width 12 height 12
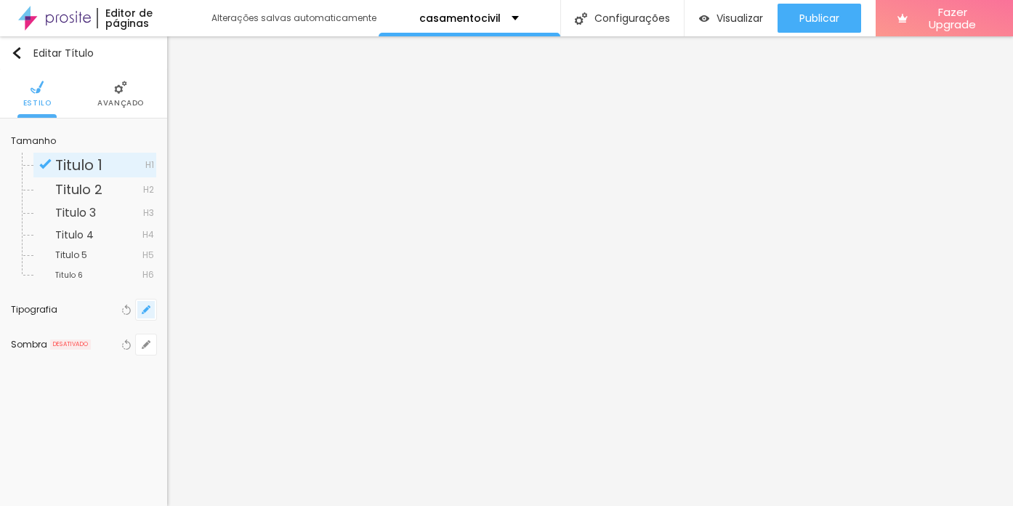
click at [143, 312] on icon "button" at bounding box center [143, 312] width 3 height 3
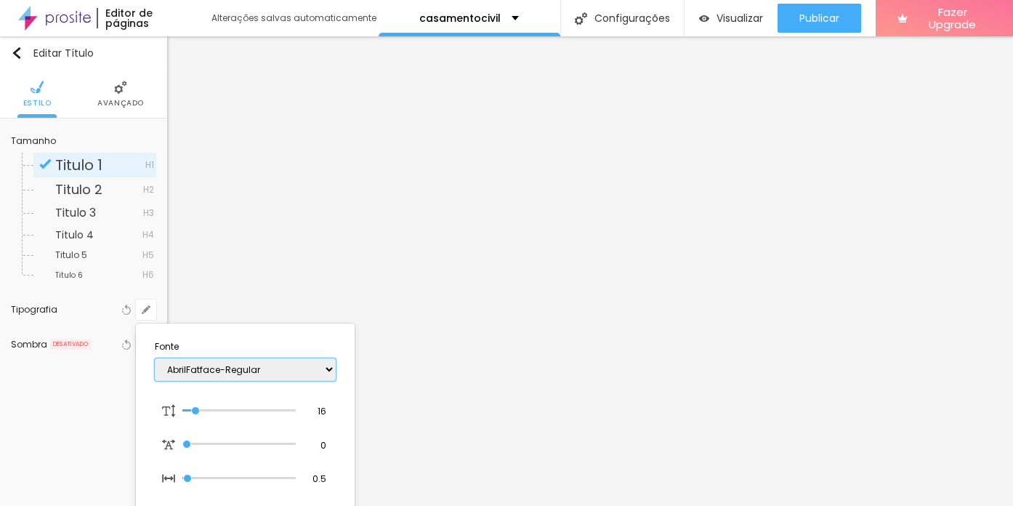
click at [201, 366] on select "AbrilFatface-Regular Actor-Regular Alegreya AlegreyaBlack [PERSON_NAME] [PERSON…" at bounding box center [245, 369] width 181 height 23
click at [155, 358] on select "AbrilFatface-Regular Actor-Regular Alegreya AlegreyaBlack [PERSON_NAME] [PERSON…" at bounding box center [245, 369] width 181 height 23
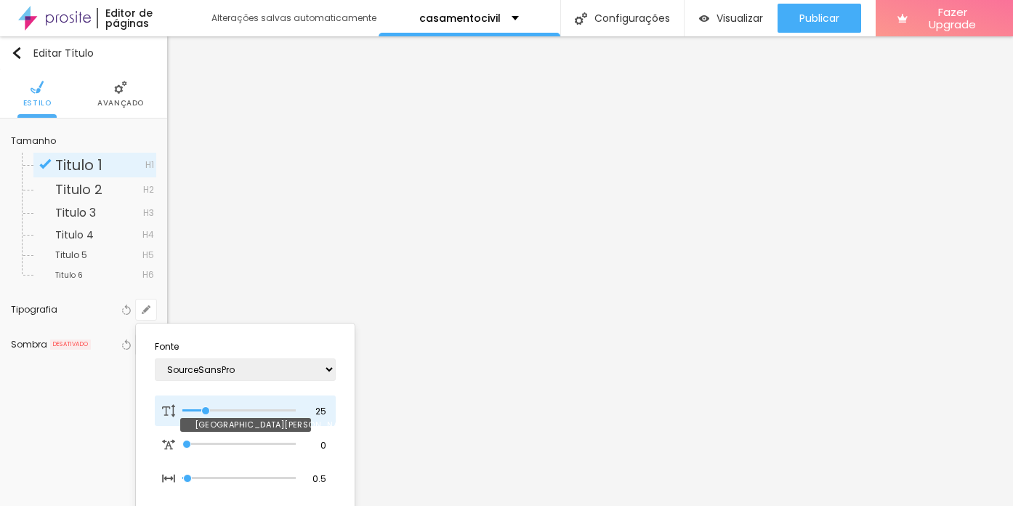
drag, startPoint x: 198, startPoint y: 410, endPoint x: 207, endPoint y: 410, distance: 8.7
click at [207, 410] on input "range" at bounding box center [238, 410] width 113 height 7
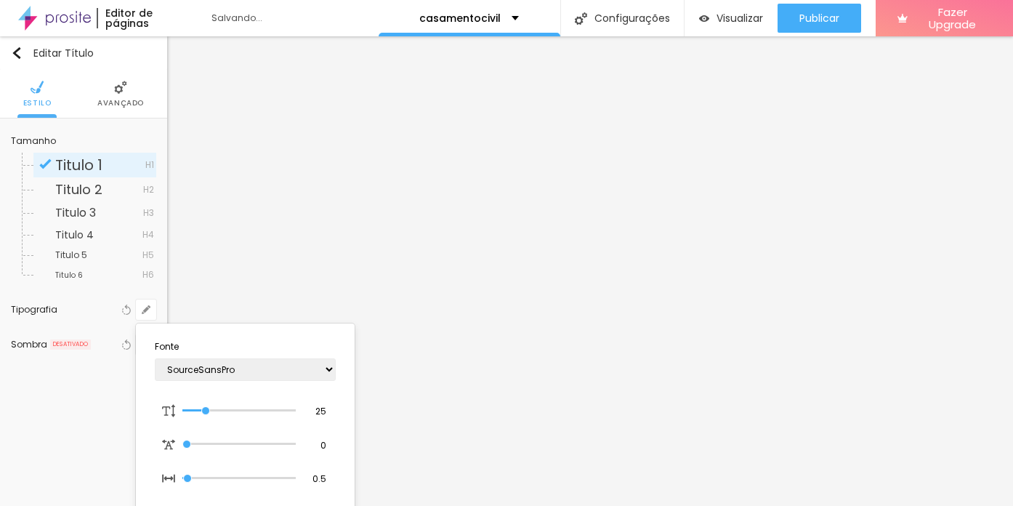
click at [521, 57] on div at bounding box center [506, 253] width 1013 height 506
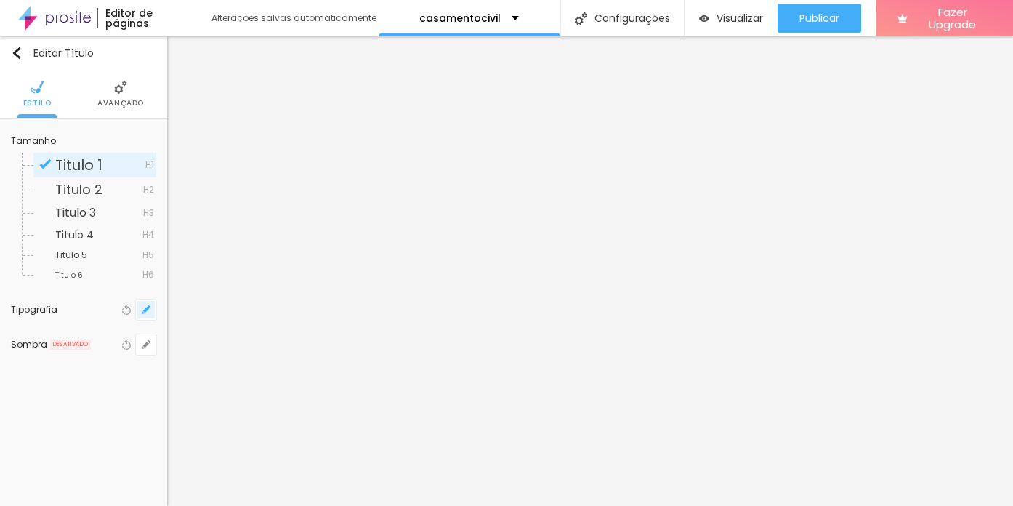
click at [148, 311] on icon "button" at bounding box center [146, 309] width 9 height 9
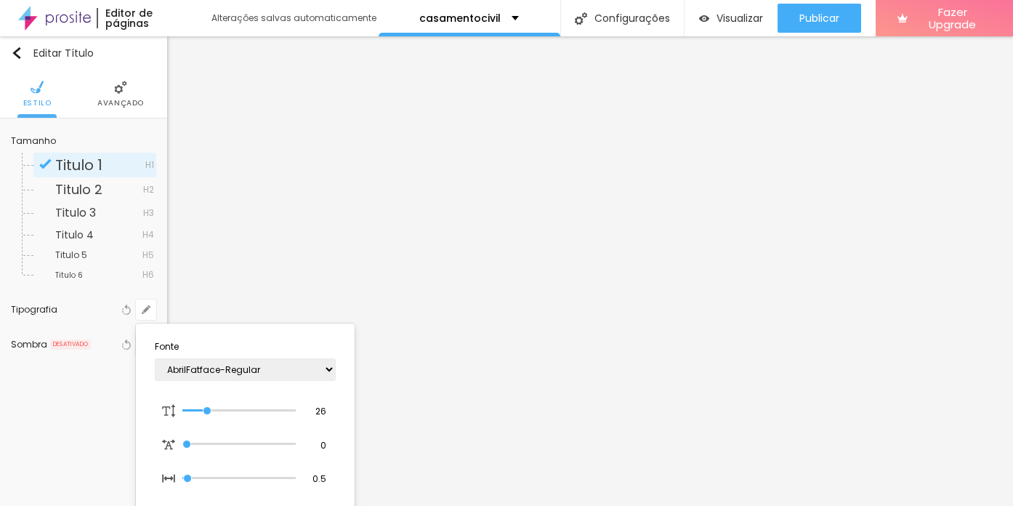
click at [746, 88] on div at bounding box center [506, 253] width 1013 height 506
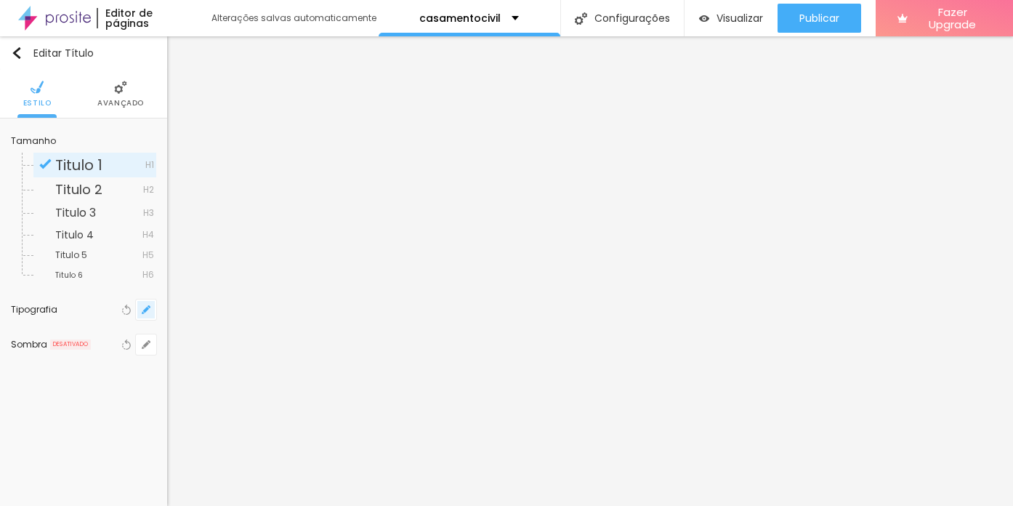
click at [142, 310] on icon "button" at bounding box center [146, 309] width 9 height 9
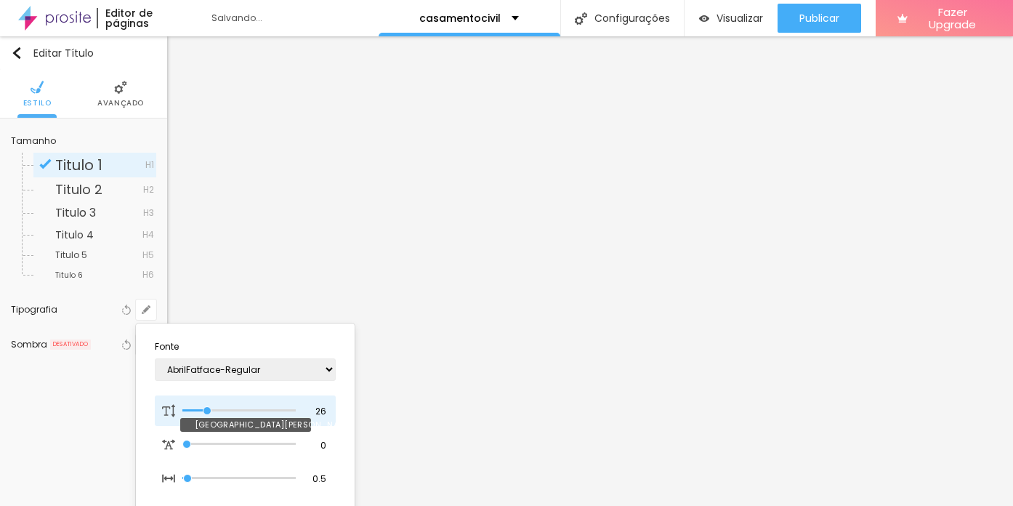
click at [207, 411] on input "range" at bounding box center [238, 410] width 113 height 7
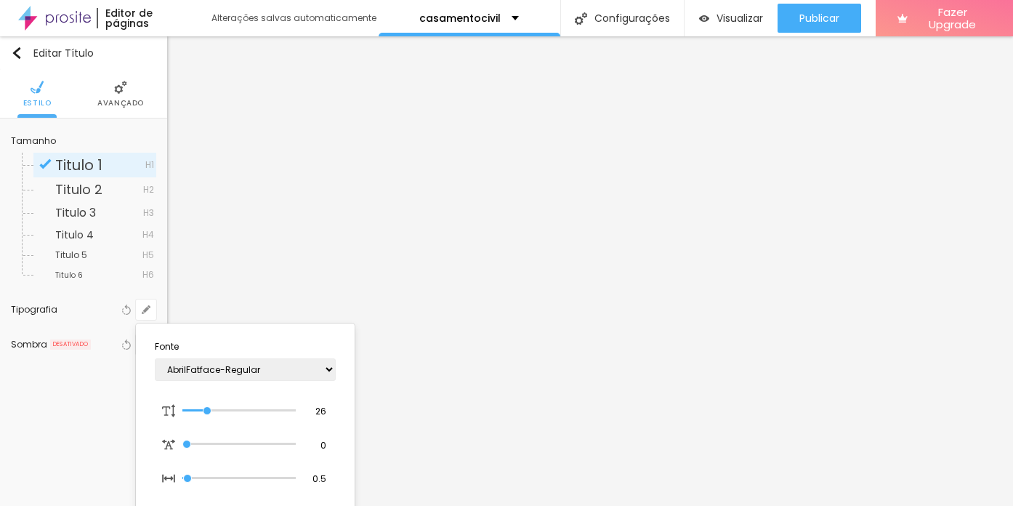
click at [739, 211] on div at bounding box center [506, 253] width 1013 height 506
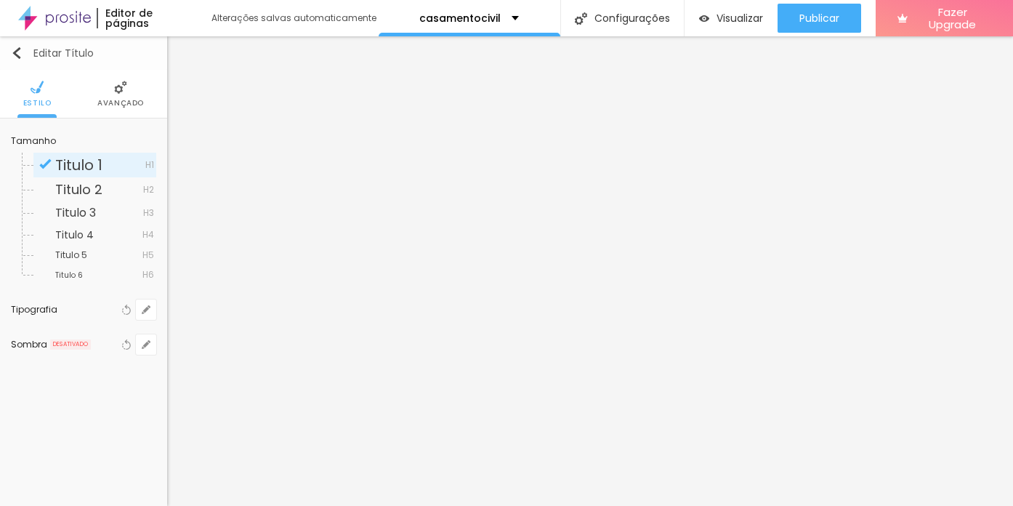
click at [15, 52] on img "button" at bounding box center [17, 53] width 12 height 12
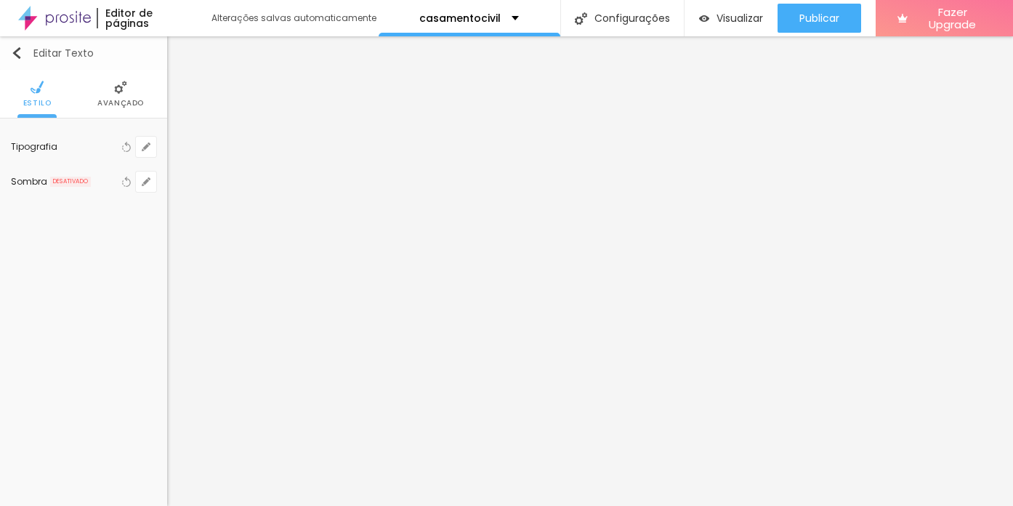
click at [14, 48] on img "button" at bounding box center [17, 53] width 12 height 12
click at [144, 149] on icon "button" at bounding box center [146, 146] width 9 height 9
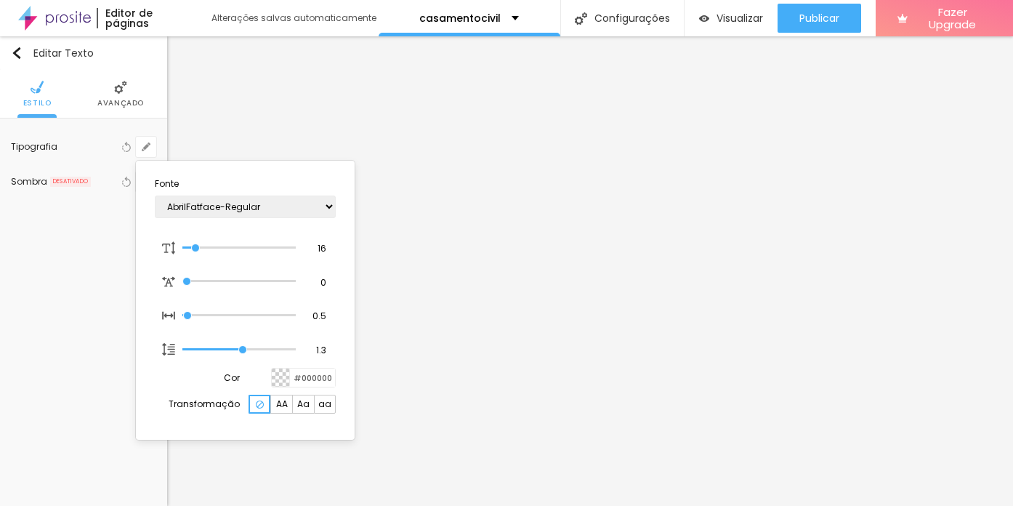
click at [16, 55] on div at bounding box center [506, 253] width 1013 height 506
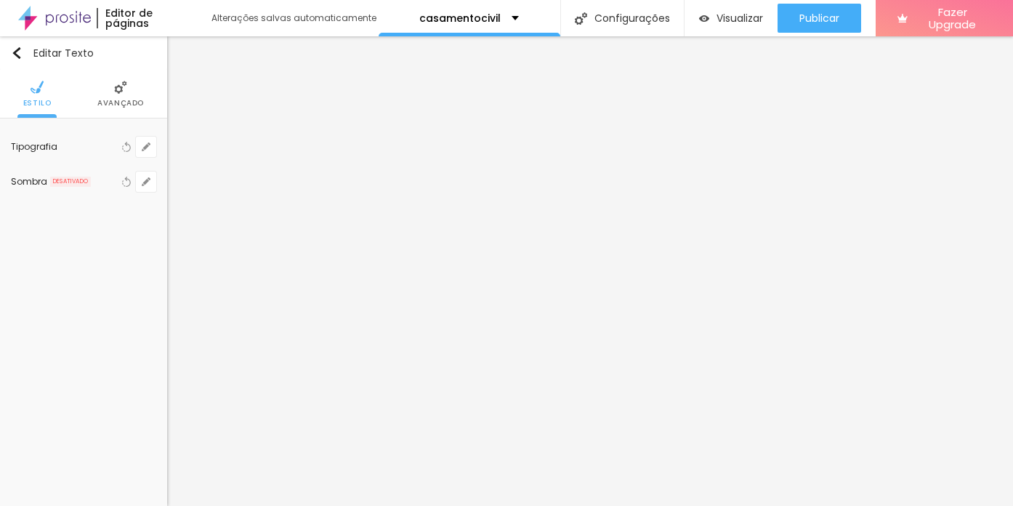
click at [16, 55] on img "button" at bounding box center [17, 53] width 12 height 12
click at [17, 48] on img "button" at bounding box center [17, 53] width 12 height 12
click at [16, 48] on img "button" at bounding box center [17, 53] width 12 height 12
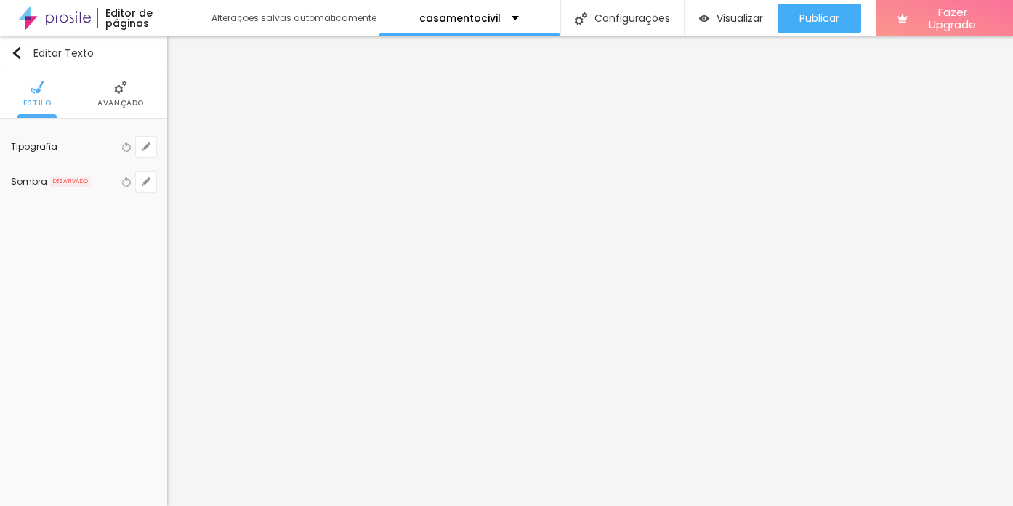
click at [39, 332] on div "Editar Texto Estilo Avançado Tipografia Voltar ao padrão Sombra DESATIVADO Volt…" at bounding box center [83, 270] width 167 height 469
click at [11, 48] on img "button" at bounding box center [17, 53] width 12 height 12
click at [28, 54] on div "Editar Texto" at bounding box center [52, 53] width 83 height 12
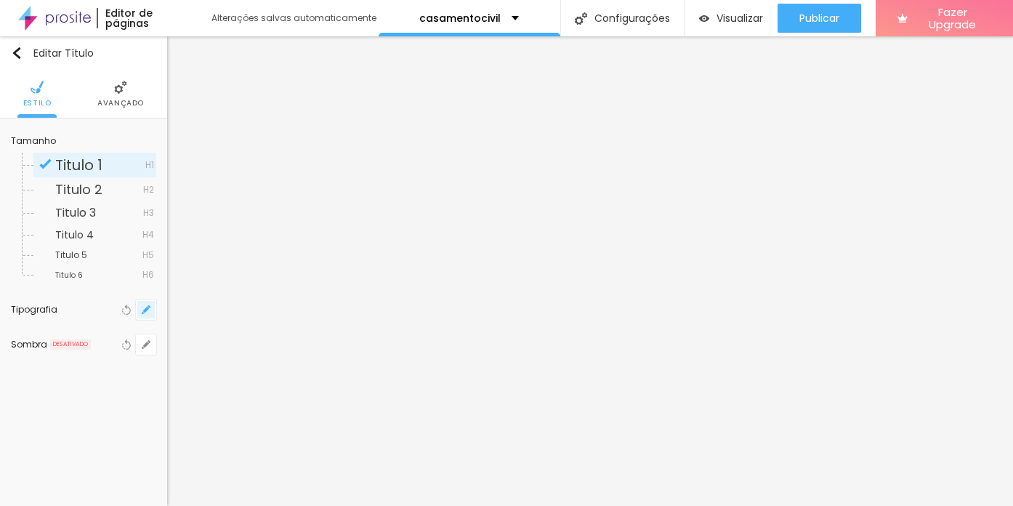
click at [146, 310] on icon "button" at bounding box center [146, 310] width 6 height 6
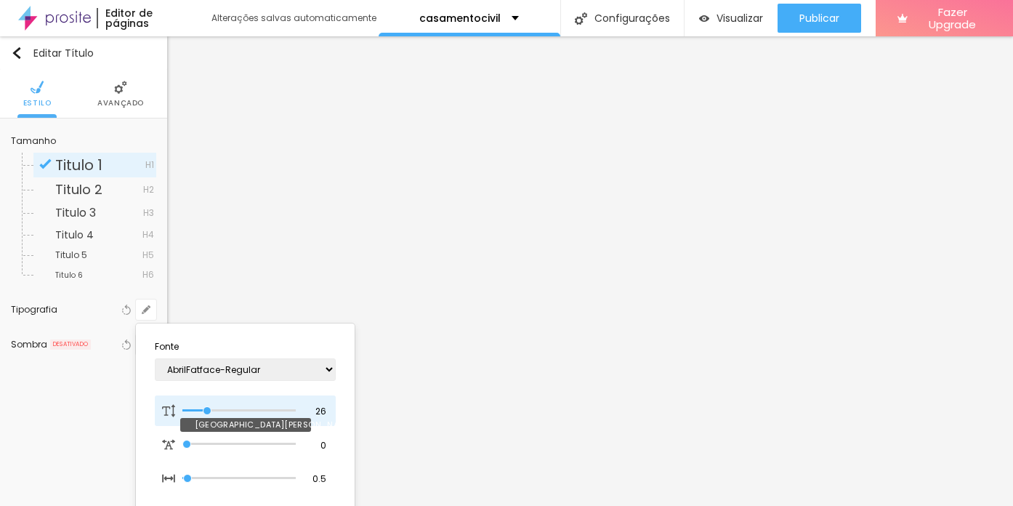
drag, startPoint x: 195, startPoint y: 410, endPoint x: 207, endPoint y: 409, distance: 12.4
click at [207, 409] on input "range" at bounding box center [238, 410] width 113 height 7
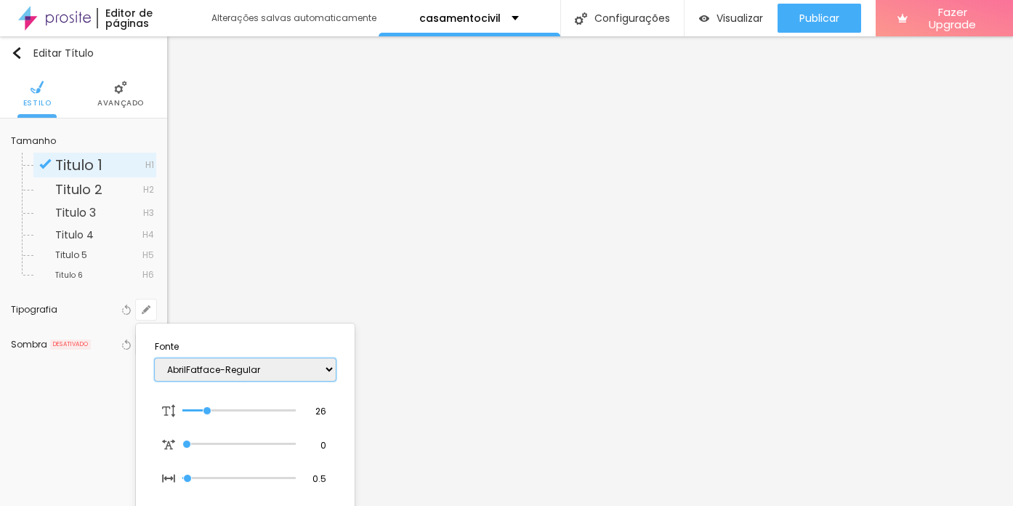
click at [179, 368] on select "AbrilFatface-Regular Actor-Regular Alegreya AlegreyaBlack [PERSON_NAME] [PERSON…" at bounding box center [245, 369] width 181 height 23
click at [155, 358] on select "AbrilFatface-Regular Actor-Regular Alegreya AlegreyaBlack [PERSON_NAME] [PERSON…" at bounding box center [245, 369] width 181 height 23
click at [810, 451] on div at bounding box center [506, 253] width 1013 height 506
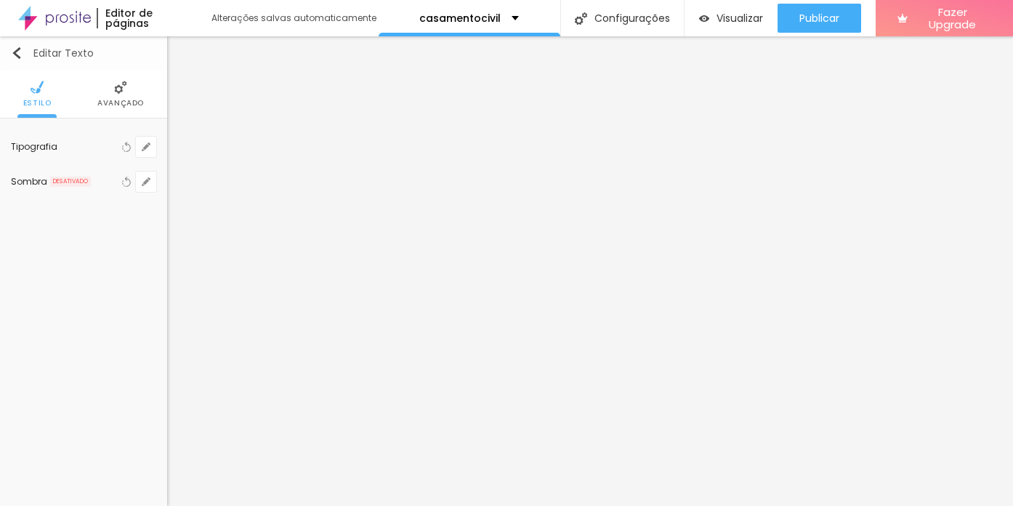
click at [17, 53] on img "button" at bounding box center [17, 53] width 12 height 12
click at [79, 326] on div "Editar Texto Estilo Avançado Tipografia Voltar ao padrão Sombra DESATIVADO Volt…" at bounding box center [83, 270] width 167 height 469
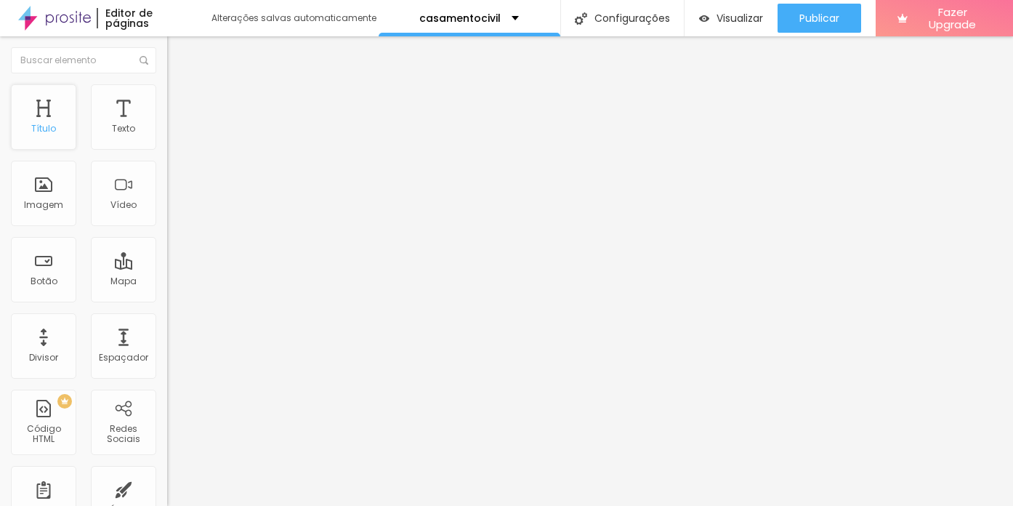
click at [31, 108] on div "Título" at bounding box center [43, 116] width 65 height 65
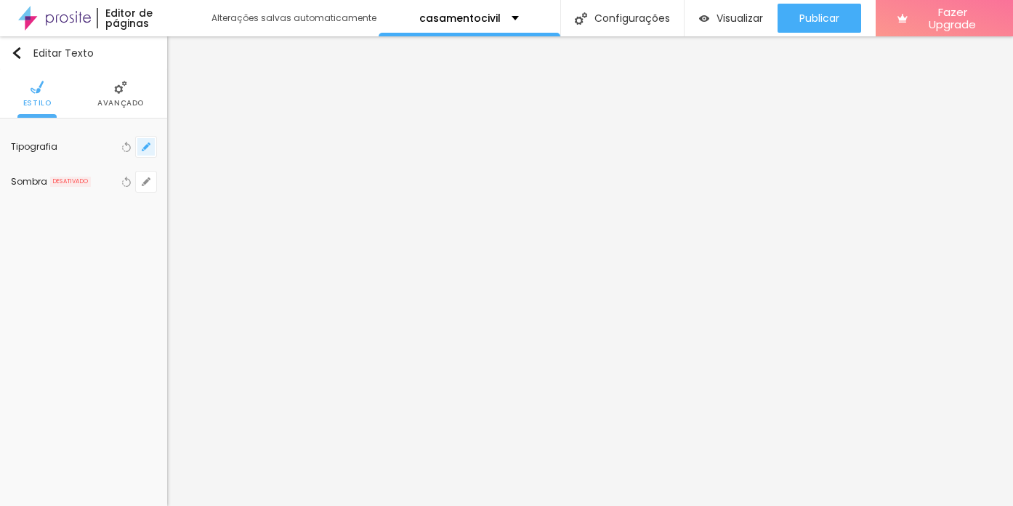
click at [145, 145] on icon "button" at bounding box center [146, 147] width 6 height 6
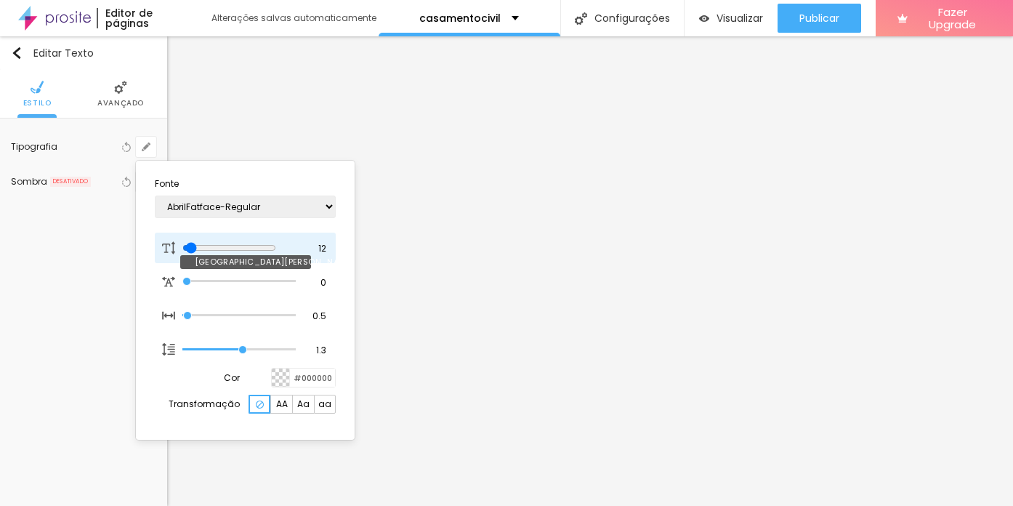
click at [191, 244] on input "range" at bounding box center [229, 248] width 94 height 12
click at [618, 458] on div at bounding box center [506, 253] width 1013 height 506
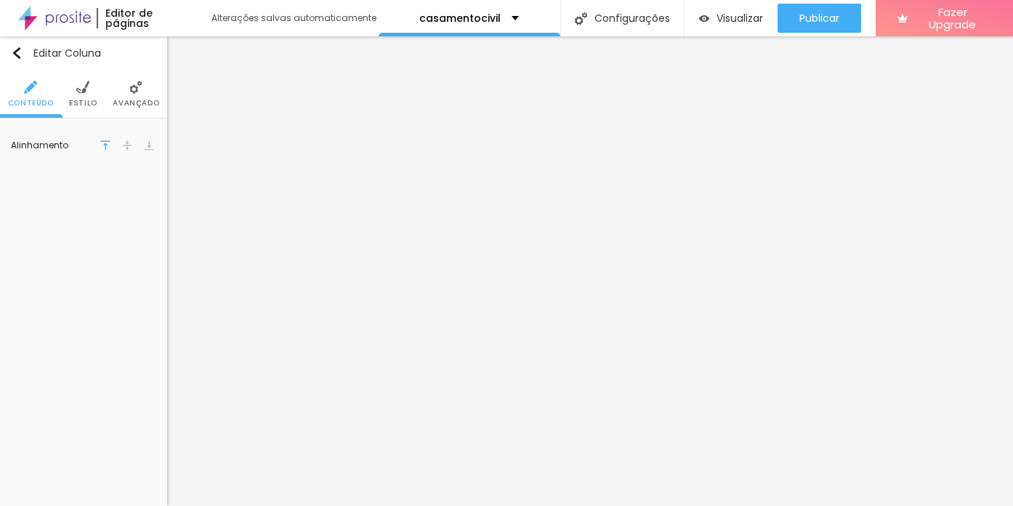
click at [81, 87] on img at bounding box center [82, 87] width 13 height 13
click at [146, 185] on button "button" at bounding box center [146, 181] width 20 height 20
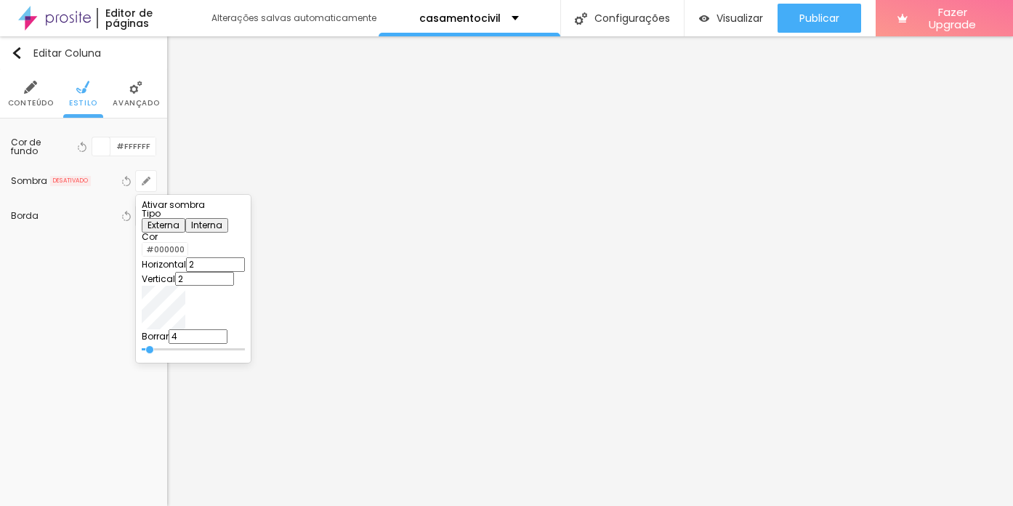
click at [245, 209] on div at bounding box center [193, 209] width 103 height 0
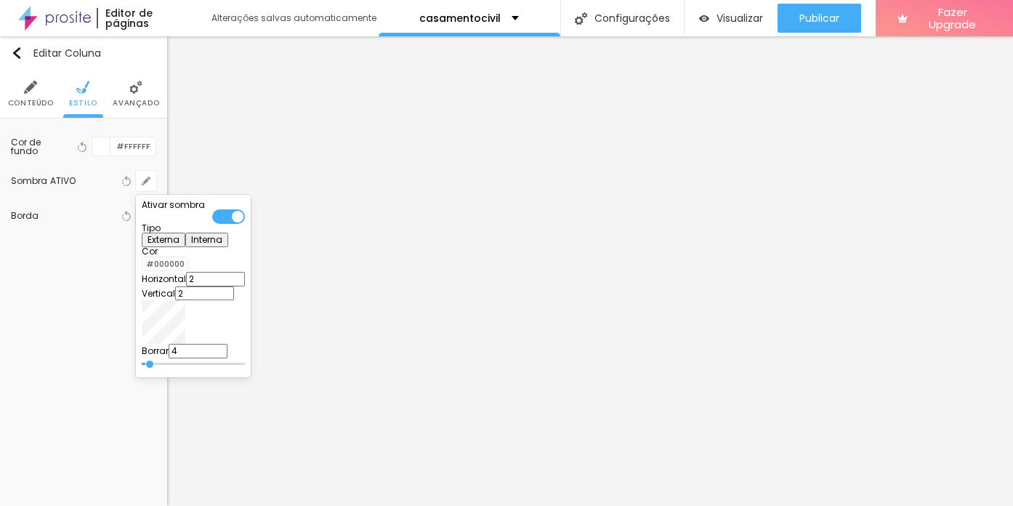
click at [142, 271] on div at bounding box center [142, 264] width 0 height 14
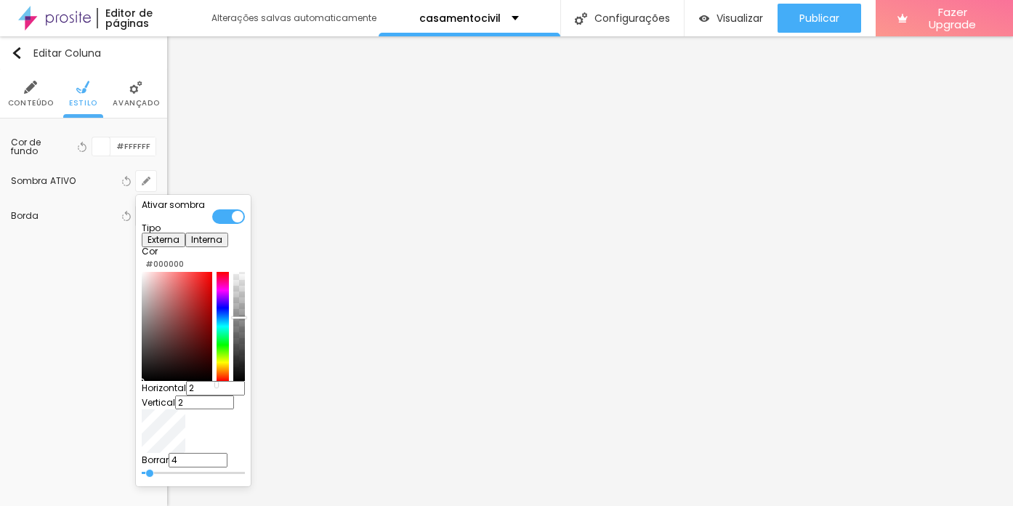
drag, startPoint x: 267, startPoint y: 313, endPoint x: 267, endPoint y: 335, distance: 21.8
click at [245, 335] on div at bounding box center [239, 326] width 12 height 109
click at [174, 265] on div "Ativar sombra Tipo Externa Interna Cor #000000 Horizontal 2 Vertical 2 Borrar 4" at bounding box center [193, 341] width 103 height 280
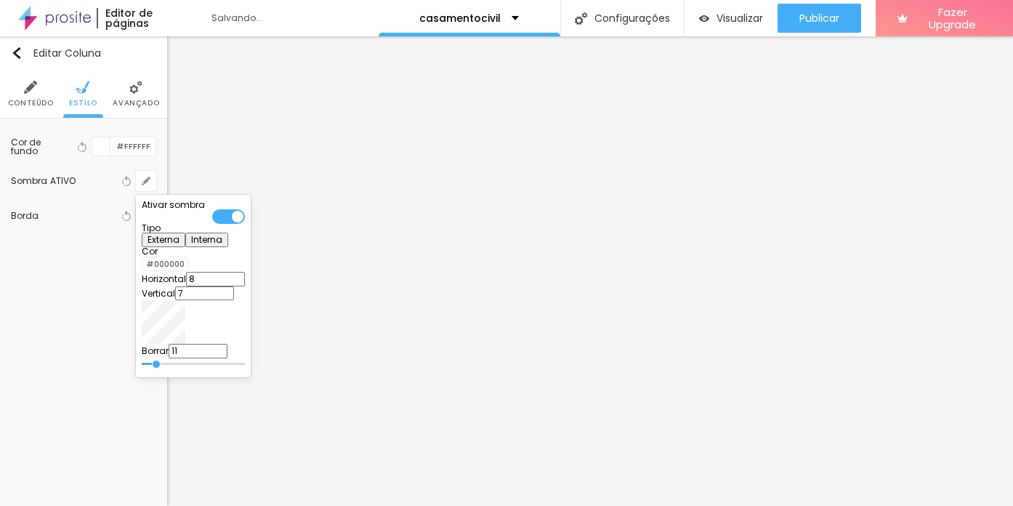
click at [243, 364] on input "range" at bounding box center [193, 363] width 103 height 7
click at [142, 271] on div at bounding box center [142, 264] width 0 height 14
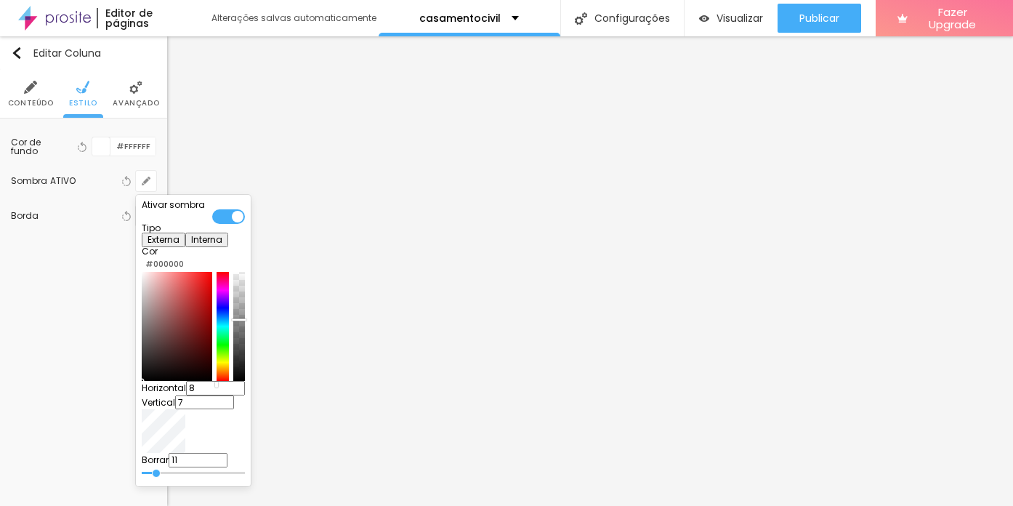
click at [246, 320] on div at bounding box center [239, 319] width 15 height 2
click at [417, 257] on div at bounding box center [506, 253] width 1013 height 506
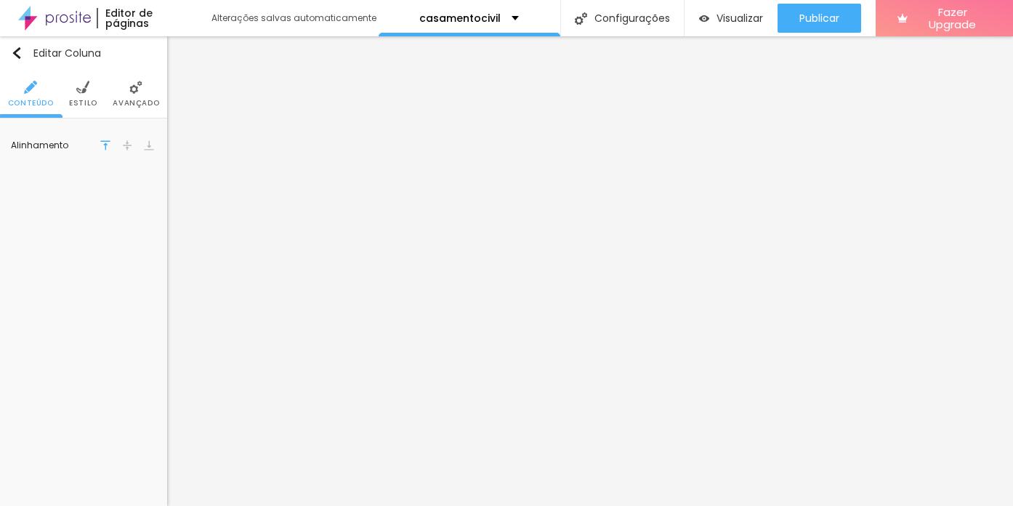
click at [88, 107] on span "Estilo" at bounding box center [83, 103] width 28 height 7
click at [145, 183] on icon "button" at bounding box center [146, 181] width 6 height 6
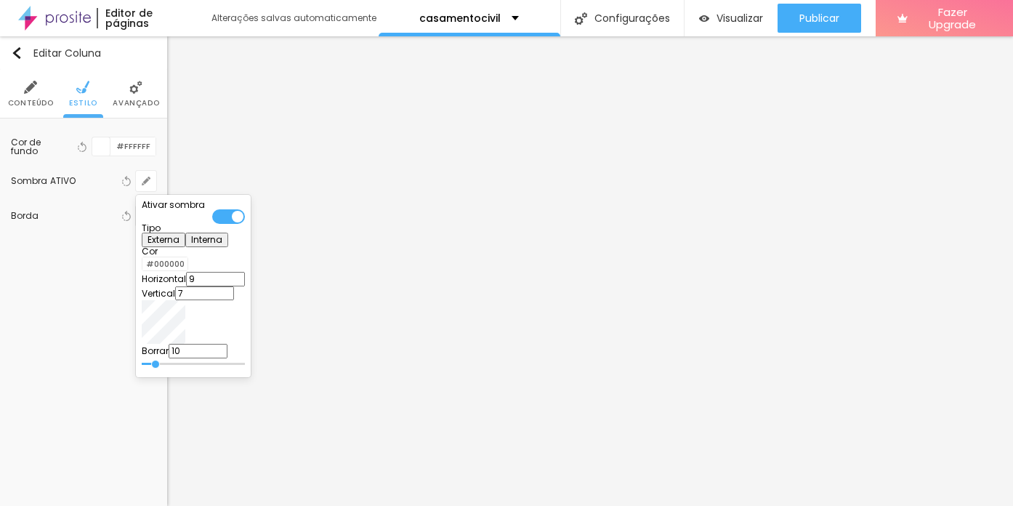
click at [142, 271] on div at bounding box center [142, 264] width 0 height 14
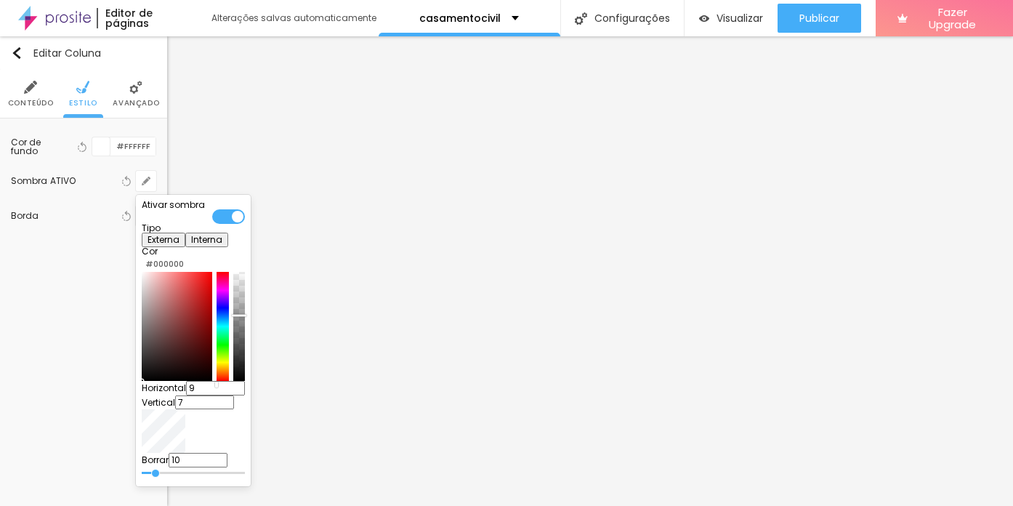
drag, startPoint x: 267, startPoint y: 344, endPoint x: 267, endPoint y: 333, distance: 11.6
click at [246, 316] on div at bounding box center [239, 315] width 15 height 2
click at [84, 312] on div at bounding box center [506, 253] width 1013 height 506
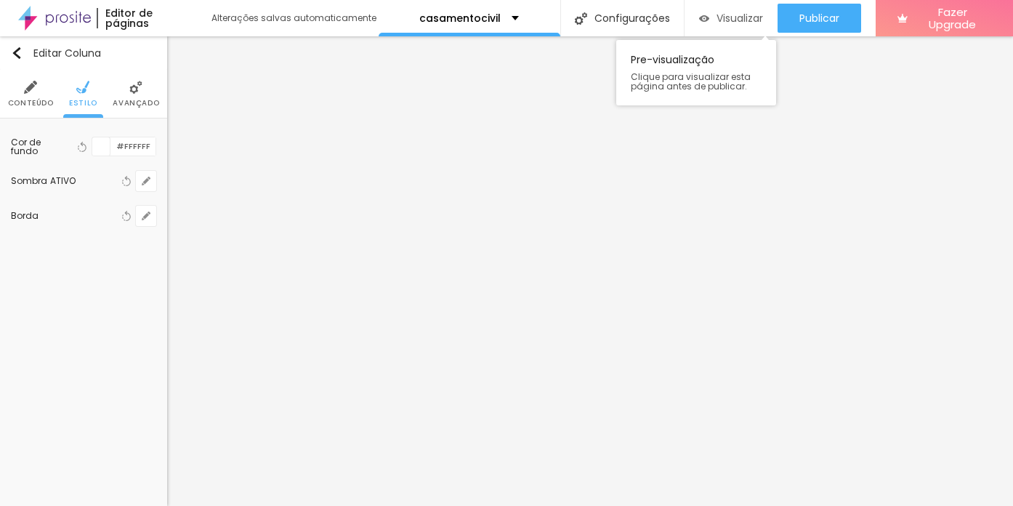
click at [730, 13] on span "Visualizar" at bounding box center [740, 18] width 47 height 12
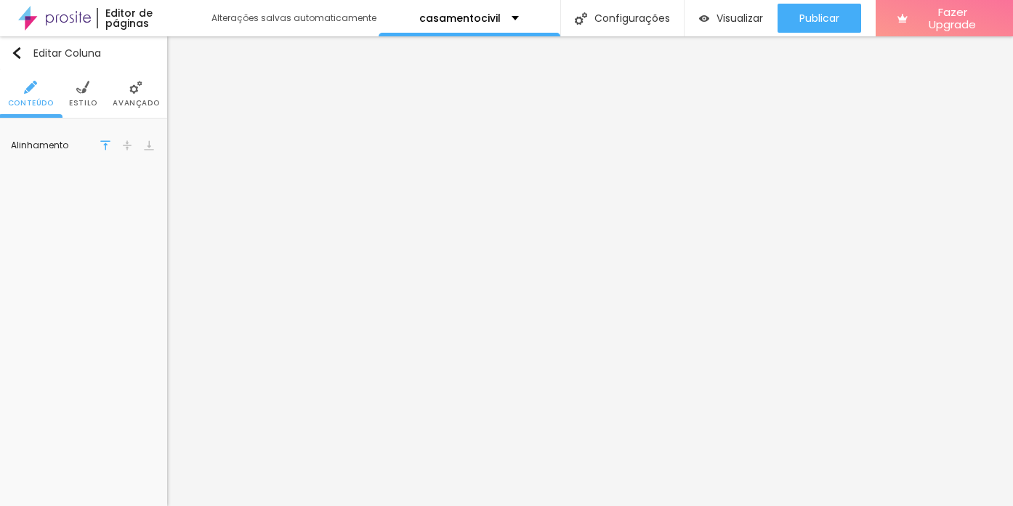
click at [81, 100] on span "Estilo" at bounding box center [83, 103] width 28 height 7
click at [86, 97] on li "Estilo" at bounding box center [83, 94] width 28 height 48
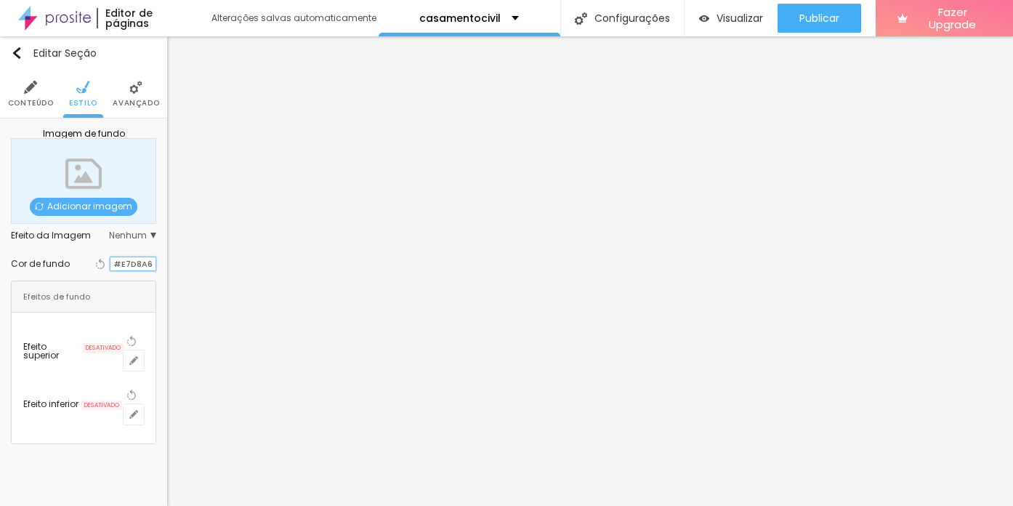
drag, startPoint x: 121, startPoint y: 262, endPoint x: 164, endPoint y: 262, distance: 42.1
click at [164, 262] on div "Imagem de fundo Adicionar imagem Efeito da Imagem Nenhum Nenhum Parallax Cor de…" at bounding box center [83, 286] width 167 height 336
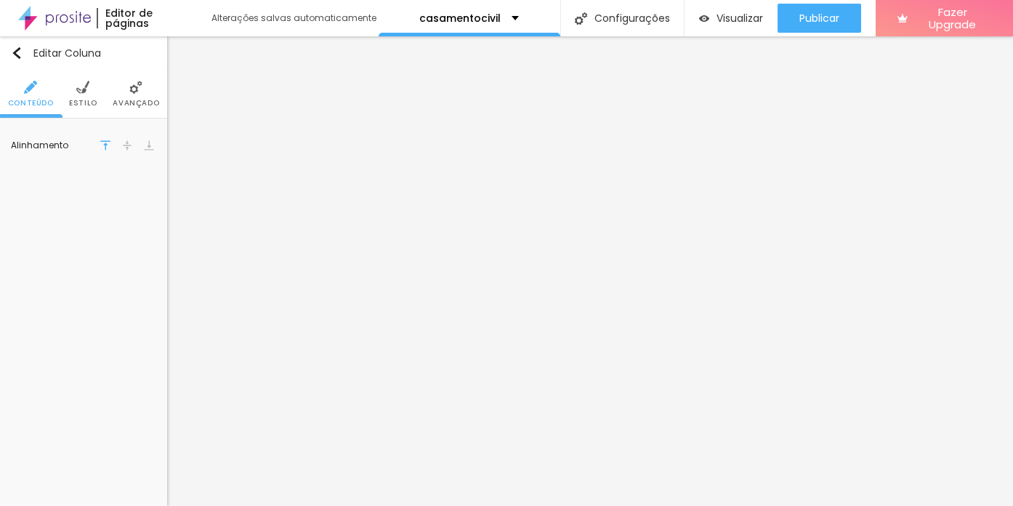
click at [77, 94] on li "Estilo" at bounding box center [83, 94] width 28 height 48
click at [124, 146] on input "#FFFFFF" at bounding box center [132, 146] width 45 height 18
click at [153, 186] on button "button" at bounding box center [146, 181] width 20 height 20
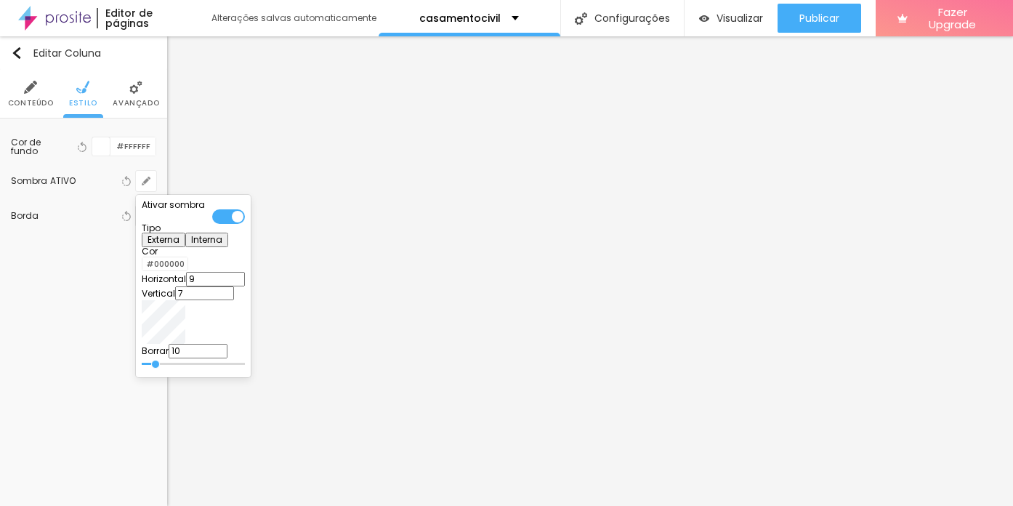
click at [124, 147] on div at bounding box center [506, 253] width 1013 height 506
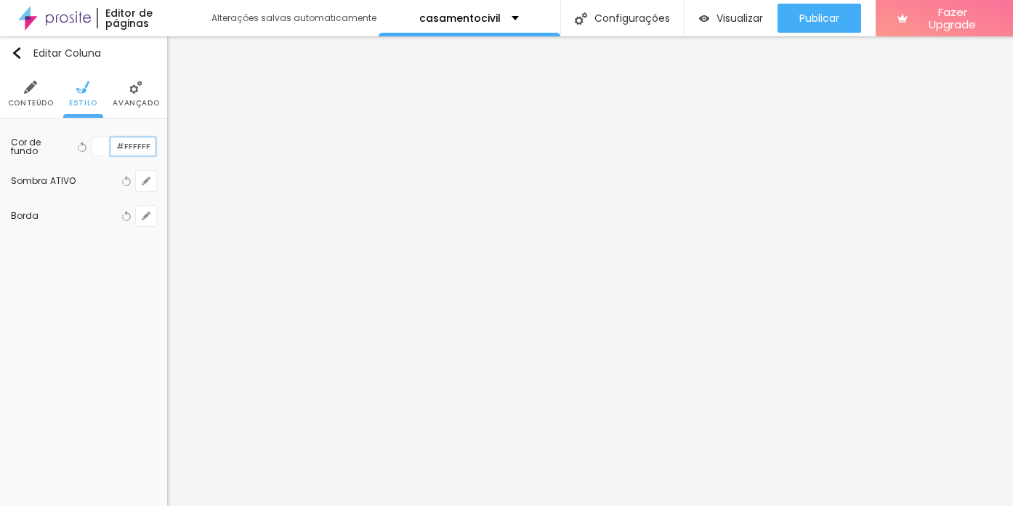
drag, startPoint x: 152, startPoint y: 145, endPoint x: 124, endPoint y: 145, distance: 28.3
click at [124, 145] on input "#FFFFFF" at bounding box center [132, 146] width 45 height 18
paste input "E7D8A6"
click at [84, 102] on span "Estilo" at bounding box center [83, 103] width 28 height 7
click at [137, 150] on input "#FFFFFF" at bounding box center [132, 146] width 45 height 18
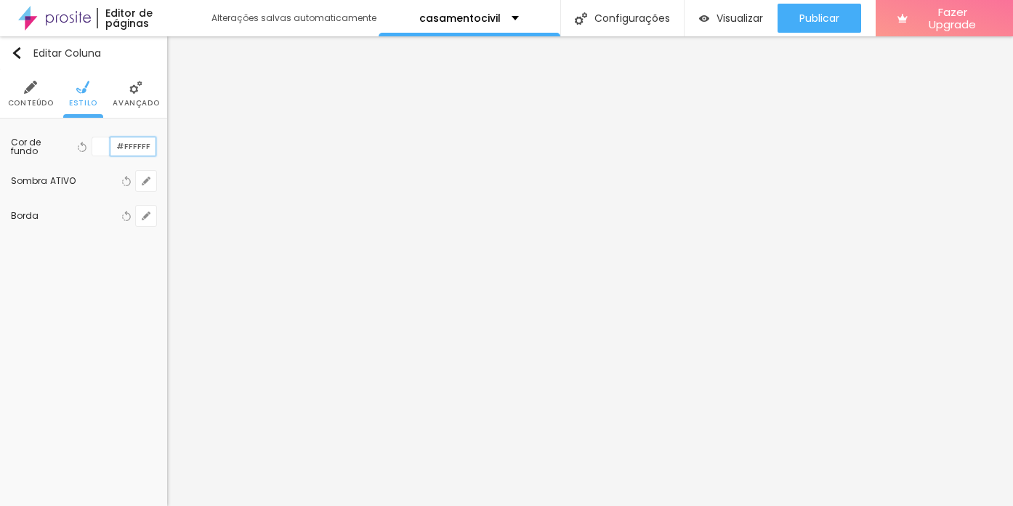
drag, startPoint x: 153, startPoint y: 145, endPoint x: 123, endPoint y: 144, distance: 30.5
click at [123, 144] on input "#FFFFFF" at bounding box center [132, 146] width 45 height 18
paste input "E7D8A6"
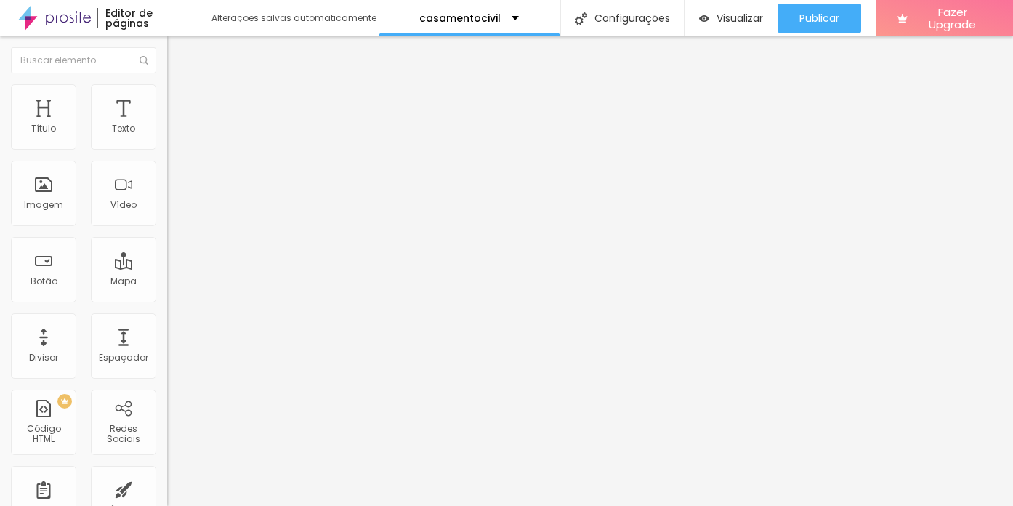
drag, startPoint x: 110, startPoint y: 107, endPoint x: 206, endPoint y: 8, distance: 137.7
click at [743, 18] on span "Visualizar" at bounding box center [740, 18] width 47 height 12
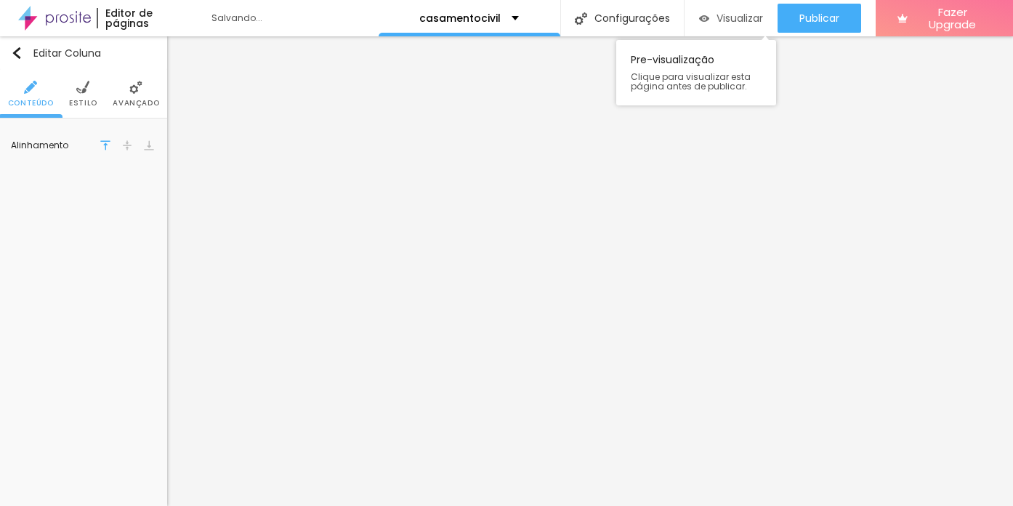
click at [717, 12] on span "Visualizar" at bounding box center [740, 18] width 47 height 12
click at [735, 17] on span "Visualizar" at bounding box center [740, 18] width 47 height 12
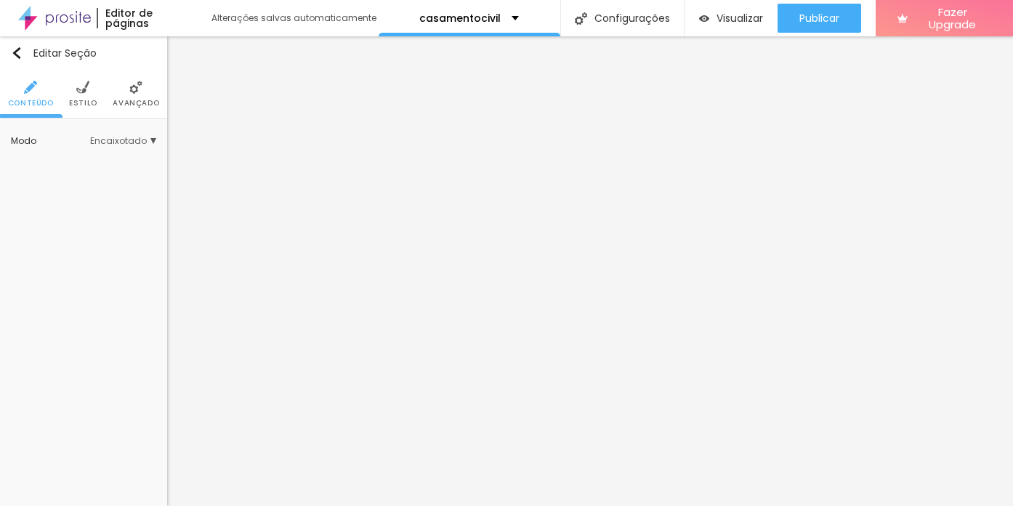
click at [128, 140] on span "Encaixotado" at bounding box center [123, 141] width 66 height 9
click at [94, 182] on span "Completo" at bounding box center [77, 181] width 44 height 12
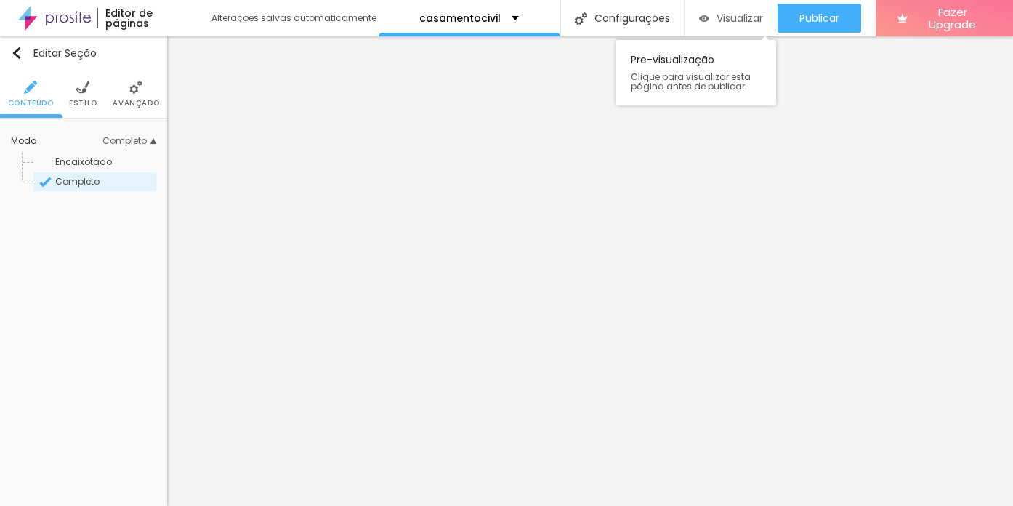
click at [717, 15] on span "Visualizar" at bounding box center [740, 18] width 47 height 12
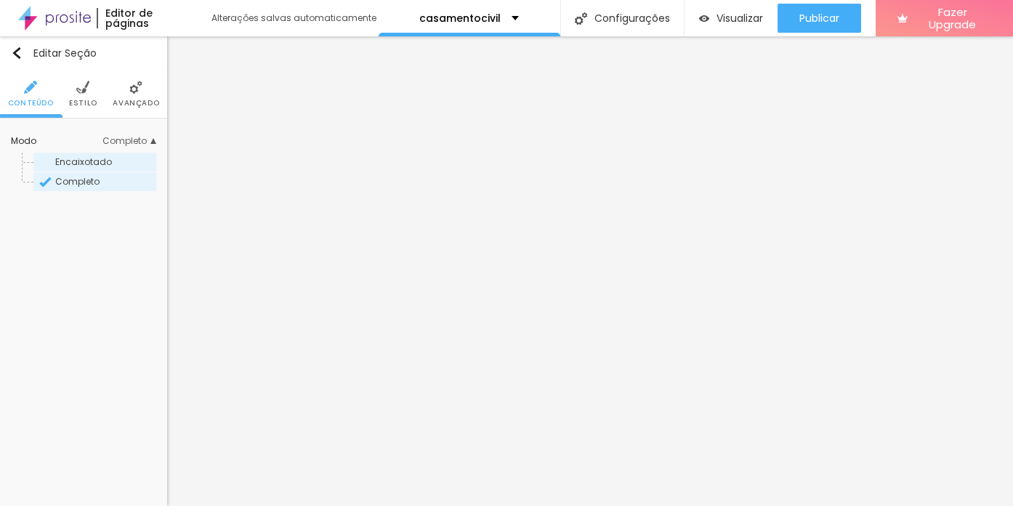
click at [105, 164] on span "Encaixotado" at bounding box center [83, 162] width 57 height 12
click at [137, 88] on img at bounding box center [135, 87] width 13 height 13
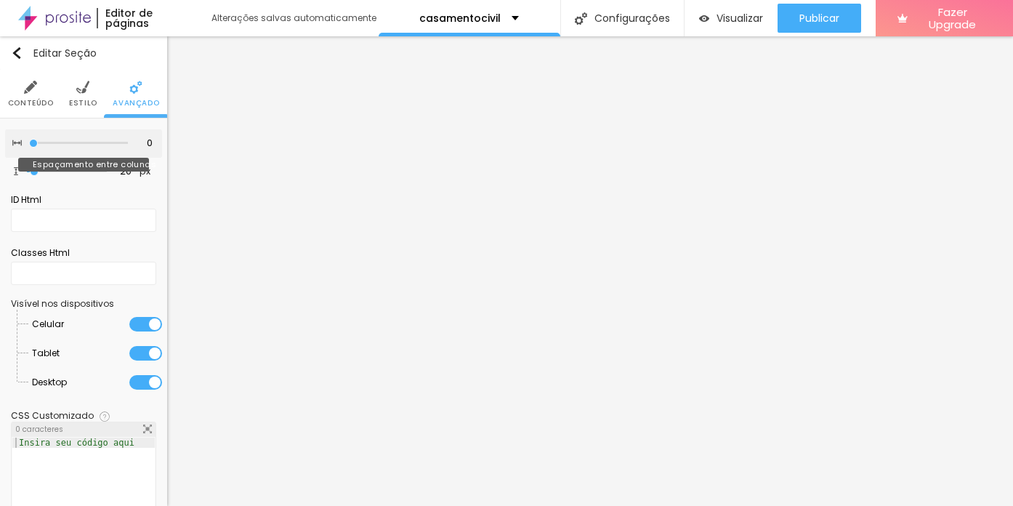
drag, startPoint x: 92, startPoint y: 144, endPoint x: 30, endPoint y: 152, distance: 62.3
click at [30, 147] on input "range" at bounding box center [78, 143] width 99 height 7
drag, startPoint x: 33, startPoint y: 142, endPoint x: 102, endPoint y: 150, distance: 69.5
click at [102, 147] on input "range" at bounding box center [78, 143] width 99 height 7
click at [147, 354] on div at bounding box center [145, 353] width 33 height 15
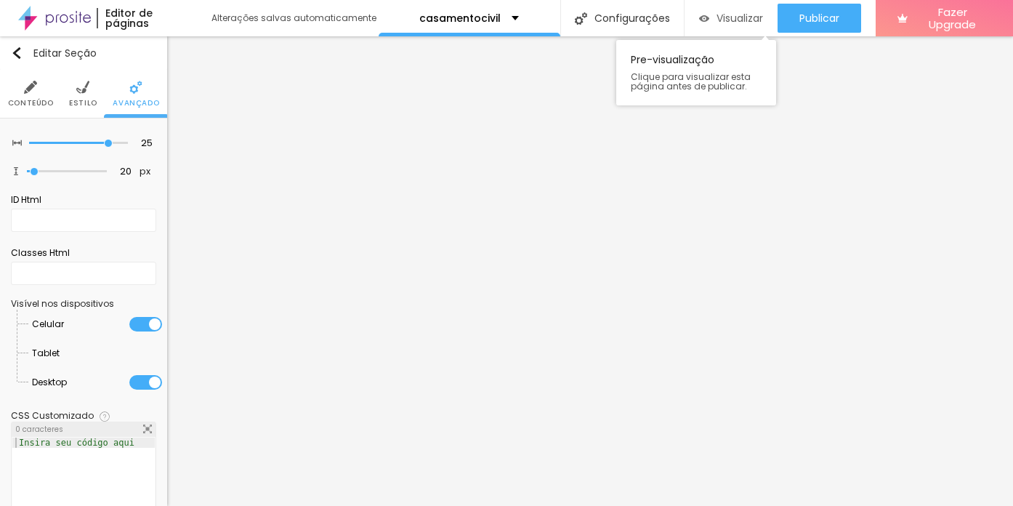
click at [727, 12] on span "Visualizar" at bounding box center [740, 18] width 47 height 12
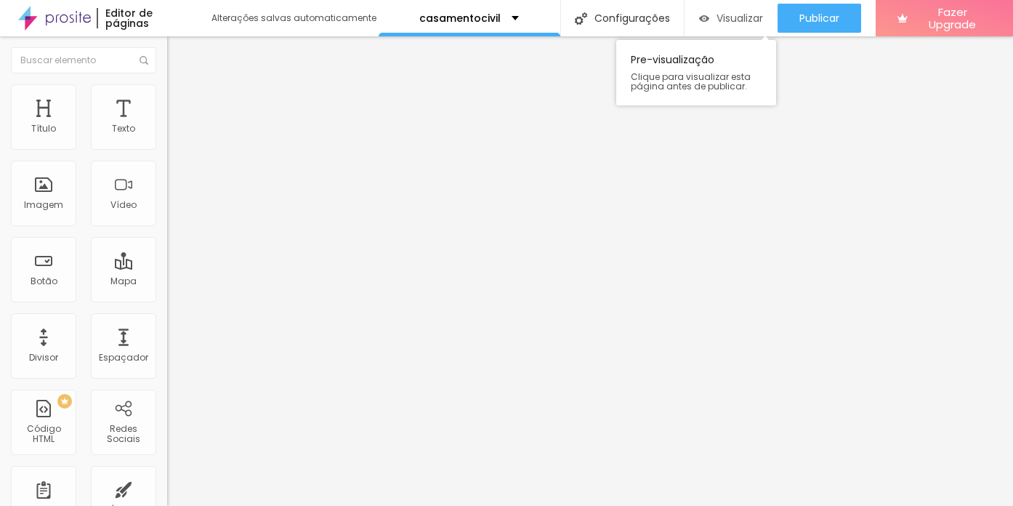
click at [750, 14] on span "Visualizar" at bounding box center [740, 18] width 47 height 12
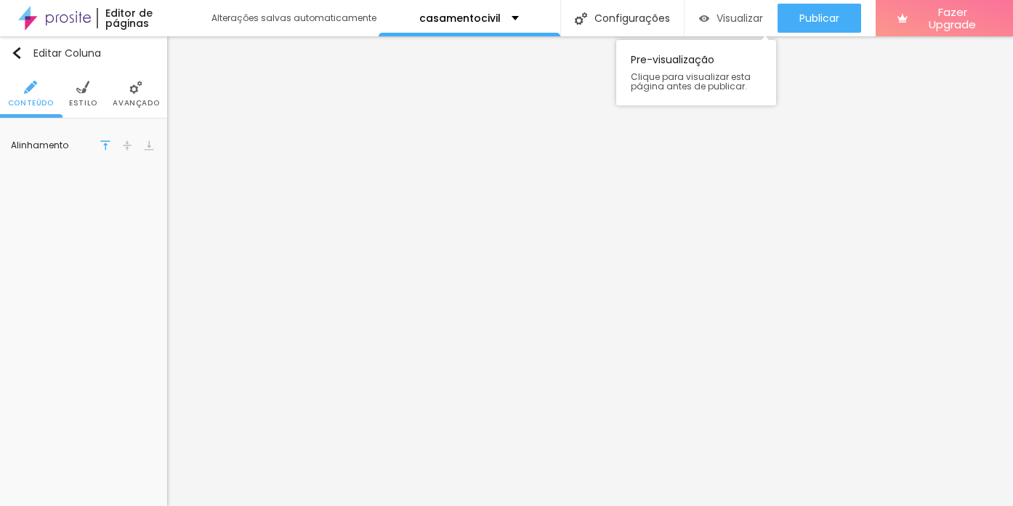
click at [725, 15] on span "Visualizar" at bounding box center [740, 18] width 47 height 12
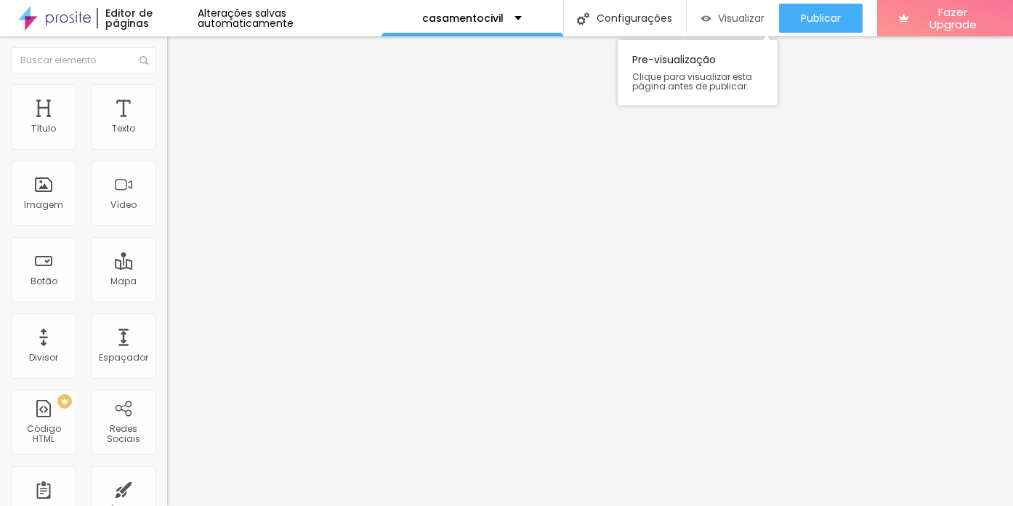
click at [735, 20] on span "Visualizar" at bounding box center [741, 18] width 47 height 12
click at [167, 142] on img at bounding box center [172, 139] width 10 height 10
click at [167, 148] on img at bounding box center [172, 150] width 10 height 10
click at [167, 132] on img at bounding box center [172, 127] width 10 height 10
click at [180, 100] on span "Estilo" at bounding box center [191, 94] width 23 height 12
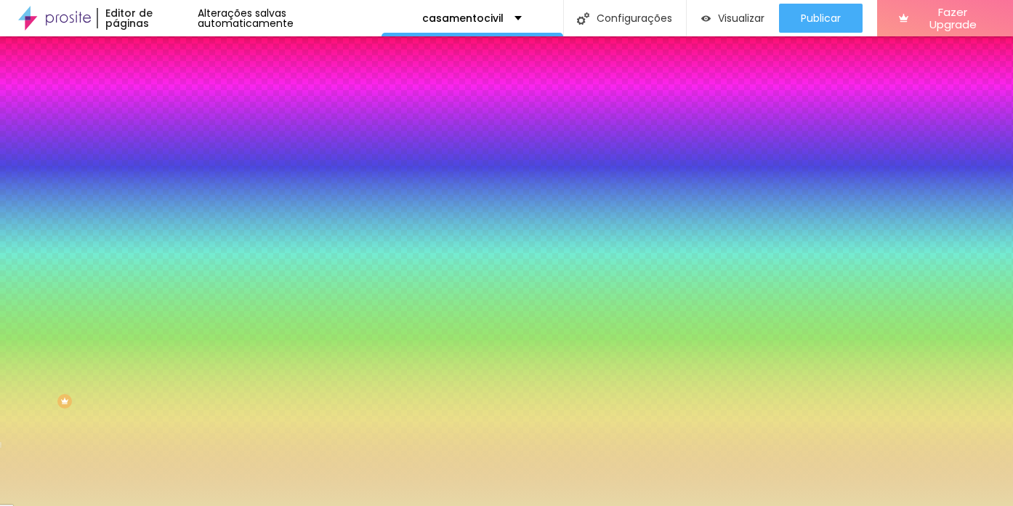
click at [167, 99] on li "Avançado" at bounding box center [250, 106] width 167 height 15
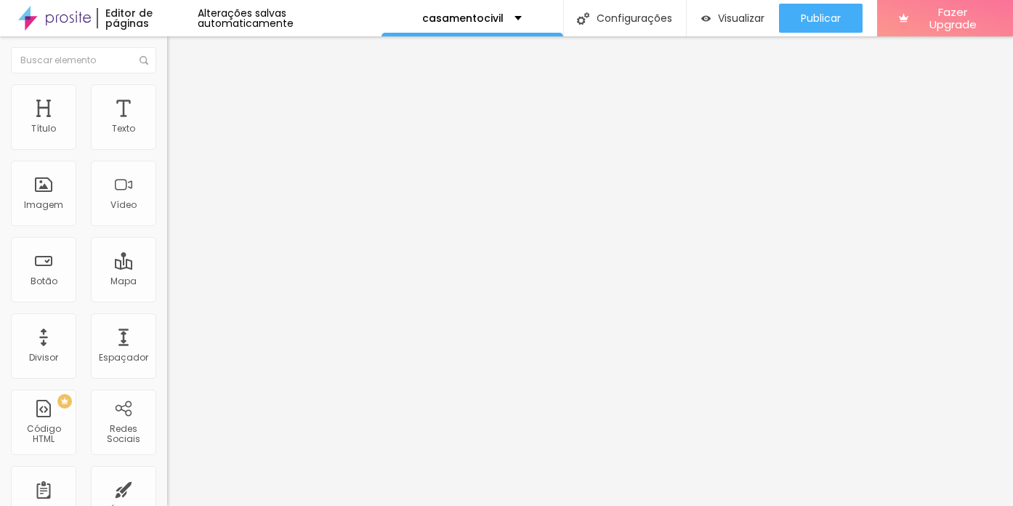
type input "15"
type input "10"
type input "5"
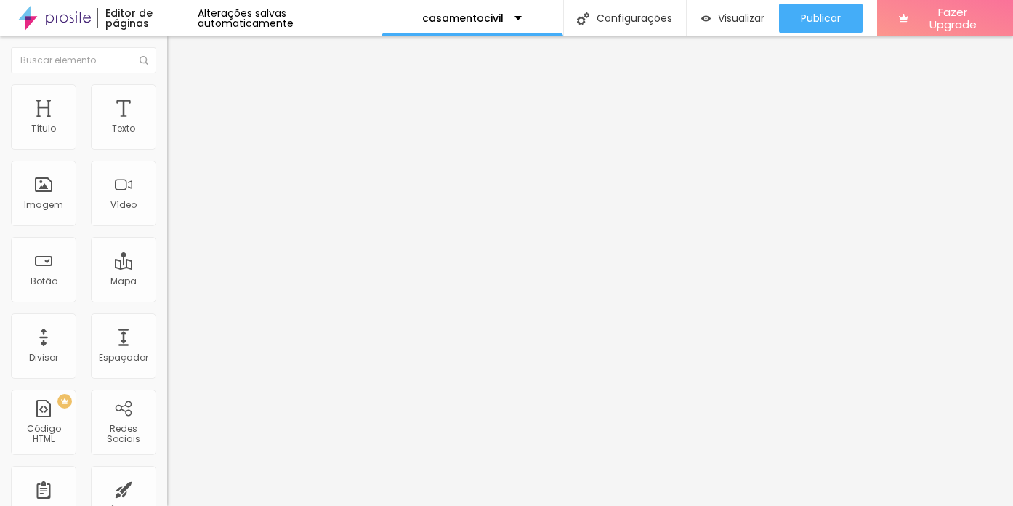
type input "5"
type input "0"
type input "10"
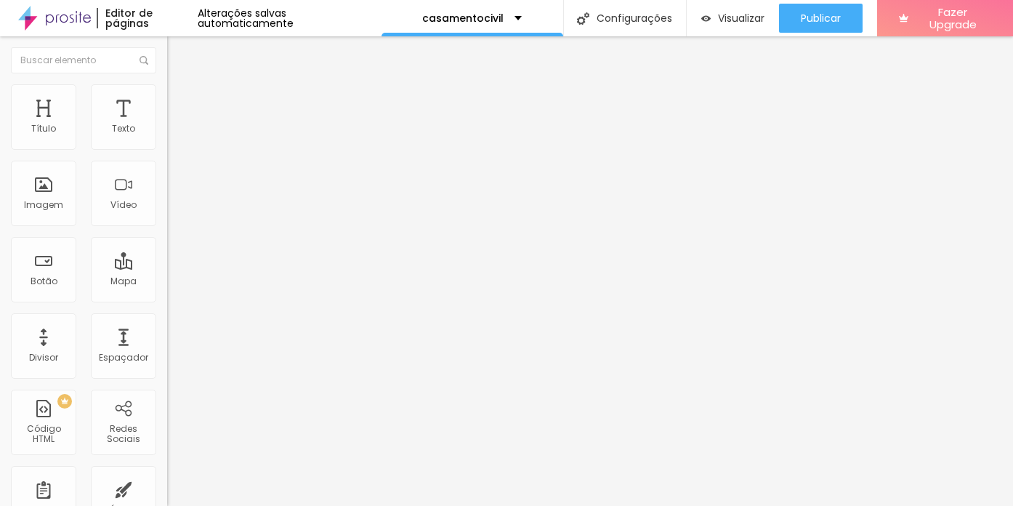
type input "30"
type input "35"
type input "40"
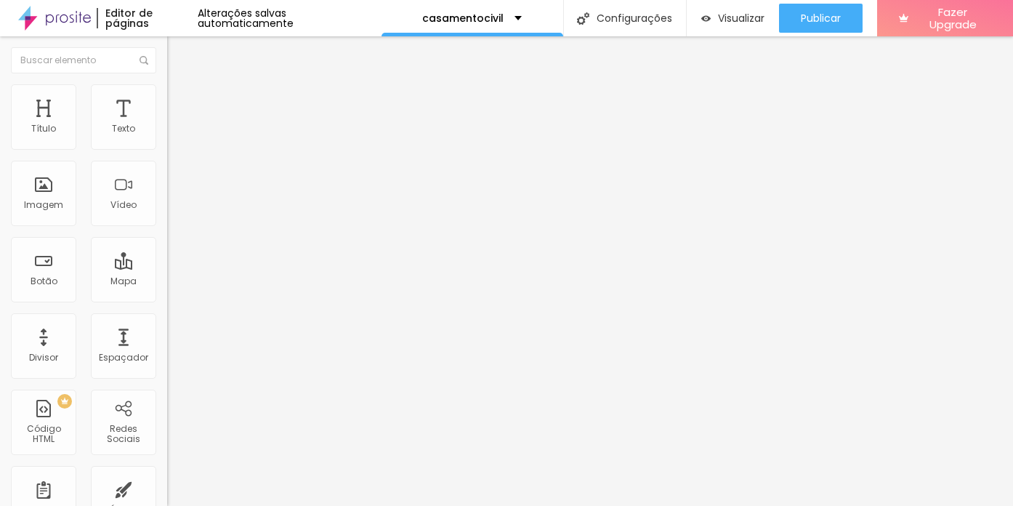
type input "40"
type input "45"
type input "50"
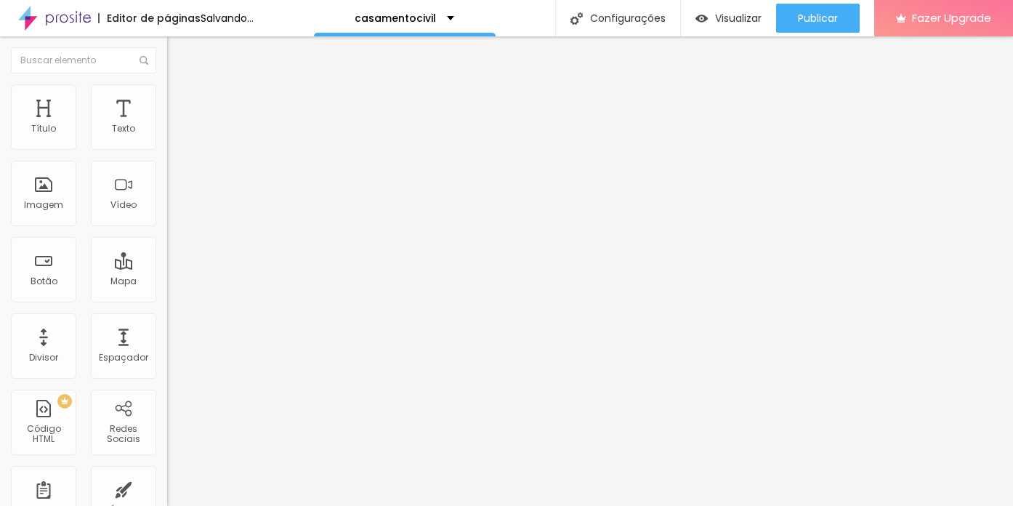
type input "45"
type input "40"
type input "35"
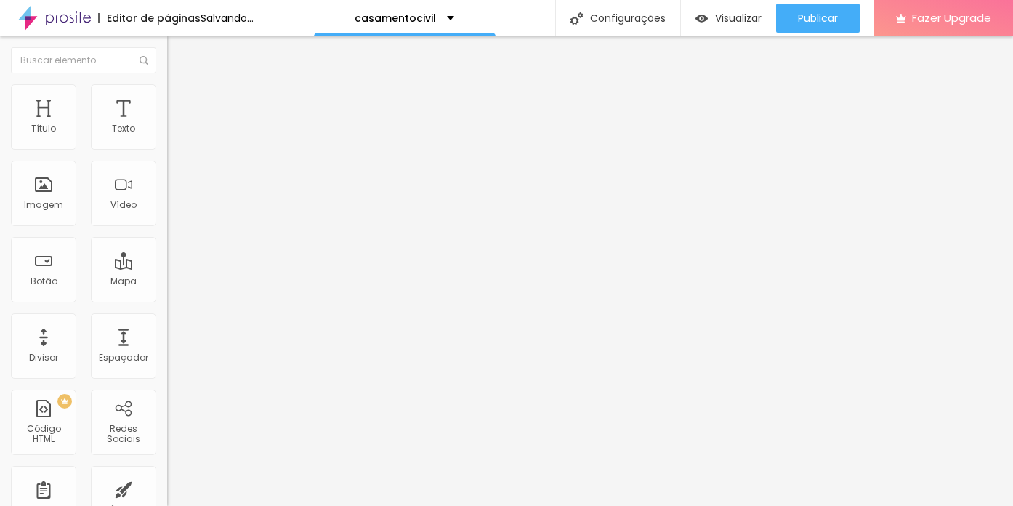
type input "35"
type input "30"
type input "25"
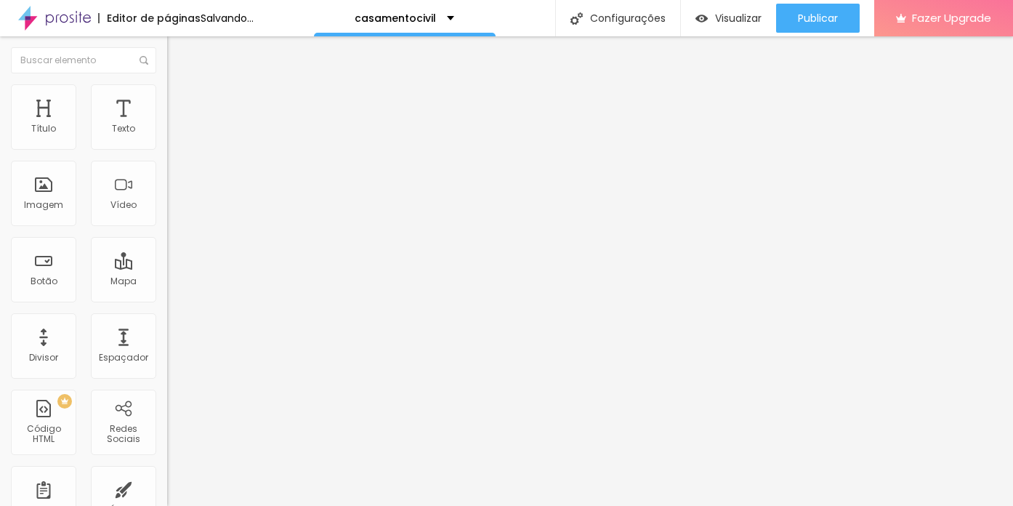
type input "20"
type input "15"
type input "10"
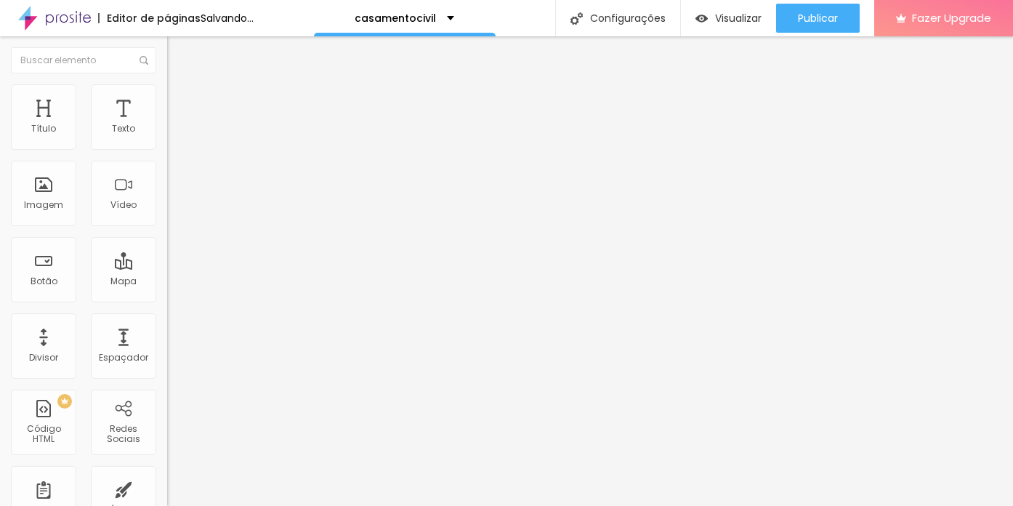
type input "10"
type input "5"
type input "0"
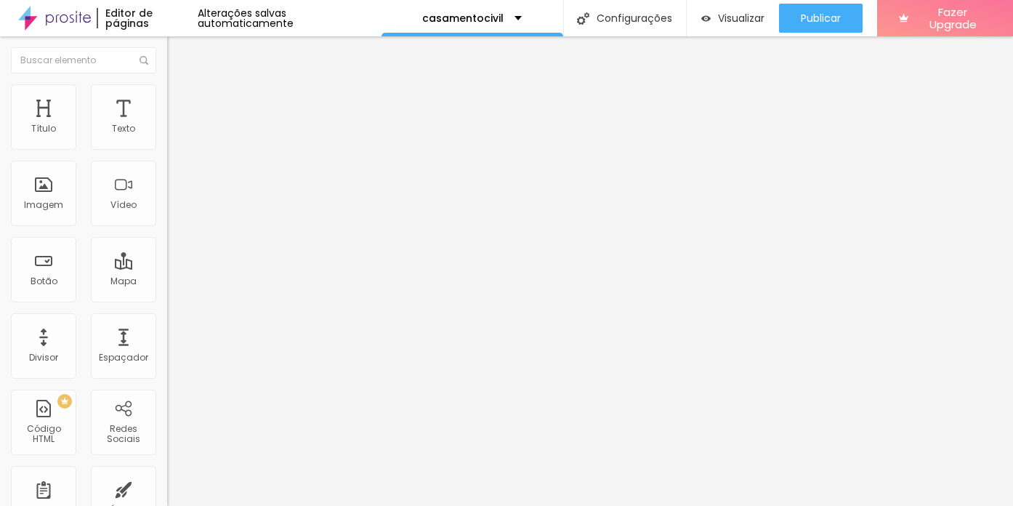
drag, startPoint x: 60, startPoint y: 145, endPoint x: 31, endPoint y: 153, distance: 30.8
type input "0"
click at [167, 282] on input "range" at bounding box center [214, 288] width 94 height 12
click at [167, 99] on li "Avançado" at bounding box center [250, 106] width 167 height 15
type input "0"
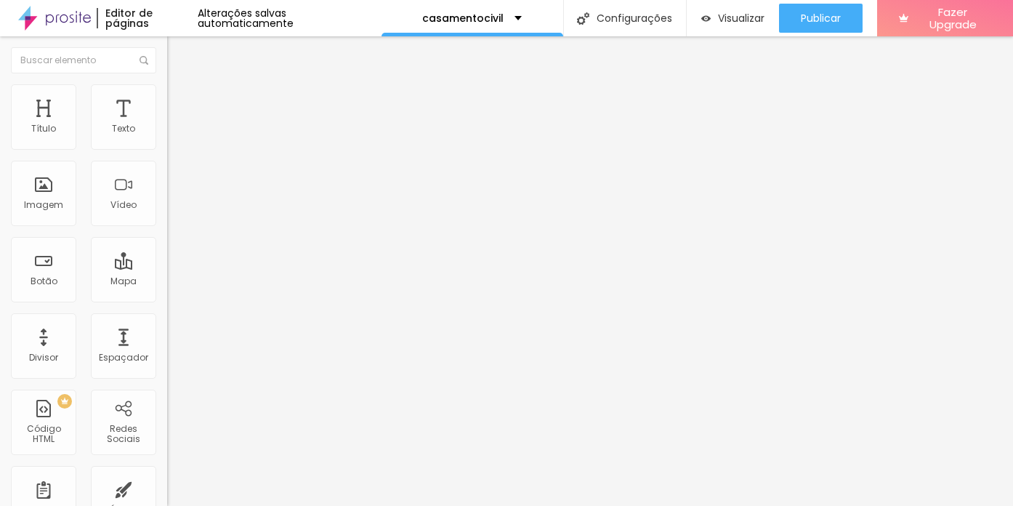
type input "0"
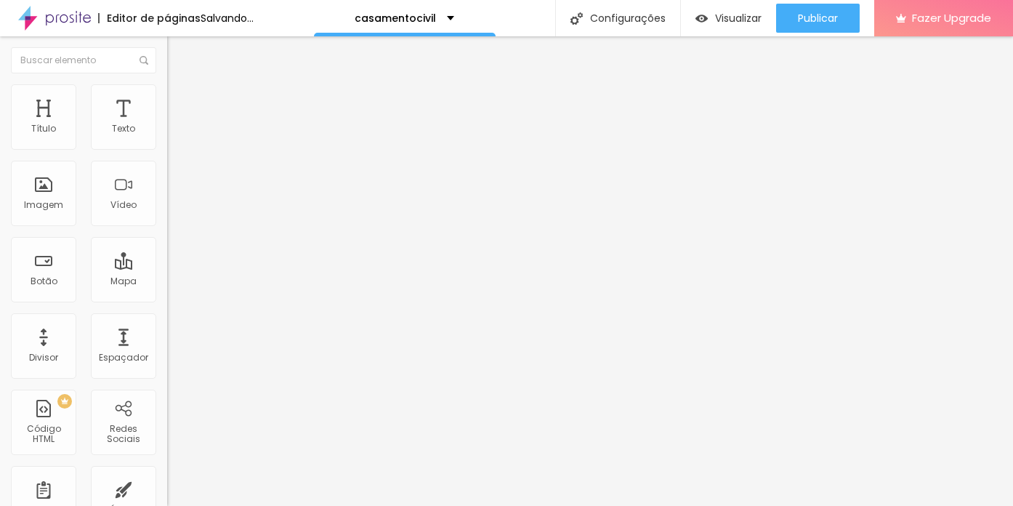
drag, startPoint x: 59, startPoint y: 145, endPoint x: 6, endPoint y: 145, distance: 53.1
click at [167, 282] on input "range" at bounding box center [214, 288] width 94 height 12
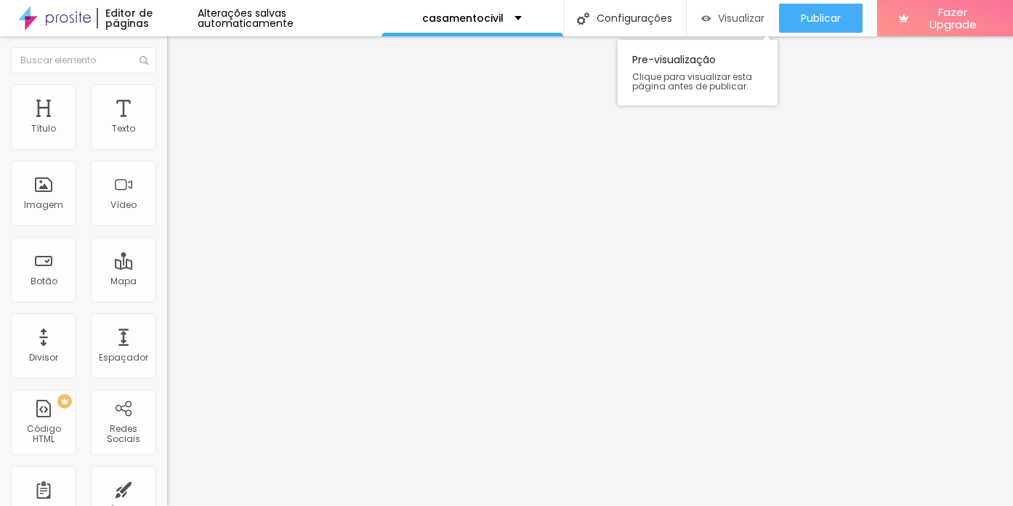
click at [731, 9] on div "Visualizar" at bounding box center [732, 18] width 63 height 29
type input "5"
type input "10"
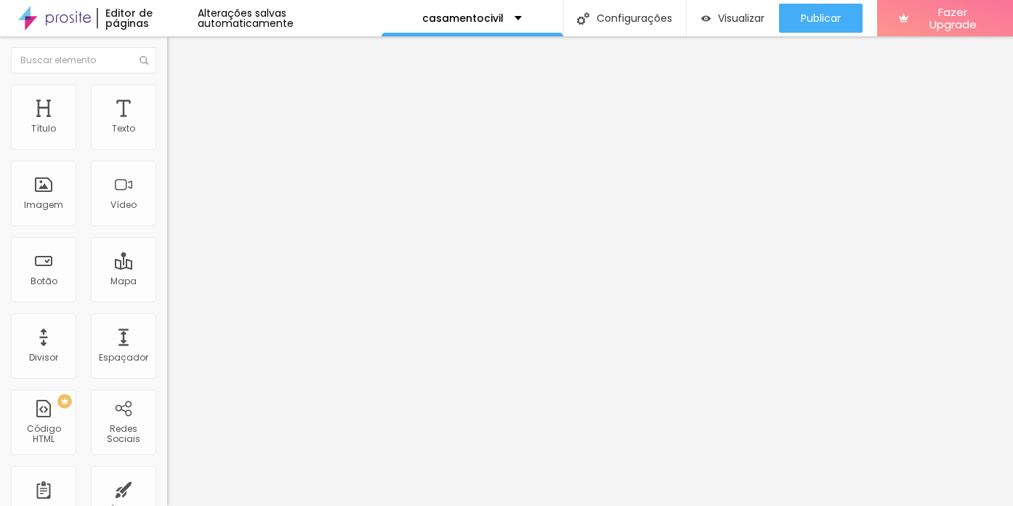
type input "15"
type input "20"
type input "25"
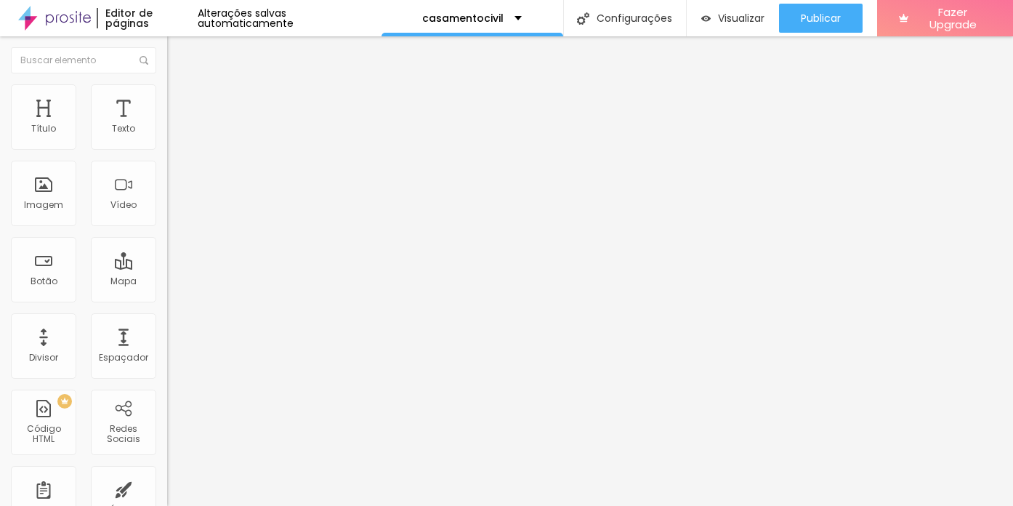
type input "25"
type input "20"
type input "25"
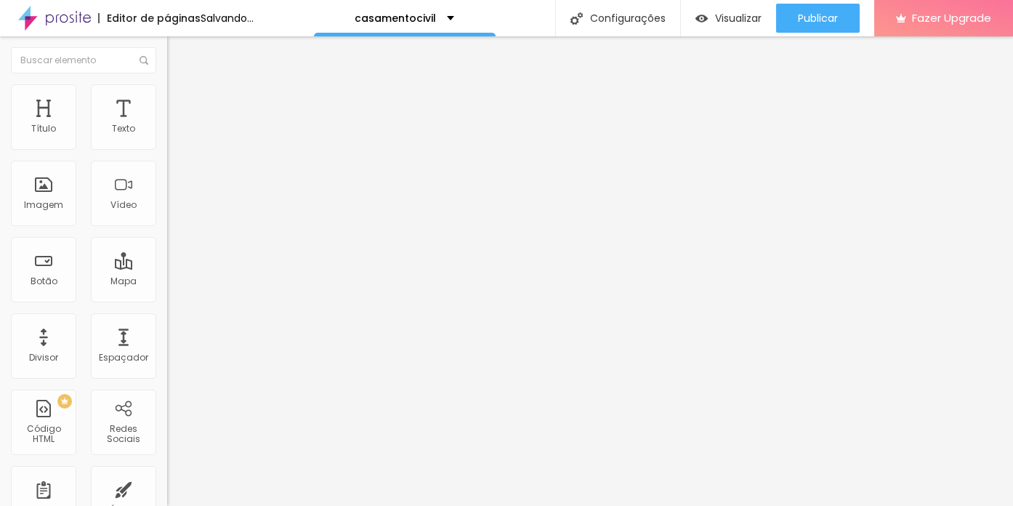
drag, startPoint x: 30, startPoint y: 140, endPoint x: 69, endPoint y: 143, distance: 39.3
type input "25"
click at [167, 282] on input "range" at bounding box center [214, 288] width 94 height 12
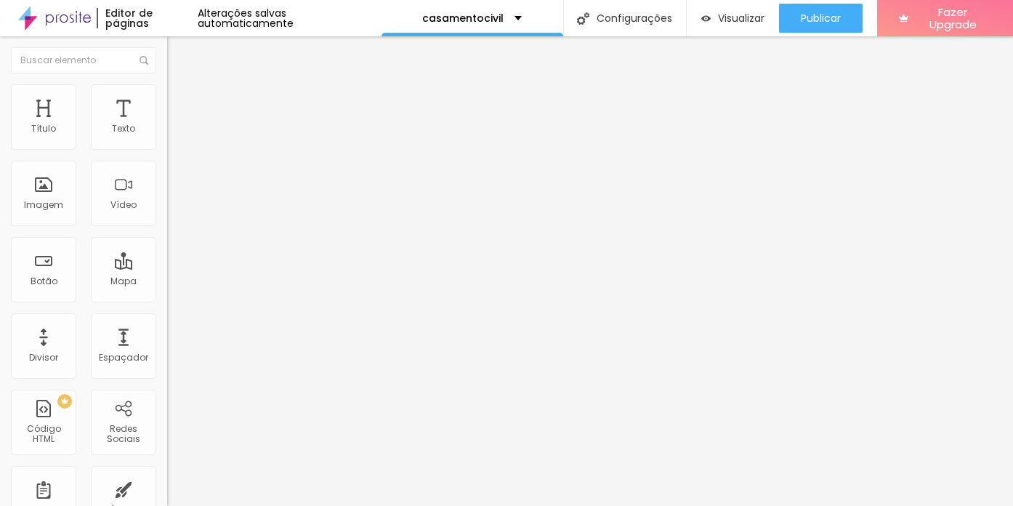
click at [167, 92] on img at bounding box center [173, 90] width 13 height 13
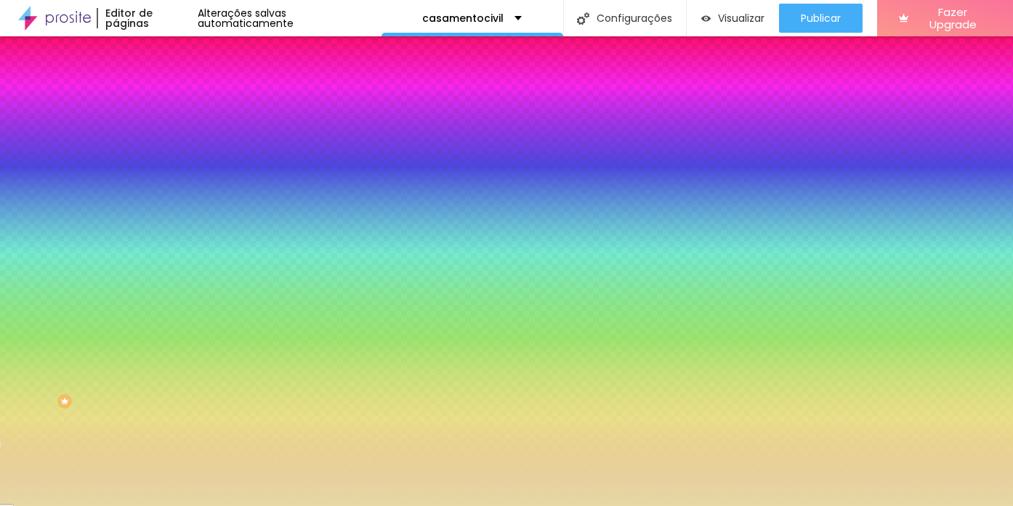
click at [180, 102] on span "Avançado" at bounding box center [204, 108] width 48 height 12
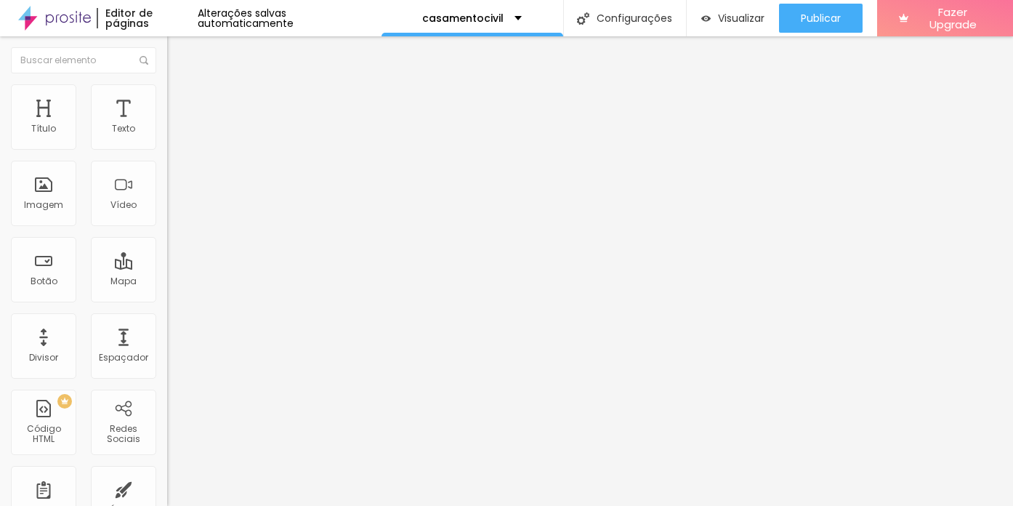
type input "5"
type input "10"
type input "15"
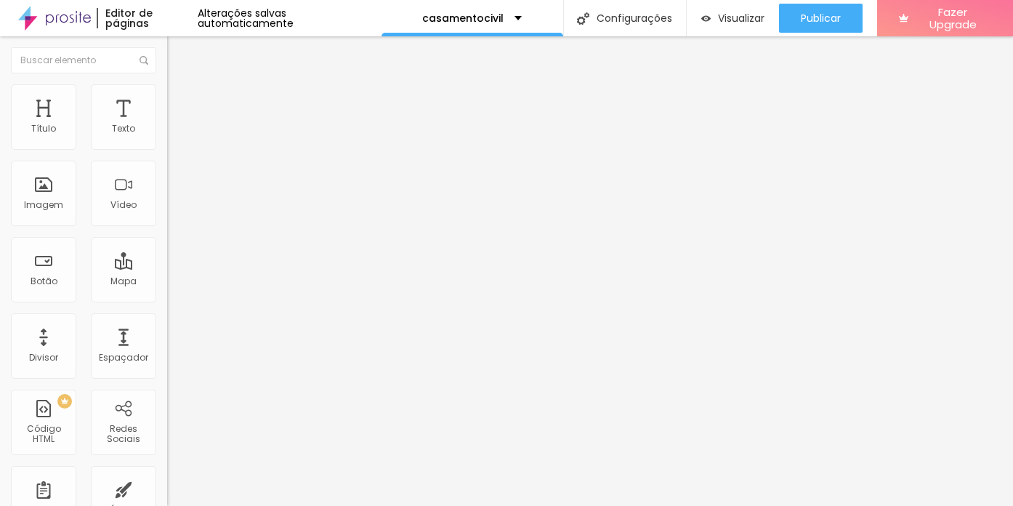
type input "15"
type input "20"
type input "25"
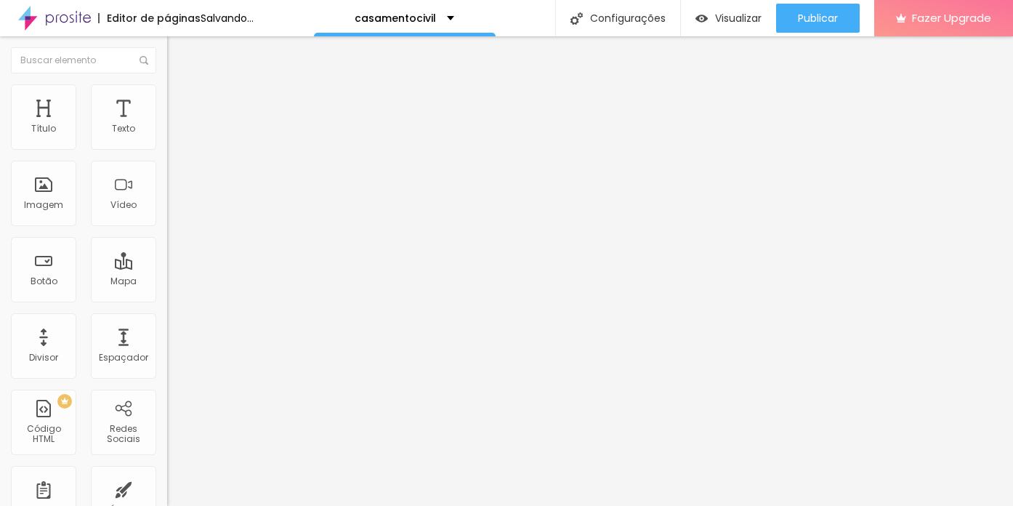
drag, startPoint x: 33, startPoint y: 143, endPoint x: 70, endPoint y: 149, distance: 37.5
type input "25"
click at [167, 282] on input "range" at bounding box center [214, 288] width 94 height 12
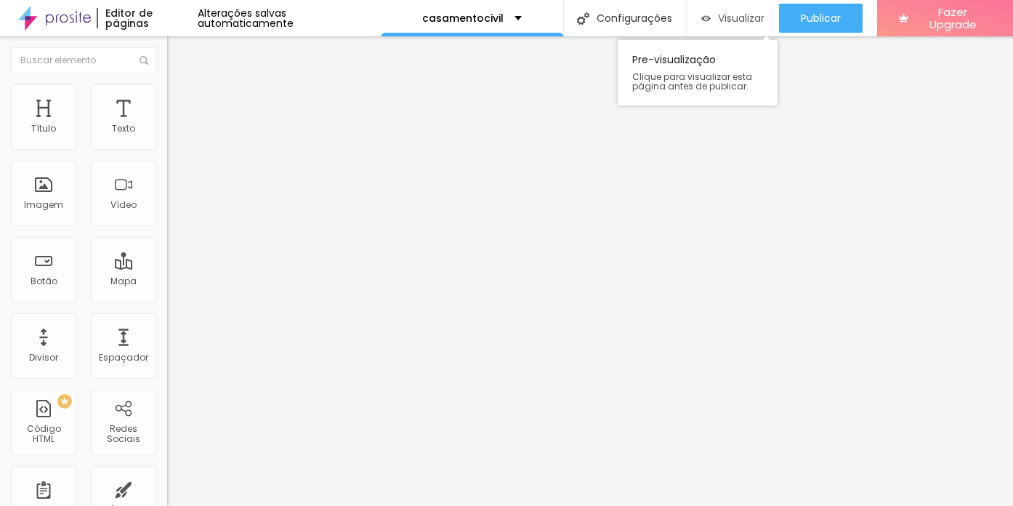
click at [732, 17] on span "Visualizar" at bounding box center [741, 18] width 47 height 12
click at [743, 19] on span "Visualizar" at bounding box center [741, 18] width 47 height 12
click at [742, 15] on span "Visualizar" at bounding box center [741, 18] width 47 height 12
click at [726, 19] on span "Visualizar" at bounding box center [741, 18] width 47 height 12
click at [167, 94] on li "Estilo" at bounding box center [250, 91] width 167 height 15
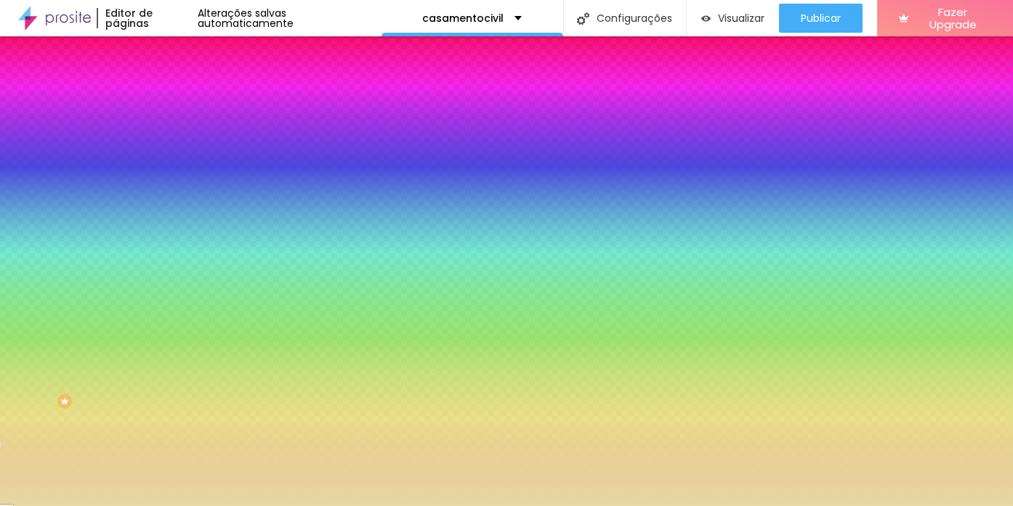
drag, startPoint x: 121, startPoint y: 145, endPoint x: 159, endPoint y: 145, distance: 37.8
click at [167, 145] on div "Cor de fundo Voltar ao padrão #E7D8A6 Sombra ATIVO Voltar ao padrão Borda Volta…" at bounding box center [250, 177] width 167 height 129
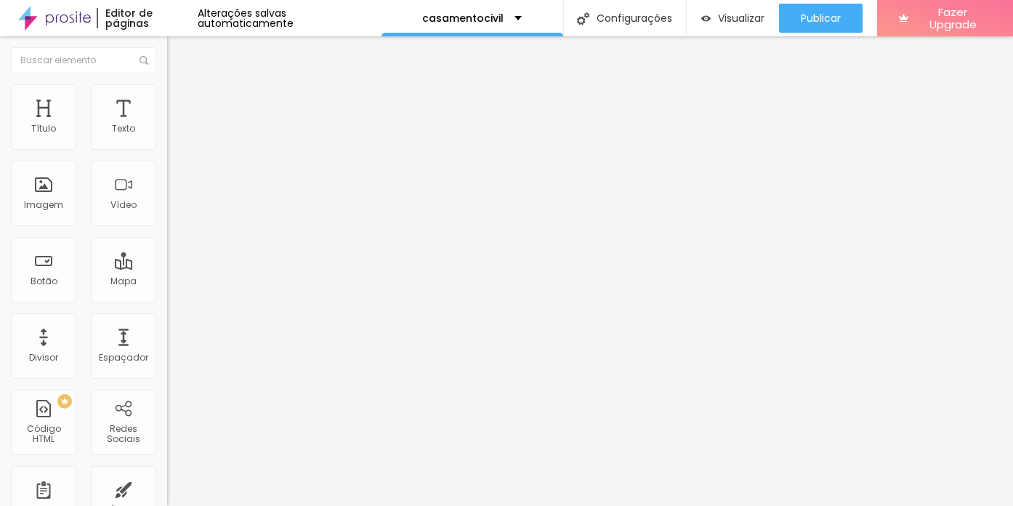
click at [167, 89] on img at bounding box center [173, 90] width 13 height 13
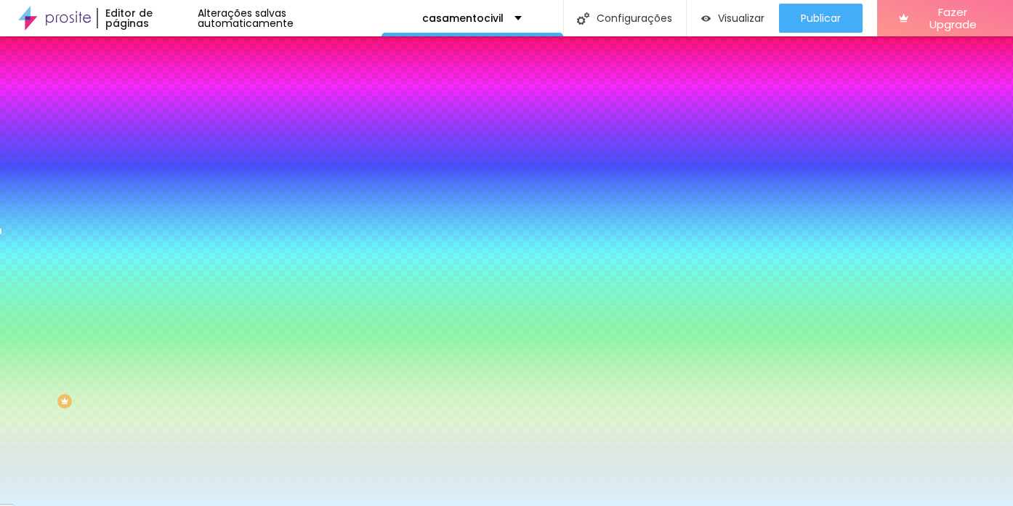
drag, startPoint x: 121, startPoint y: 261, endPoint x: 162, endPoint y: 261, distance: 40.7
click at [167, 261] on div "Imagem de fundo Adicionar imagem Efeito da Imagem Nenhum Nenhum Parallax Cor de…" at bounding box center [250, 207] width 167 height 188
paste input "E7D8A6"
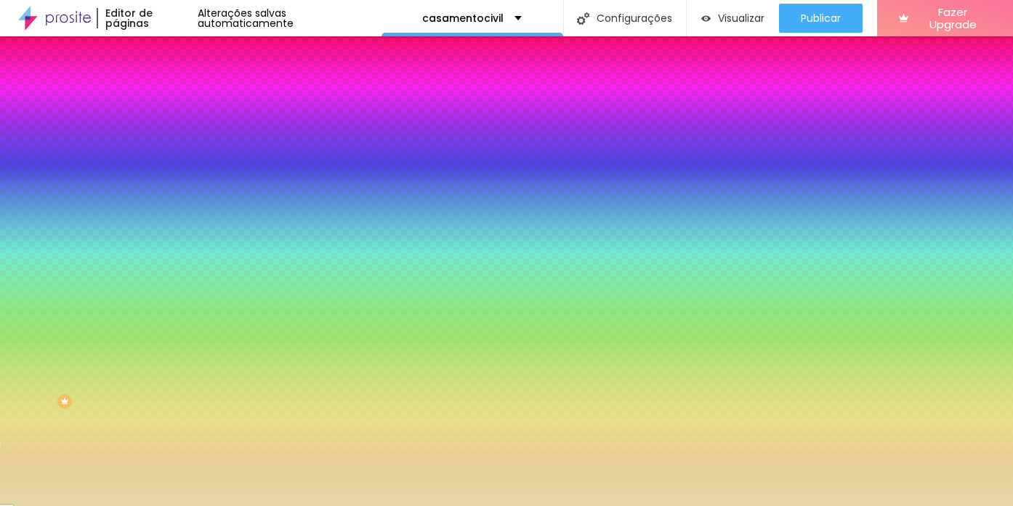
type input "#E7D8A6"
click at [167, 446] on div "Editar Seção Conteúdo Estilo Avançado Imagem de fundo Adicionar imagem Efeito d…" at bounding box center [250, 270] width 167 height 469
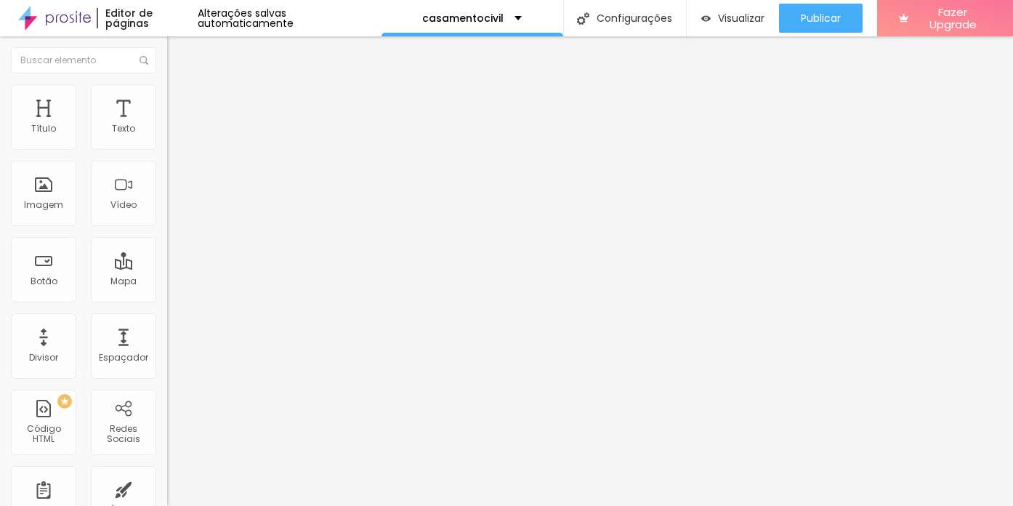
click at [180, 100] on span "Estilo" at bounding box center [191, 94] width 23 height 12
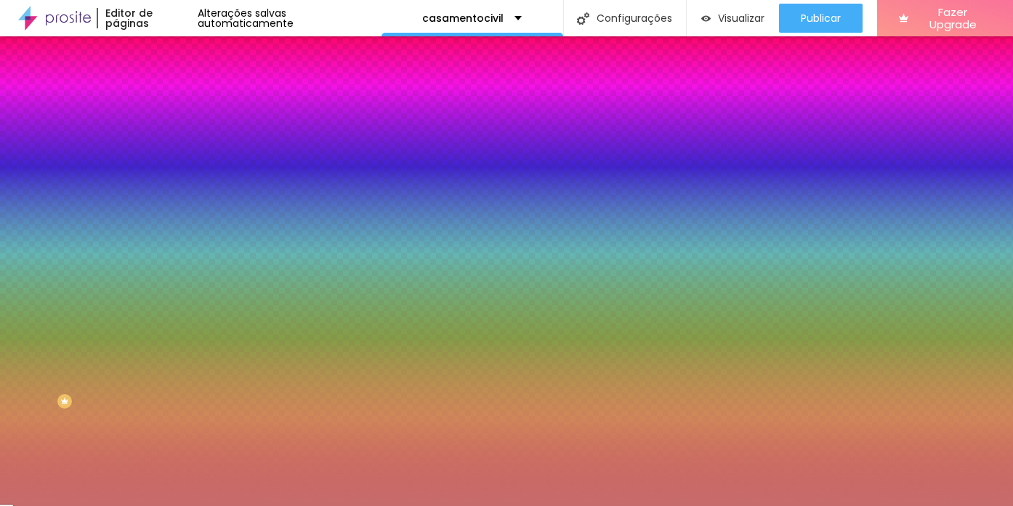
click at [173, 189] on icon "button" at bounding box center [177, 193] width 9 height 9
type input "5"
type input "3"
type input "6"
type input "8"
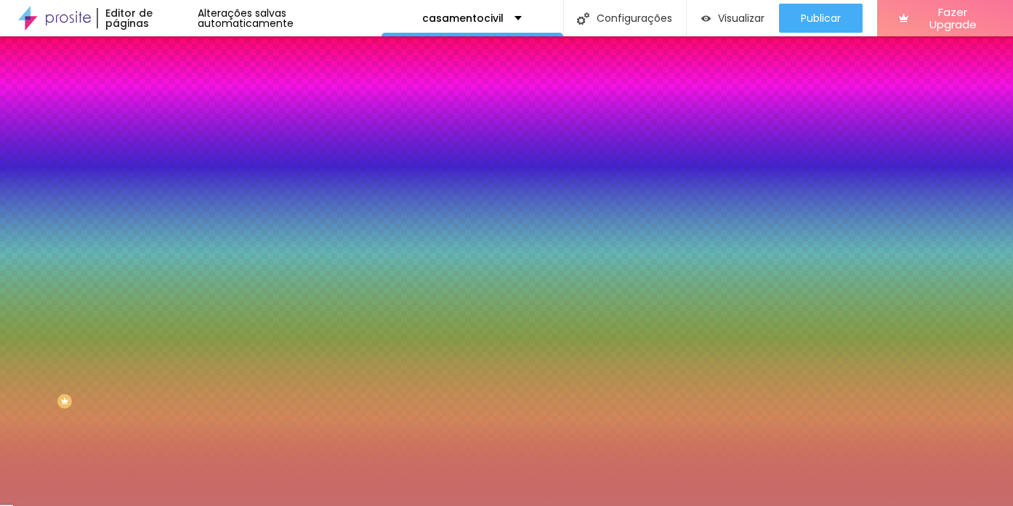
type input "7"
type input "8"
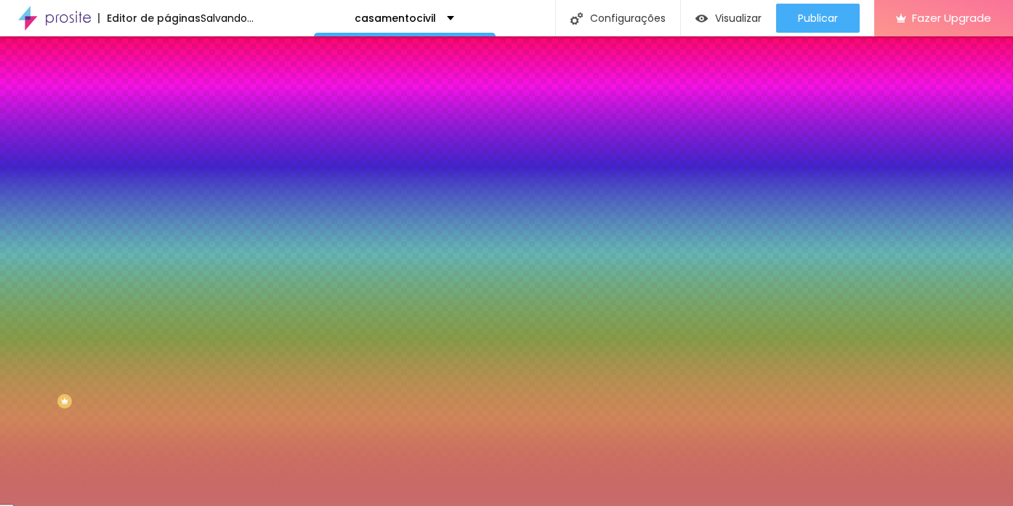
type input "9"
type input "2"
type input "13"
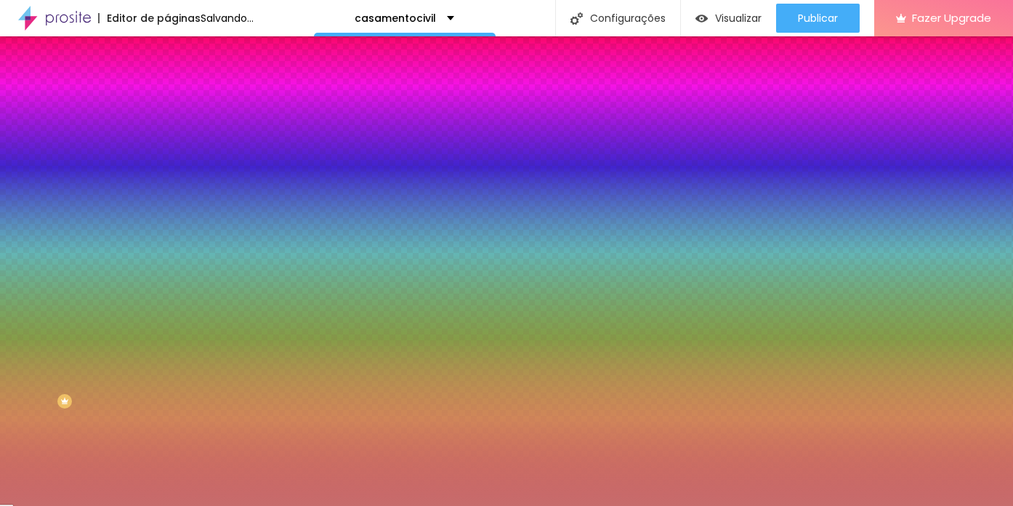
type input "13"
type input "15"
type input "17"
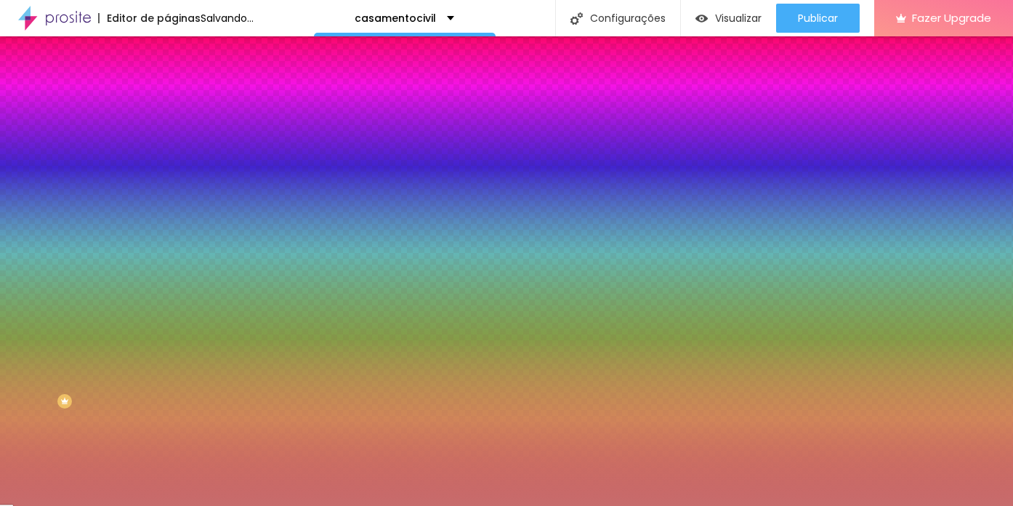
type input "19"
type input "20"
type input "21"
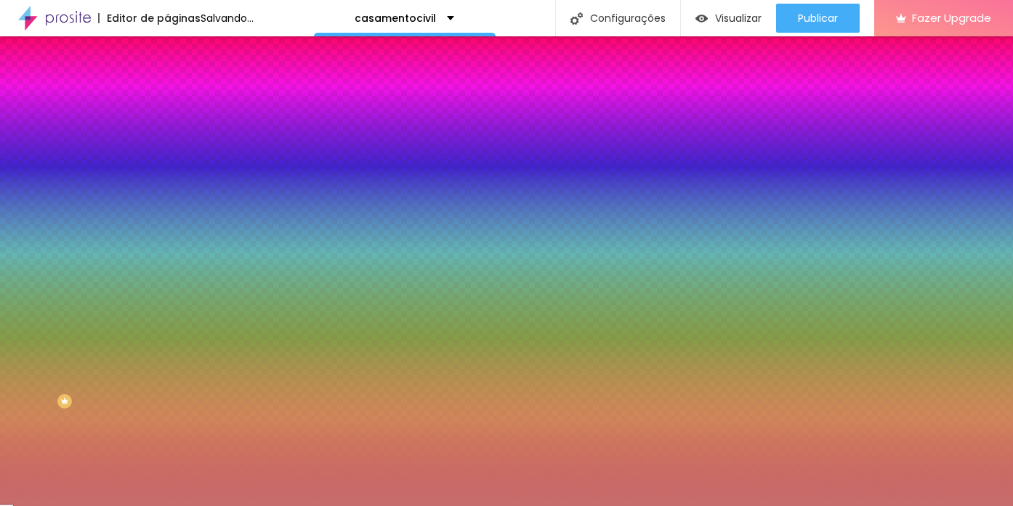
type input "21"
type input "22"
type input "23"
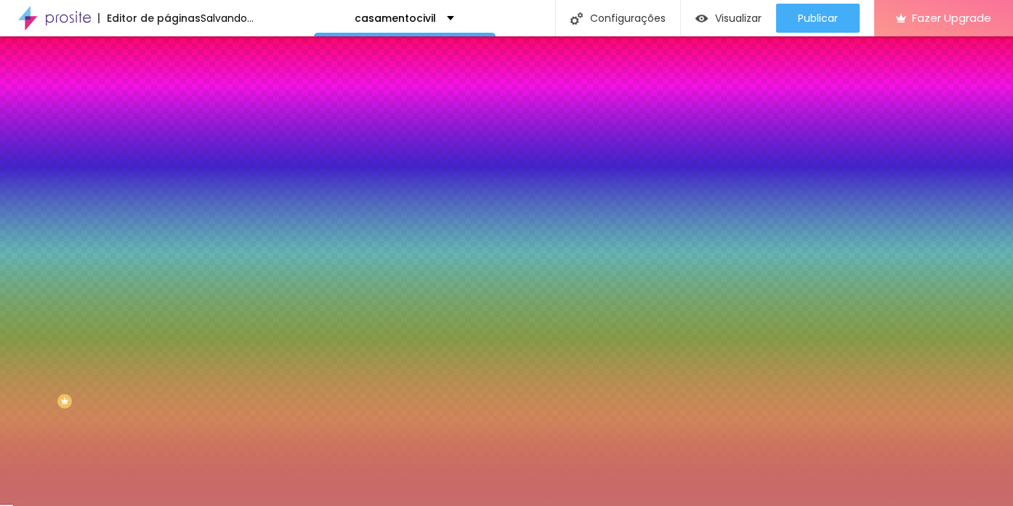
type input "24"
type input "25"
type input "28"
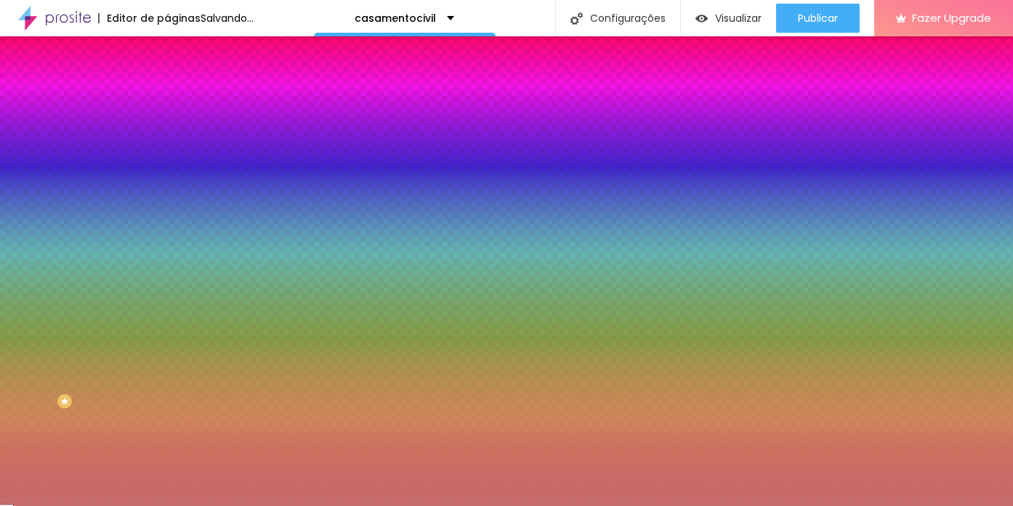
type input "28"
type input "29"
type input "30"
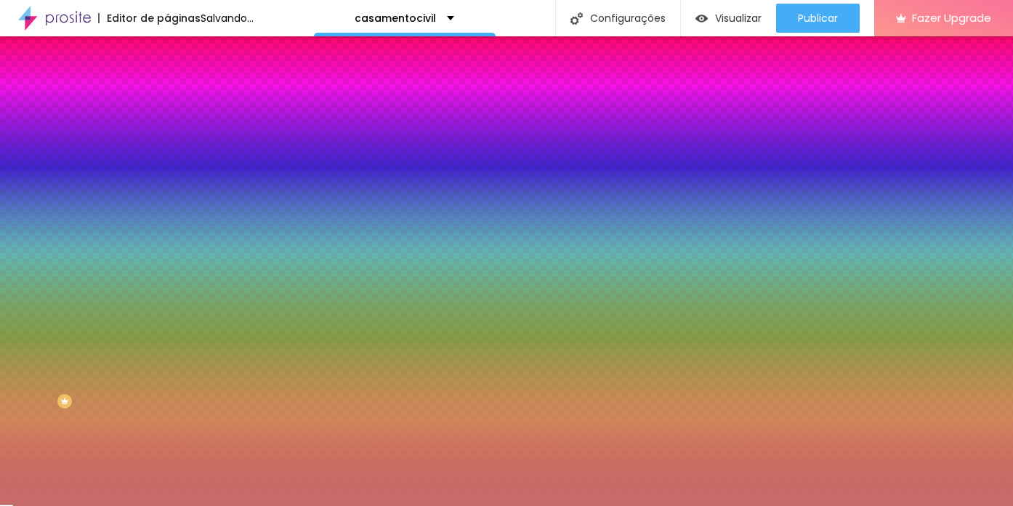
type input "32"
type input "33"
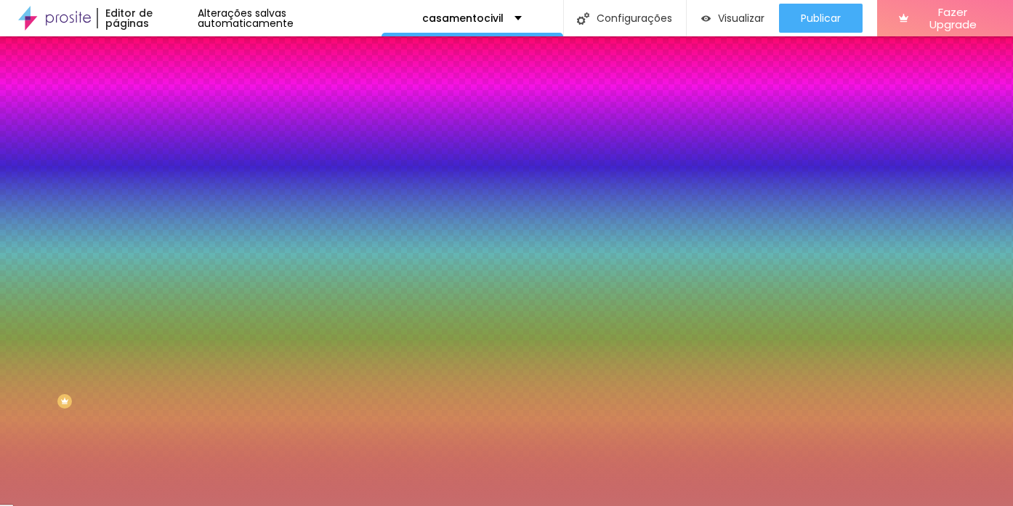
type input "34"
type input "35"
drag, startPoint x: 241, startPoint y: 362, endPoint x: 251, endPoint y: 363, distance: 10.9
type input "35"
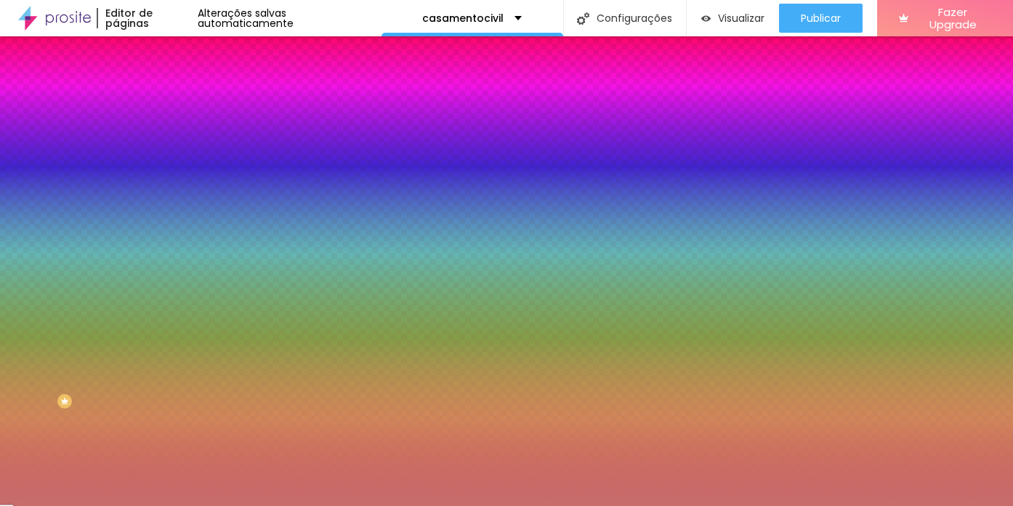
drag, startPoint x: 268, startPoint y: 310, endPoint x: 270, endPoint y: 351, distance: 41.5
click at [13, 284] on div at bounding box center [6, 283] width 15 height 2
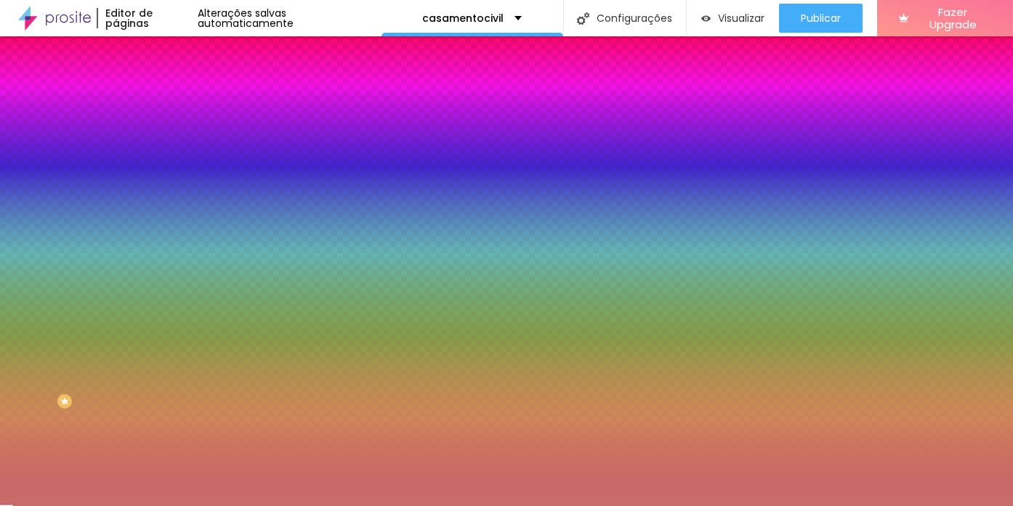
click at [254, 505] on div at bounding box center [506, 514] width 1013 height 0
type input "30"
type input "29"
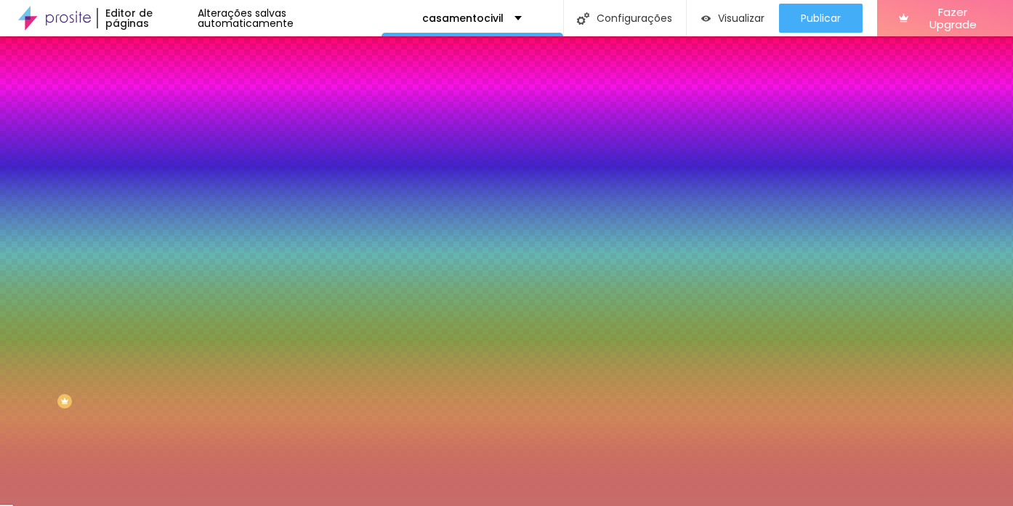
type input "28"
type input "26"
type input "25"
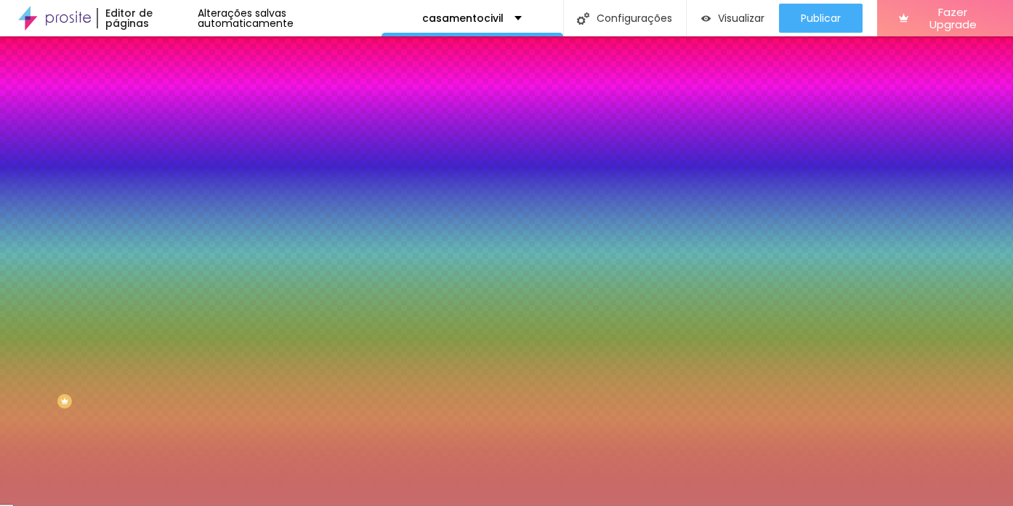
type input "25"
type input "24"
type input "22"
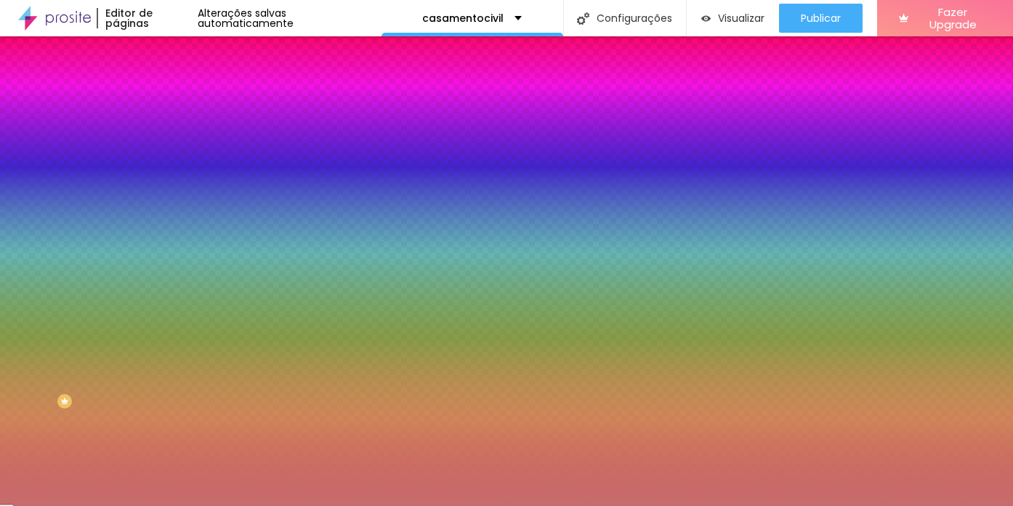
type input "21"
type input "20"
type input "15"
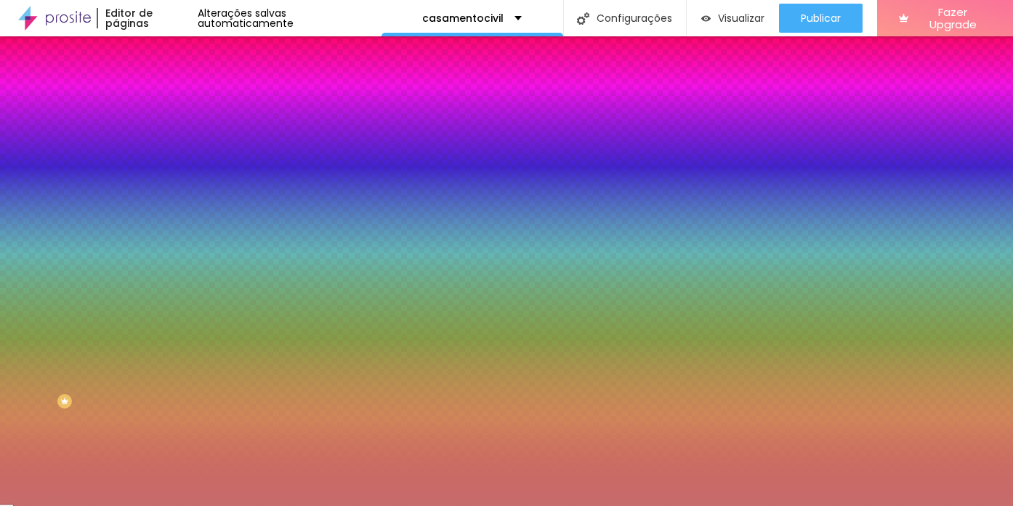
type input "15"
type input "14"
type input "13"
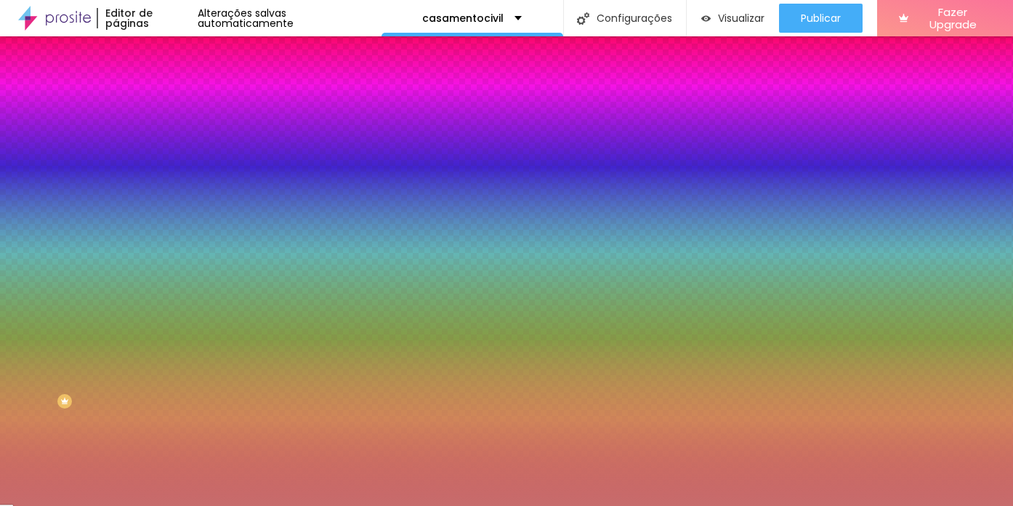
type input "12"
type input "11"
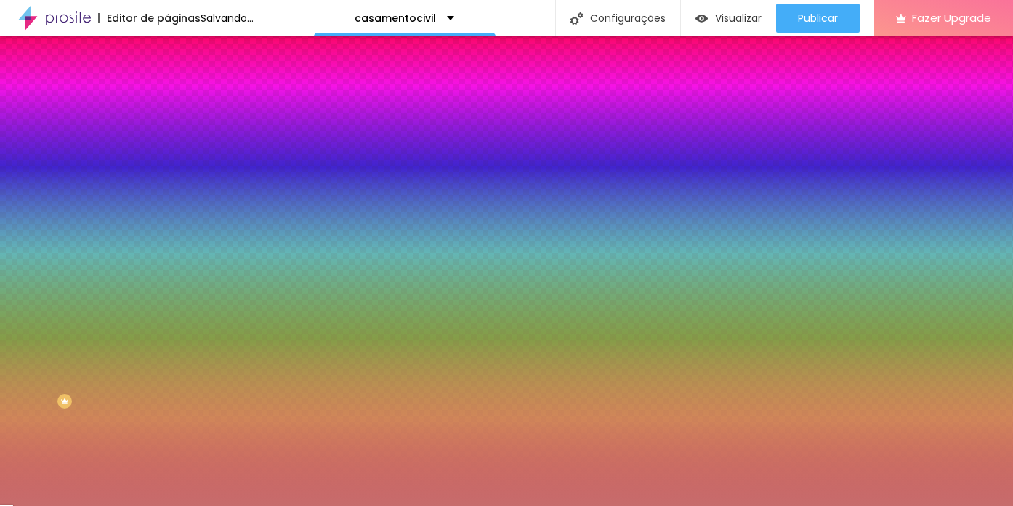
type input "10"
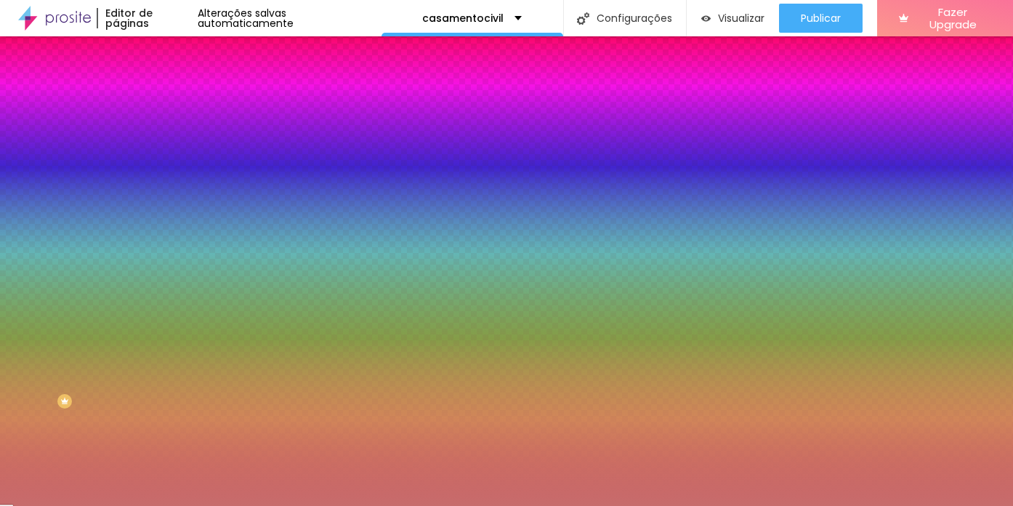
type input "10"
drag, startPoint x: 252, startPoint y: 360, endPoint x: 243, endPoint y: 361, distance: 8.8
type input "6"
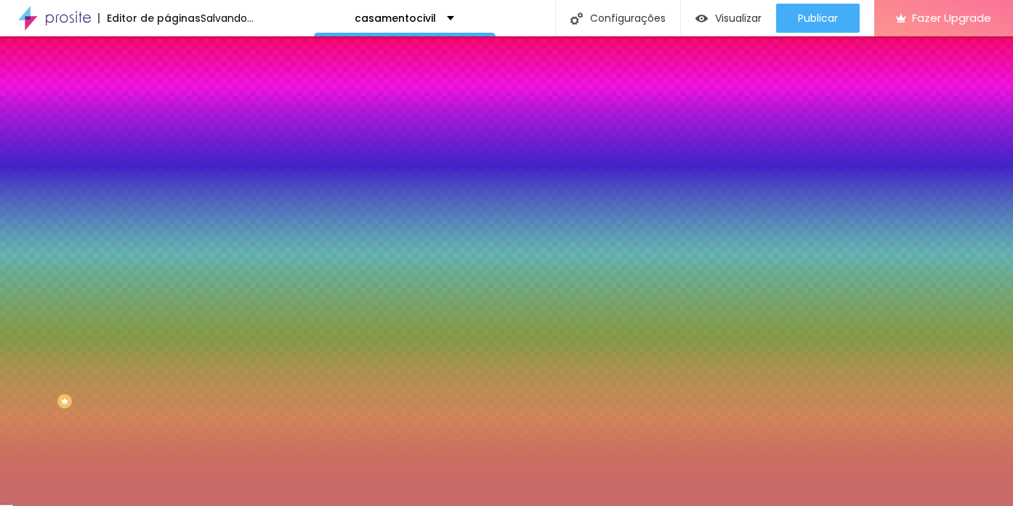
type input "8"
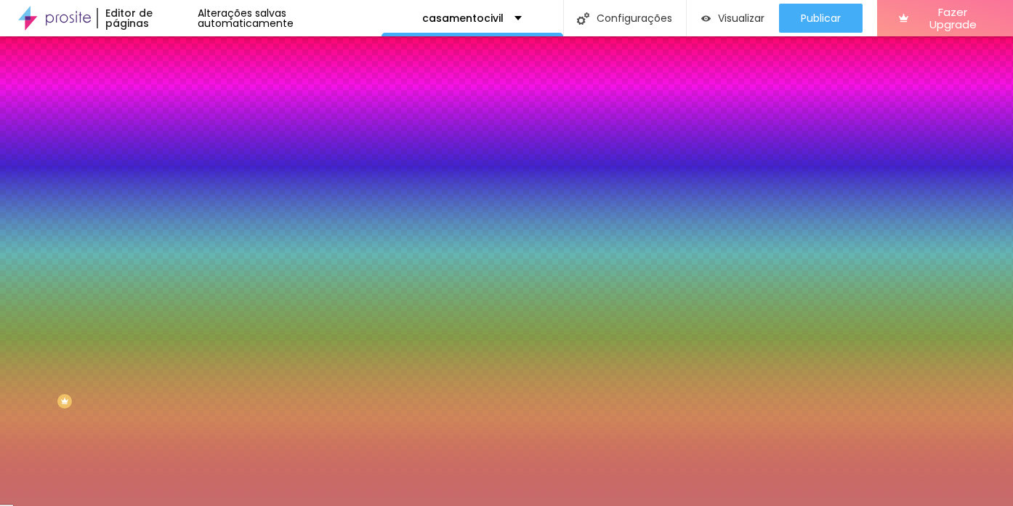
type input "8"
type input "9"
type input "10"
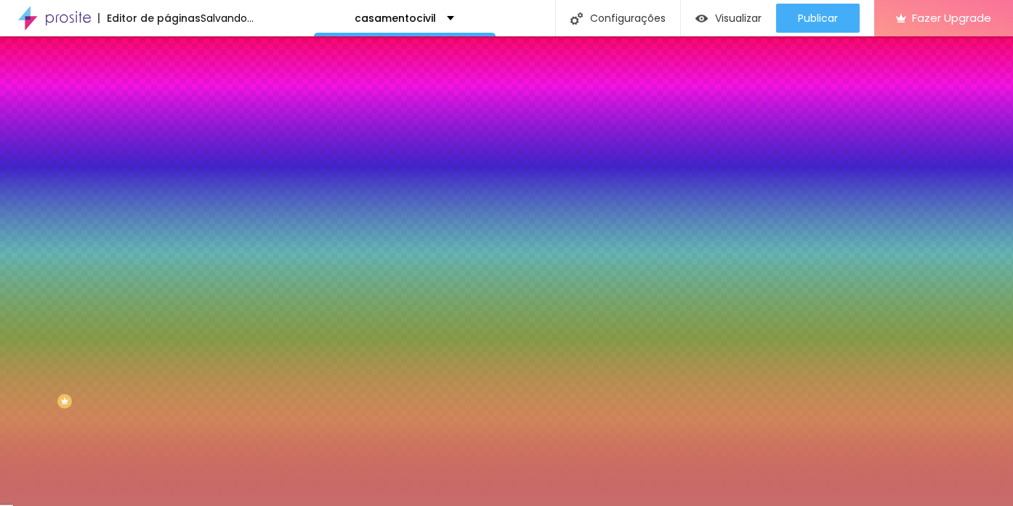
type input "8"
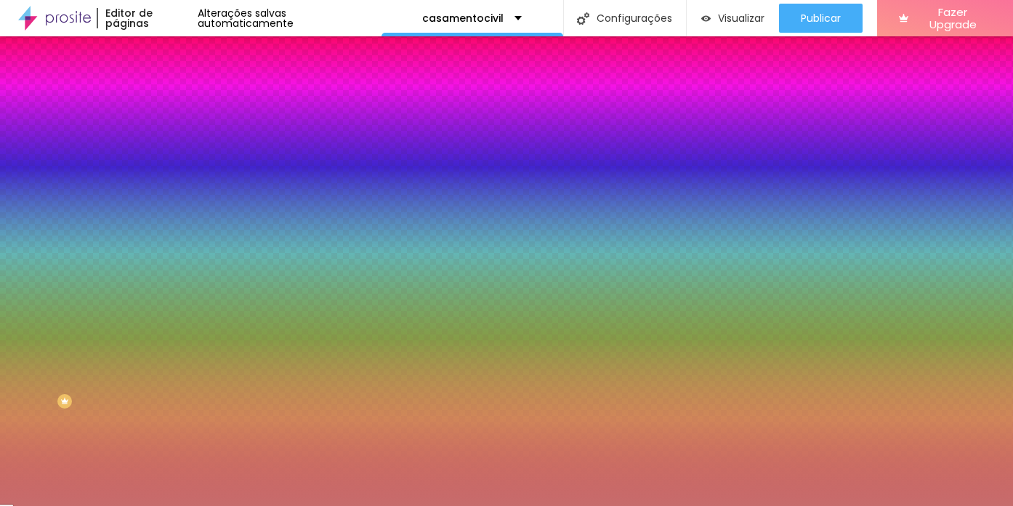
type input "8"
drag, startPoint x: 270, startPoint y: 350, endPoint x: 270, endPoint y: 336, distance: 13.1
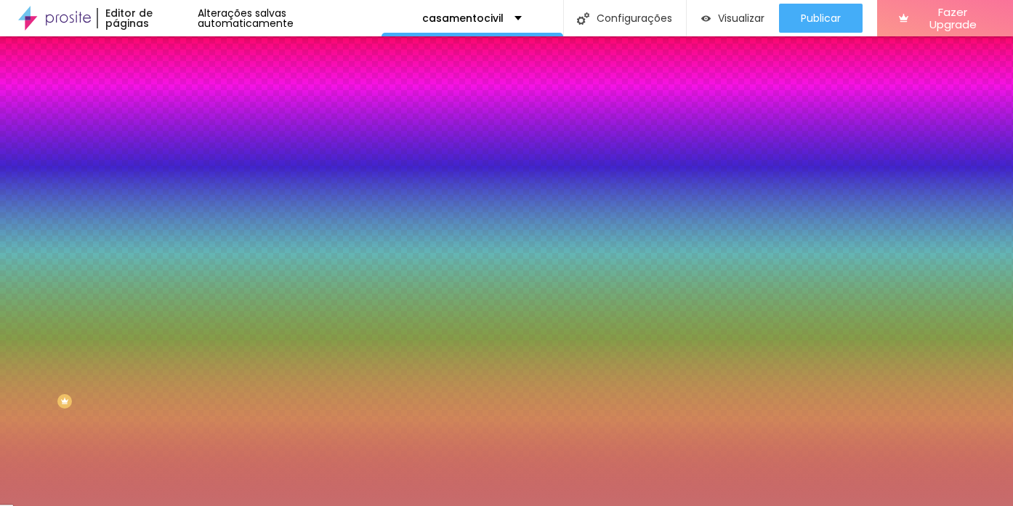
click at [13, 219] on div at bounding box center [6, 218] width 15 height 2
click at [339, 505] on div at bounding box center [506, 506] width 1013 height 0
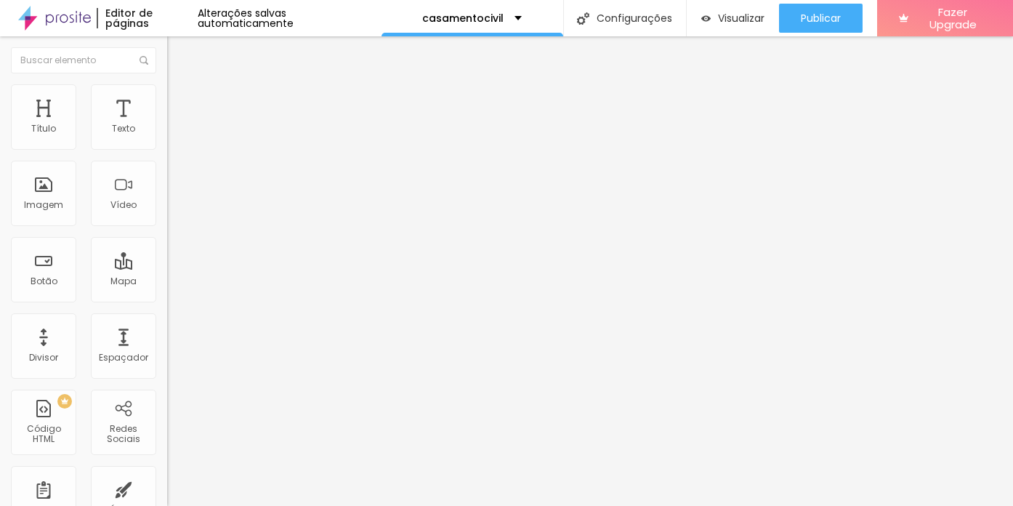
click at [167, 294] on div "WhatsApp" at bounding box center [250, 298] width 167 height 9
click at [180, 100] on span "Estilo" at bounding box center [191, 94] width 23 height 12
click at [167, 99] on li "Avançado" at bounding box center [250, 106] width 167 height 15
click at [167, 95] on li "Estilo" at bounding box center [250, 91] width 167 height 15
click at [167, 400] on div "Editar Redes Sociais Conteúdo Estilo Avançado Tamanho 28 px Espaçamento interno…" at bounding box center [250, 270] width 167 height 469
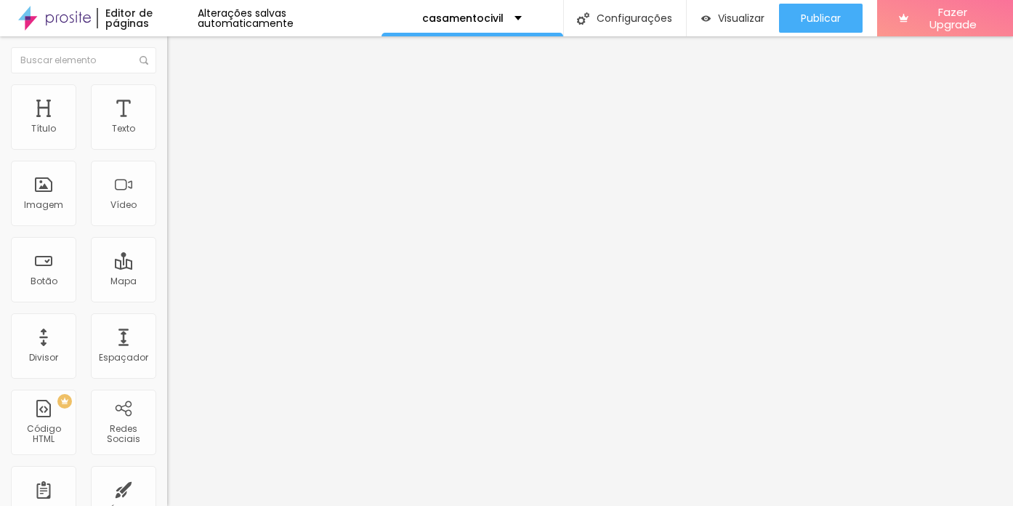
click at [180, 102] on span "Avançado" at bounding box center [204, 108] width 48 height 12
click at [167, 90] on img at bounding box center [173, 90] width 13 height 13
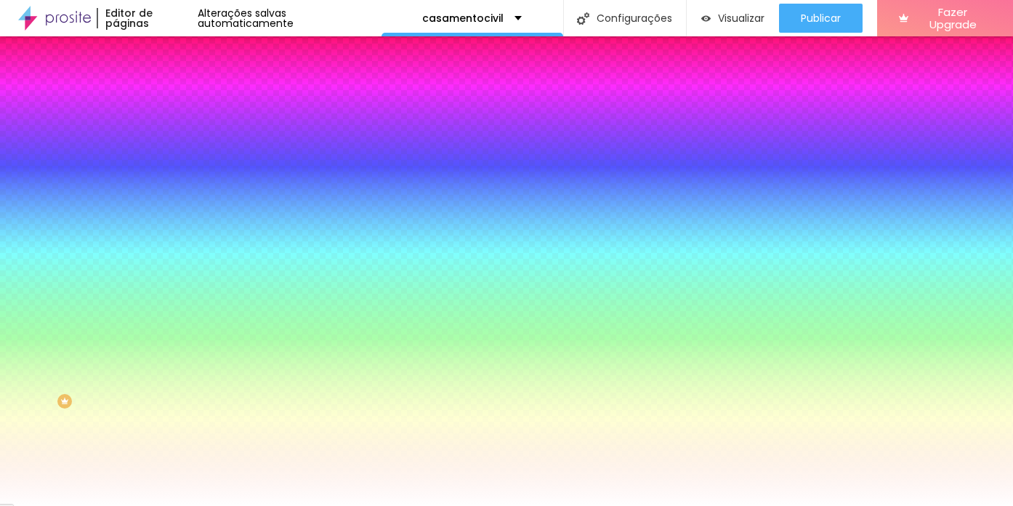
click at [167, 84] on li "Conteúdo" at bounding box center [250, 77] width 167 height 15
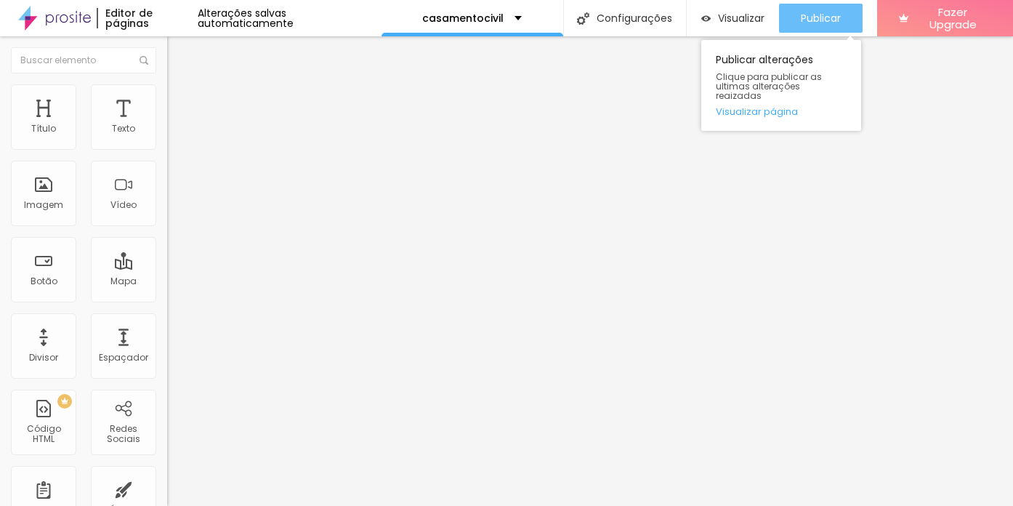
click at [804, 20] on span "Publicar" at bounding box center [821, 18] width 40 height 12
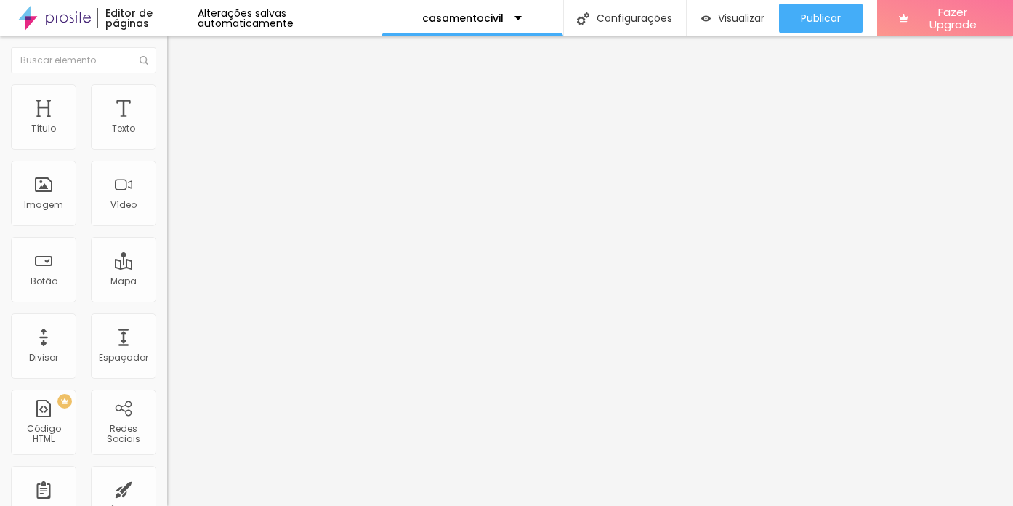
click at [178, 52] on img "button" at bounding box center [184, 53] width 12 height 12
click at [173, 135] on icon "button" at bounding box center [177, 130] width 9 height 9
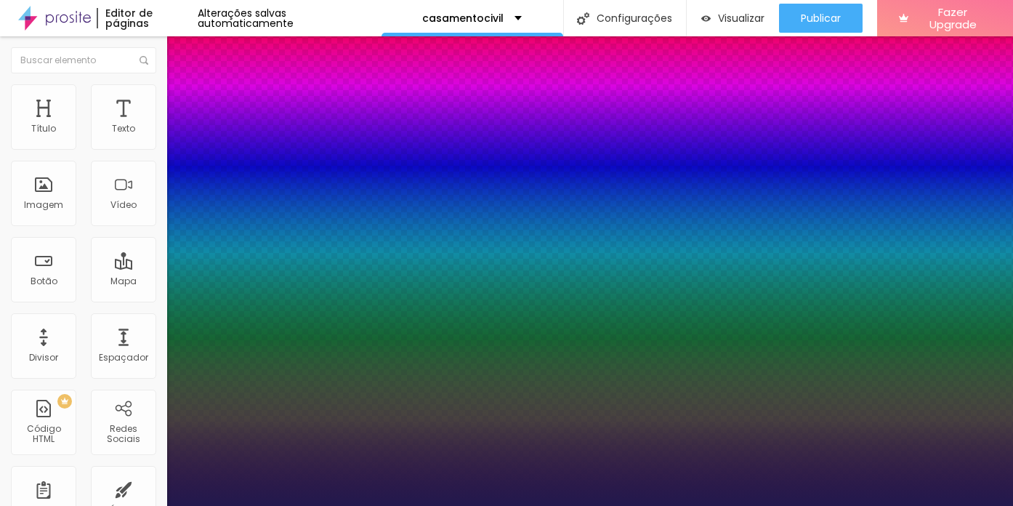
type input "1"
type input "17"
type input "1"
type input "21"
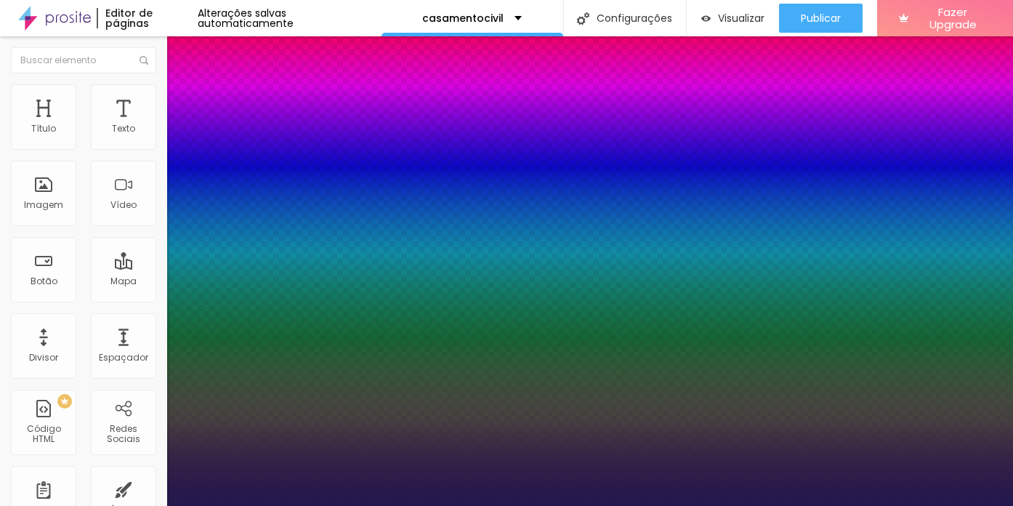
type input "21"
type input "1"
type input "22"
type input "1"
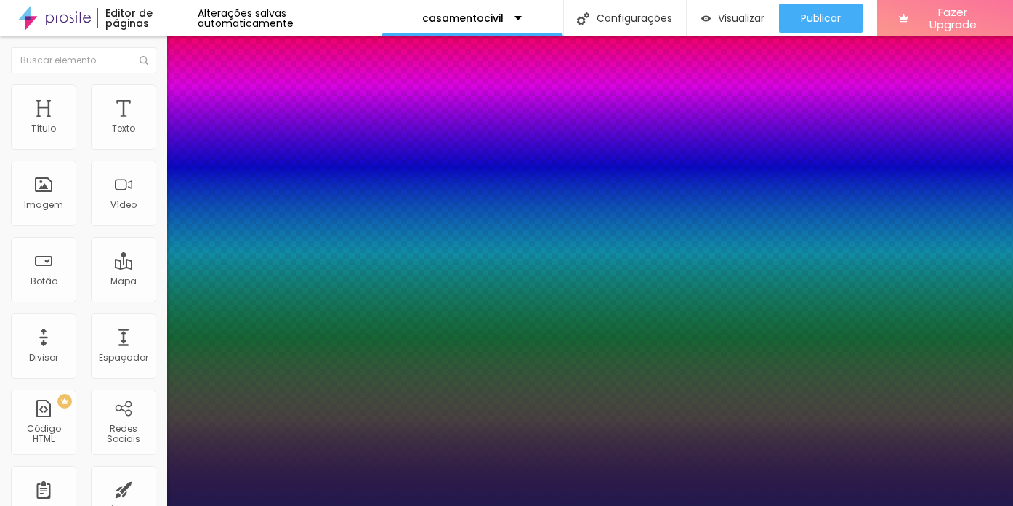
type input "23"
type input "1"
type input "24"
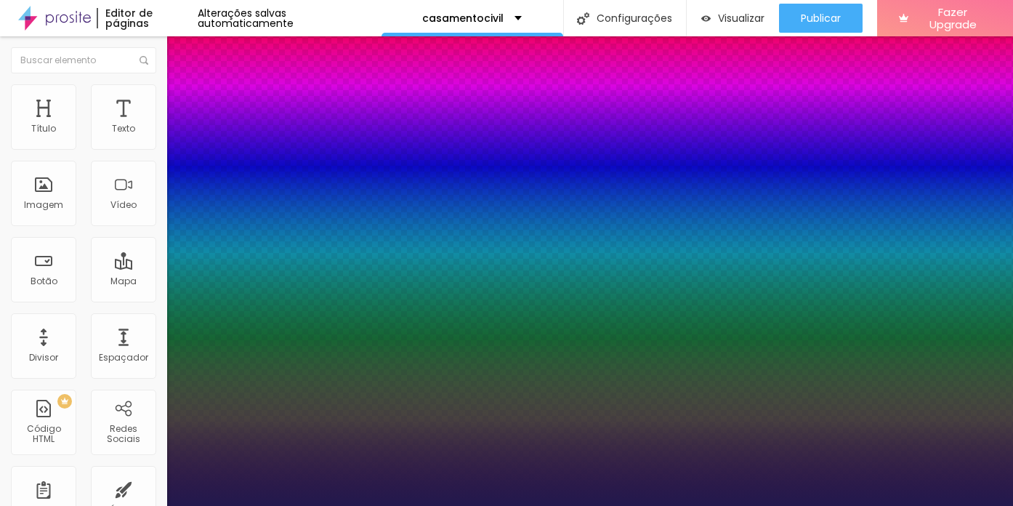
type input "1"
type input "25"
type input "1"
type input "26"
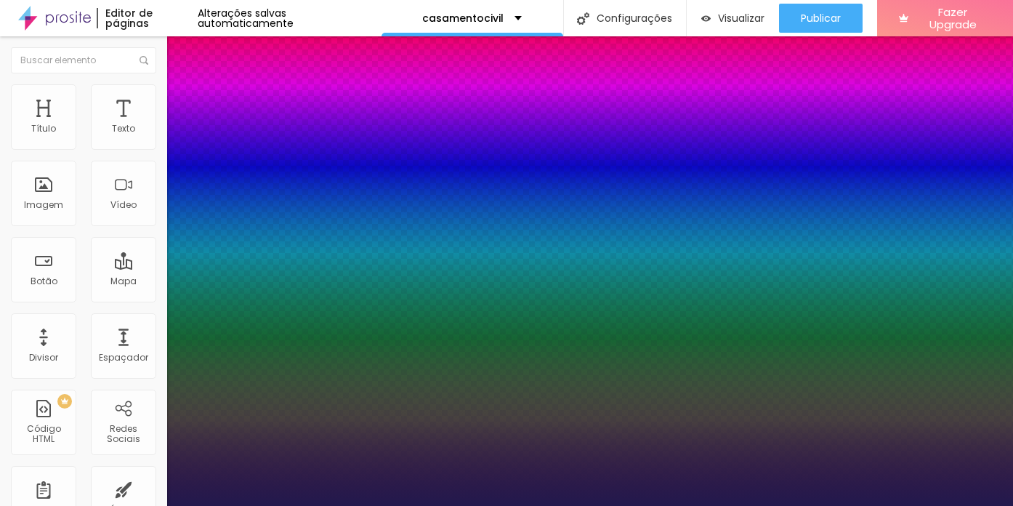
type input "26"
type input "1"
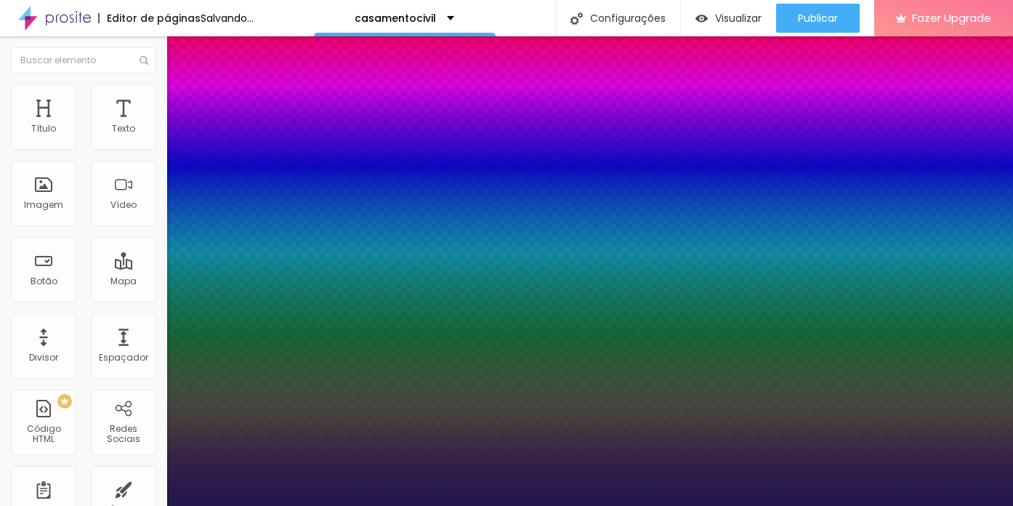
type input "25"
type input "1"
drag, startPoint x: 195, startPoint y: 249, endPoint x: 206, endPoint y: 249, distance: 11.6
type input "25"
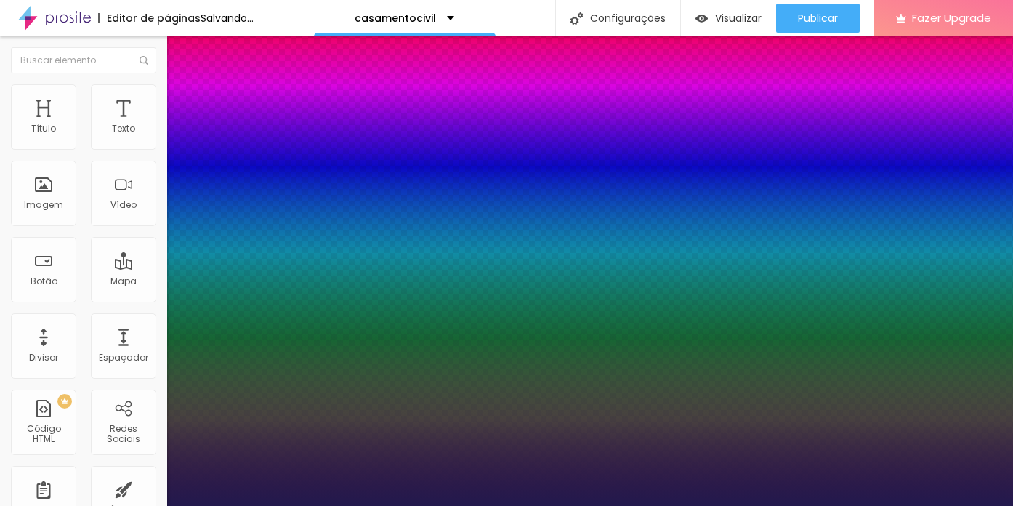
type input "1"
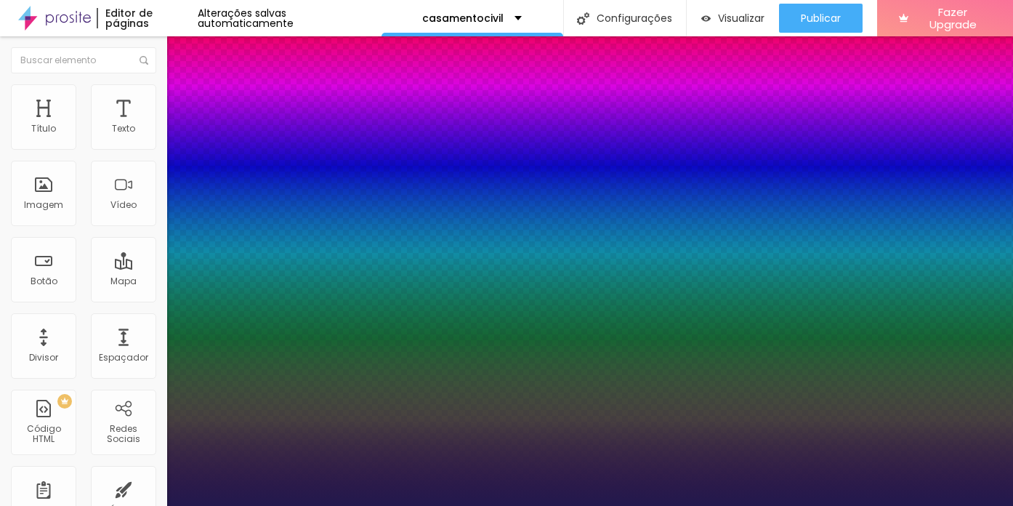
click at [801, 505] on div at bounding box center [506, 506] width 1013 height 0
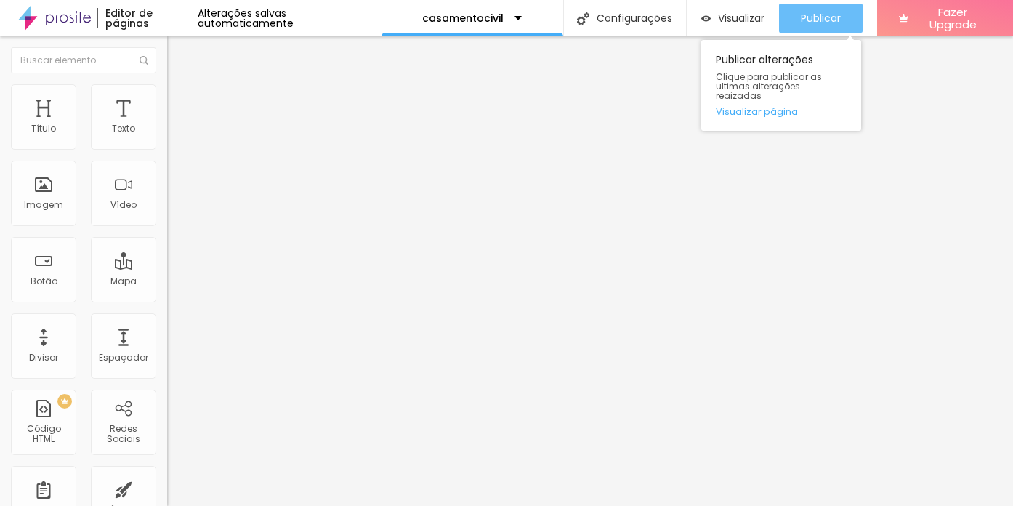
click at [810, 15] on span "Publicar" at bounding box center [821, 18] width 40 height 12
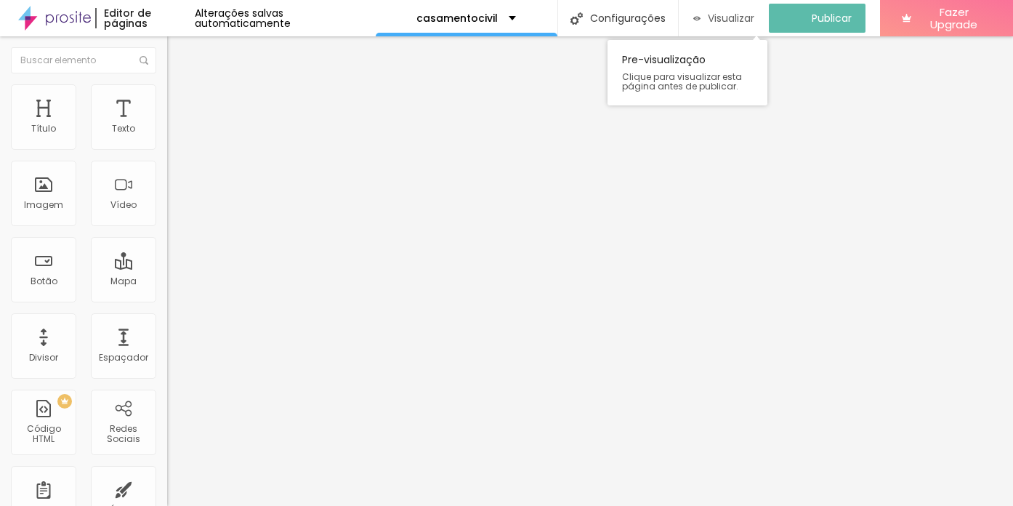
click at [731, 19] on span "Visualizar" at bounding box center [731, 18] width 47 height 12
